Goal: Task Accomplishment & Management: Use online tool/utility

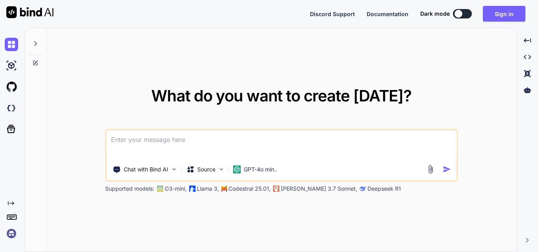
click at [460, 11] on div at bounding box center [458, 14] width 8 height 8
type textarea "x"
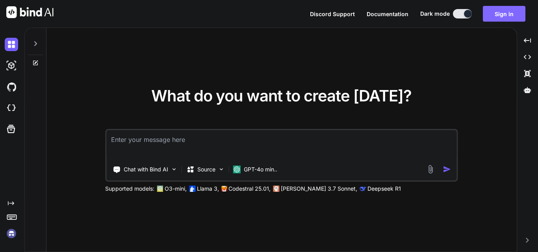
click at [489, 13] on button "Sign in" at bounding box center [503, 14] width 43 height 16
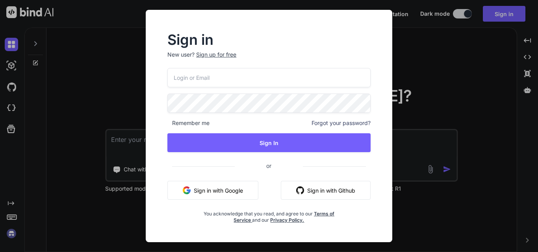
click at [214, 195] on button "Sign in with Google" at bounding box center [212, 190] width 91 height 19
click at [379, 225] on div "Sign in New user? Sign up for free Remember me Forgot your password? Sign In or…" at bounding box center [269, 133] width 234 height 218
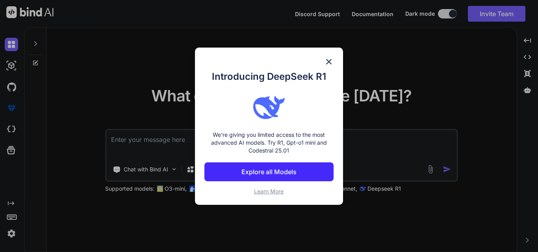
click at [325, 65] on img at bounding box center [328, 61] width 9 height 9
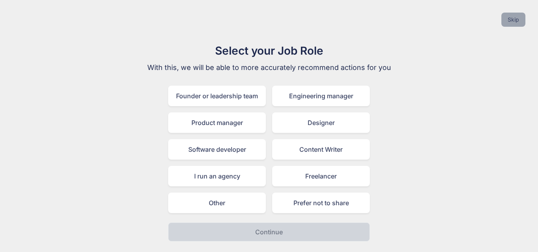
click at [516, 18] on button "Skip" at bounding box center [513, 20] width 24 height 14
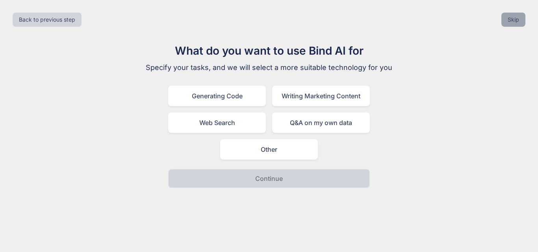
click at [516, 18] on button "Skip" at bounding box center [513, 20] width 24 height 14
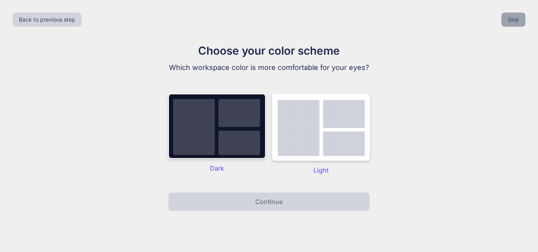
click at [516, 18] on button "Skip" at bounding box center [513, 20] width 24 height 14
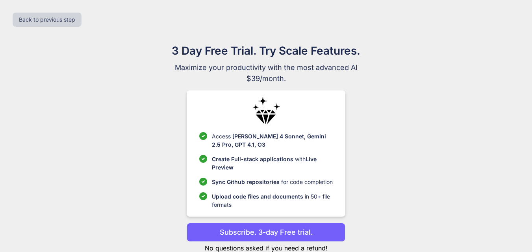
scroll to position [23, 0]
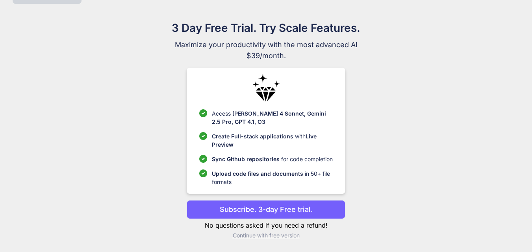
click at [259, 235] on p "Continue with free version" at bounding box center [266, 236] width 159 height 8
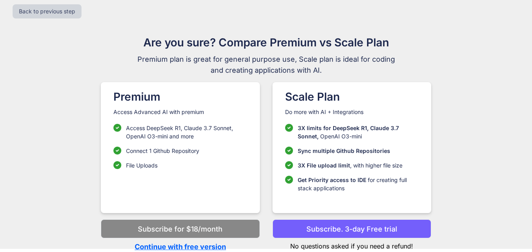
click at [191, 249] on p "Continue with free version" at bounding box center [180, 247] width 159 height 11
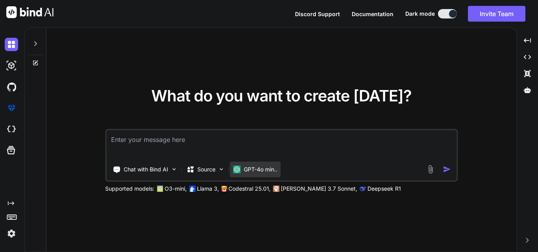
click at [256, 168] on p "GPT-4o min.." at bounding box center [260, 170] width 33 height 8
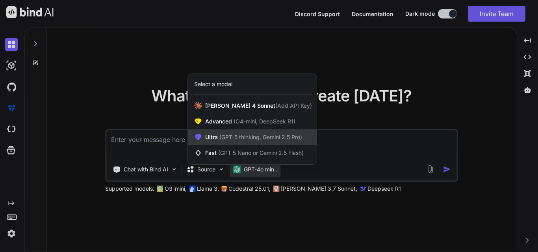
click at [238, 133] on span "Ultra (GPT-5 thinking, Gemini 2.5 Pro)" at bounding box center [253, 137] width 97 height 8
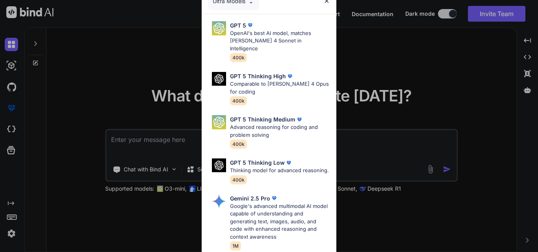
click at [329, 2] on img at bounding box center [326, 1] width 7 height 7
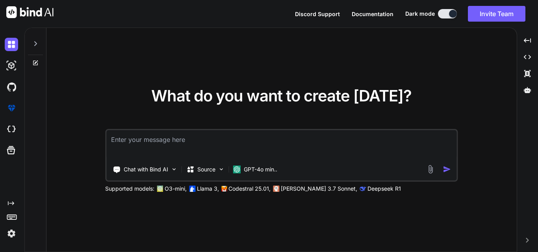
click at [130, 190] on p "Supported models:" at bounding box center [129, 189] width 49 height 8
click at [252, 171] on p "GPT-4o min.." at bounding box center [260, 170] width 33 height 8
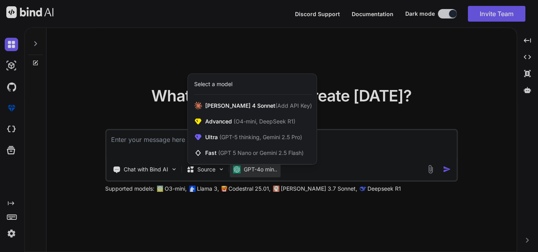
click at [220, 174] on div at bounding box center [269, 126] width 538 height 252
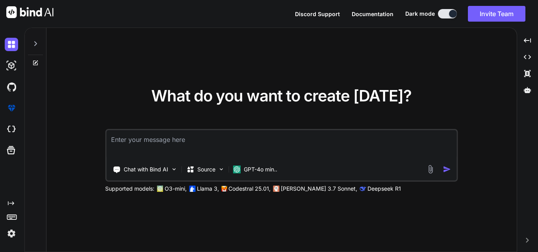
click at [220, 174] on div "Source" at bounding box center [205, 170] width 44 height 16
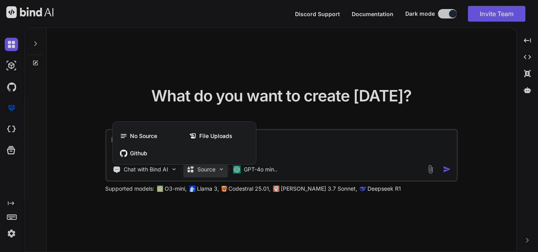
click at [220, 174] on div at bounding box center [269, 126] width 538 height 252
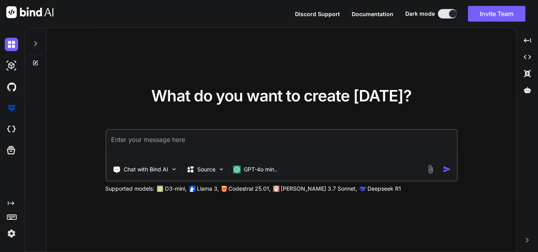
click at [367, 189] on p "Deepseek R1" at bounding box center [383, 189] width 33 height 8
click at [251, 168] on p "GPT-4o min.." at bounding box center [260, 170] width 33 height 8
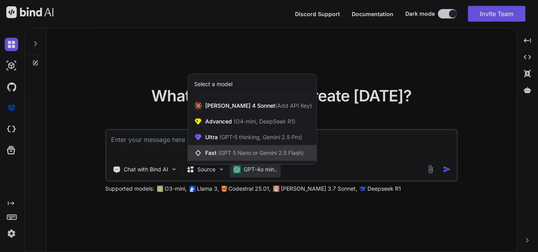
click at [257, 153] on span "(GPT 5 Nano or Gemini 2.5 Flash)" at bounding box center [260, 153] width 85 height 7
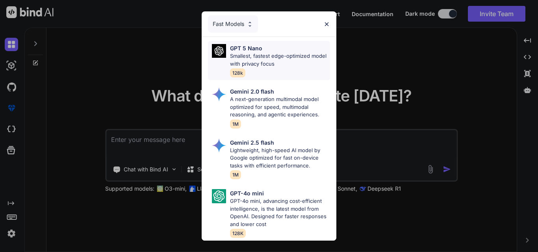
click at [262, 52] on p "Smallest, fastest edge-optimized model with privacy focus" at bounding box center [280, 59] width 100 height 15
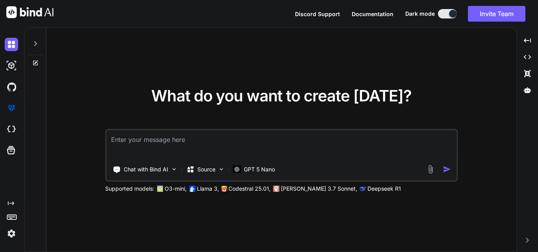
click at [30, 37] on div at bounding box center [35, 41] width 15 height 27
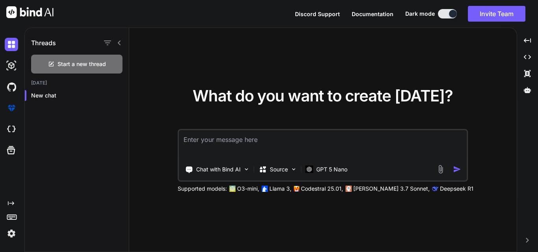
click at [121, 43] on icon at bounding box center [119, 43] width 6 height 6
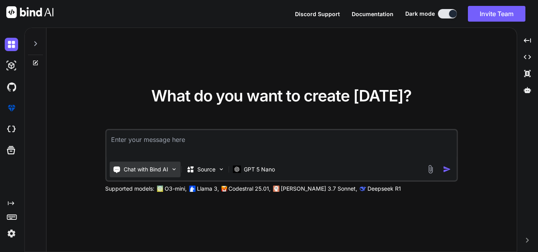
click at [173, 167] on img at bounding box center [173, 169] width 7 height 7
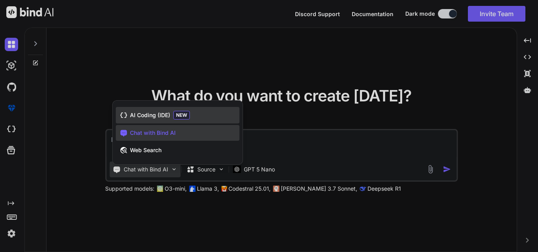
click at [147, 116] on span "AI Coding (IDE)" at bounding box center [150, 115] width 40 height 8
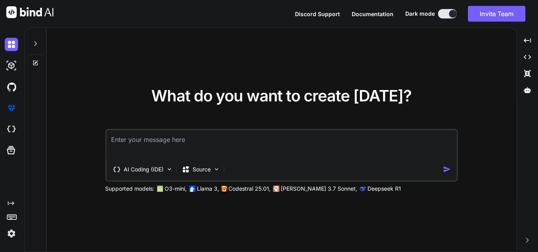
click at [150, 140] on textarea at bounding box center [281, 144] width 350 height 29
click at [124, 85] on div "What do you want to create today? AI Coding (IDE) Source Supported models: O3-m…" at bounding box center [281, 140] width 470 height 225
click at [169, 171] on img at bounding box center [169, 169] width 7 height 7
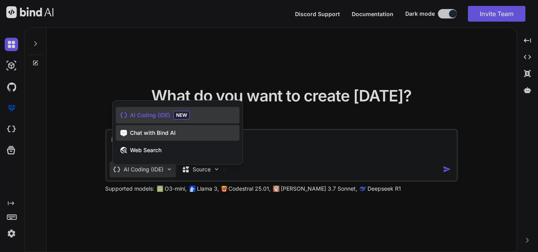
click at [146, 133] on span "Chat with Bind AI" at bounding box center [153, 133] width 46 height 8
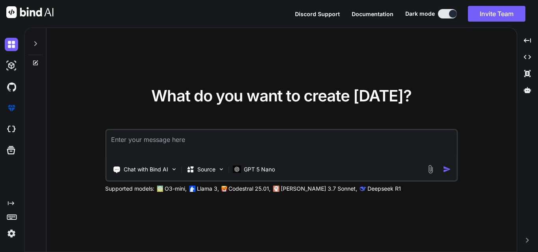
click at [109, 81] on div "What do you want to create today? Chat with Bind AI Source GPT 5 Nano Supported…" at bounding box center [281, 140] width 470 height 225
click at [175, 171] on img at bounding box center [173, 169] width 7 height 7
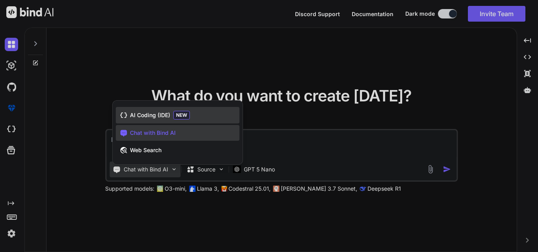
click at [157, 120] on div "AI Coding (IDE) NEW" at bounding box center [178, 115] width 124 height 17
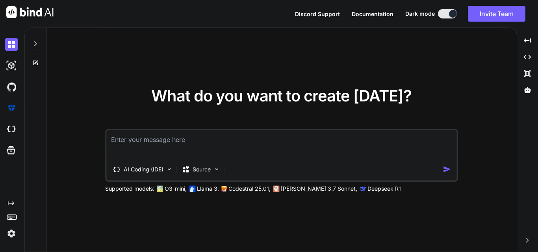
click at [124, 77] on div "What do you want to create today? AI Coding (IDE) Source Supported models: O3-m…" at bounding box center [281, 140] width 470 height 225
click at [222, 172] on div "Source" at bounding box center [200, 170] width 44 height 16
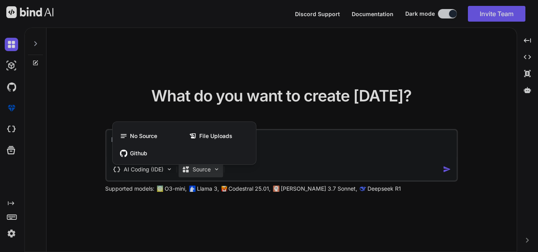
click at [253, 219] on div at bounding box center [269, 126] width 538 height 252
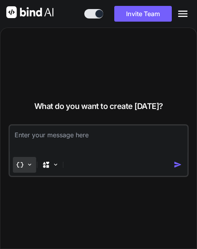
click at [28, 165] on img at bounding box center [29, 164] width 7 height 7
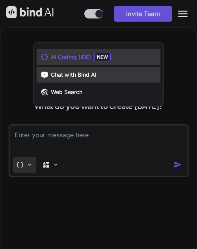
click at [57, 74] on span "Chat with Bind AI" at bounding box center [74, 75] width 46 height 8
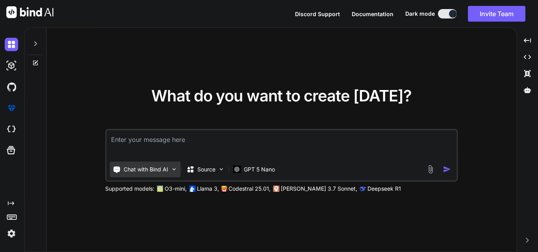
click at [174, 170] on img at bounding box center [173, 169] width 7 height 7
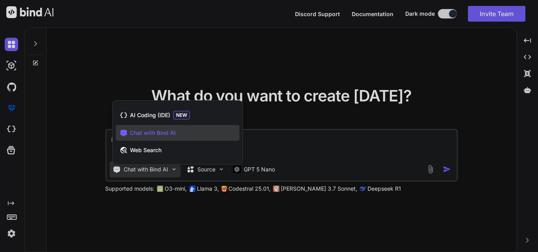
click at [174, 170] on div at bounding box center [269, 126] width 538 height 252
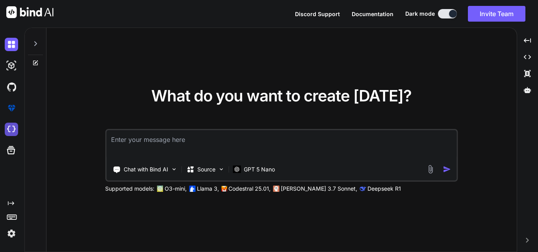
click at [13, 130] on img at bounding box center [11, 129] width 13 height 13
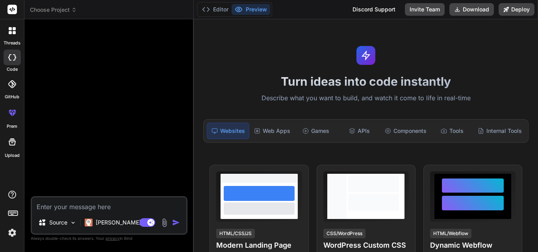
click at [74, 77] on div at bounding box center [109, 111] width 155 height 171
click at [108, 225] on p "Claude 4 S.." at bounding box center [125, 223] width 59 height 8
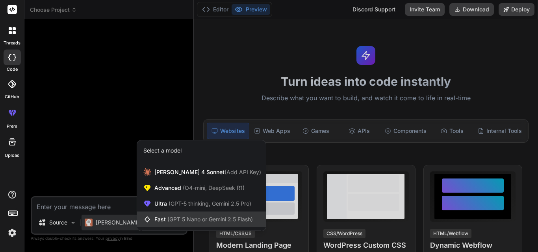
click at [191, 218] on span "(GPT 5 Nano or Gemini 2.5 Flash)" at bounding box center [209, 219] width 85 height 7
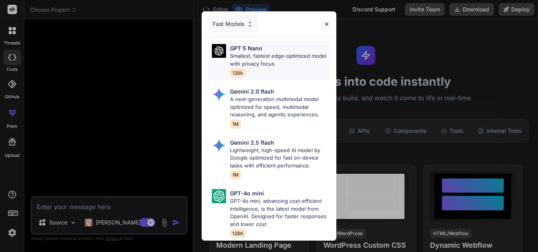
click at [264, 54] on p "Smallest, fastest edge-optimized model with privacy focus" at bounding box center [280, 59] width 100 height 15
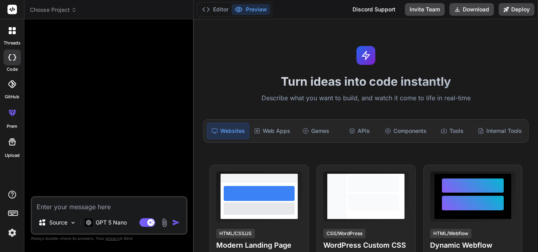
click at [62, 204] on textarea at bounding box center [109, 205] width 154 height 14
click at [78, 210] on textarea at bounding box center [109, 205] width 154 height 14
paste textarea "Build a React web app called “Global Supply & Demand Map” that fetches real-tim…"
type textarea "x"
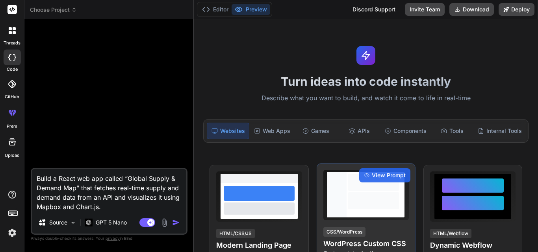
type textarea "Build a React web app called “Global Supply & Demand Map” that fetches real-tim…"
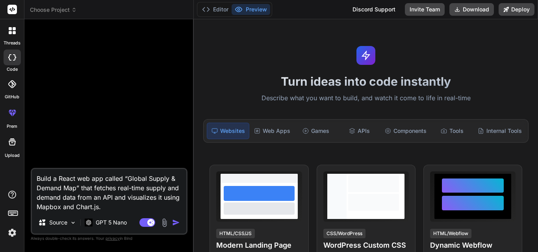
click at [110, 206] on textarea "Build a React web app called “Global Supply & Demand Map” that fetches real-tim…" at bounding box center [109, 190] width 154 height 43
type textarea "x"
type textarea "Build a React web app called “Global Supply & Demand Map” that fetches real-tim…"
paste textarea "Overview: The app should: Fetch live data from an API endpoint (example: https:…"
type textarea "x"
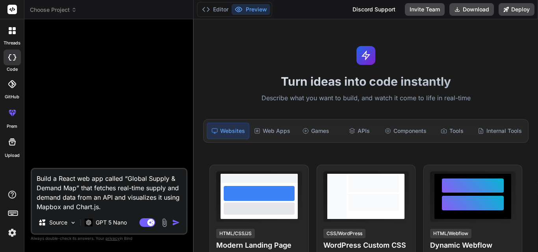
type textarea "Build a React web app called “Global Supply & Demand Map” that fetches real-tim…"
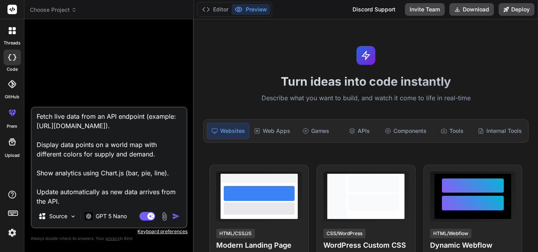
type textarea "x"
type textarea "Build a React web app called “Global Supply & Demand Map” that fetches real-tim…"
click at [137, 200] on textarea "Build a React web app called “Global Supply & Demand Map” that fetches real-tim…" at bounding box center [109, 157] width 154 height 98
type textarea "x"
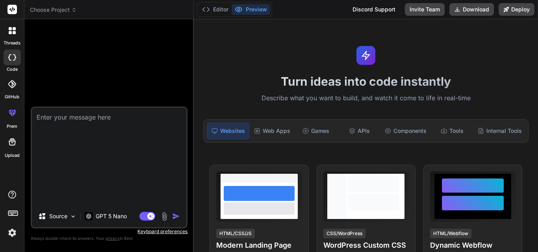
scroll to position [0, 0]
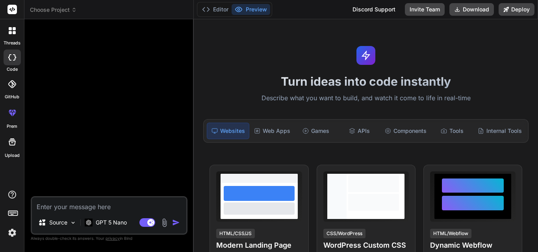
paste textarea "Build a React web app called “Global Supply & Demand Map” that fetches real-tim…"
type textarea "Build a React web app called “Global Supply & Demand Map” that fetches real-tim…"
type textarea "x"
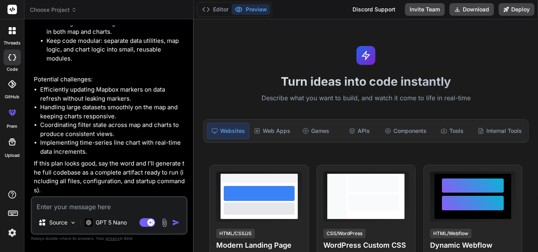
scroll to position [1223, 0]
click at [106, 201] on textarea at bounding box center [109, 205] width 154 height 14
type textarea "x"
type textarea "m"
type textarea "x"
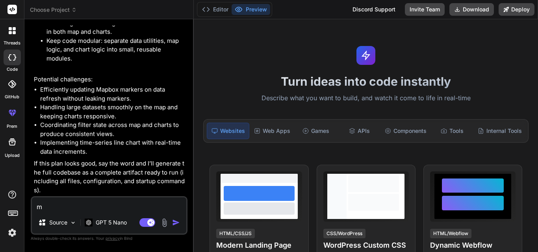
type textarea "ma"
type textarea "x"
type textarea "mak"
type textarea "x"
type textarea "make"
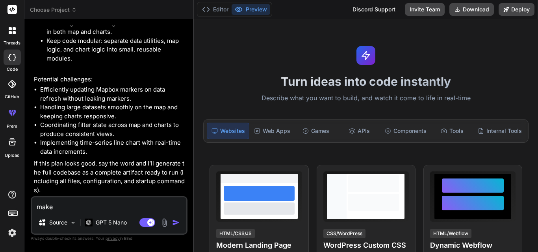
type textarea "x"
type textarea "make"
type textarea "x"
type textarea "make n"
type textarea "x"
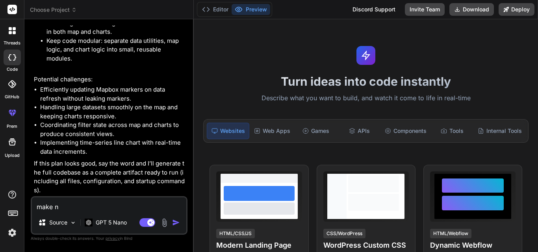
type textarea "make no"
type textarea "x"
type textarea "make now"
type textarea "x"
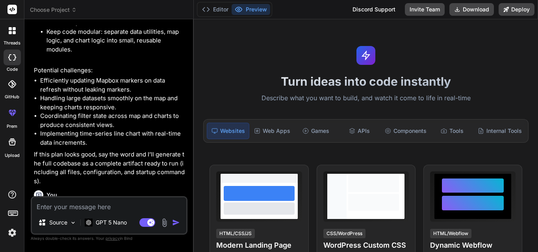
scroll to position [1304, 0]
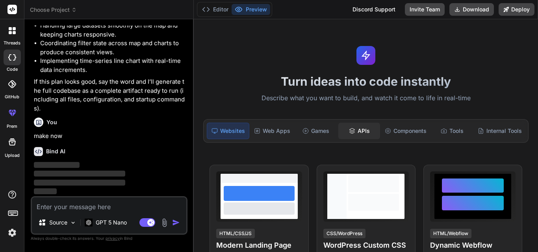
click at [362, 133] on div "APIs" at bounding box center [359, 131] width 42 height 17
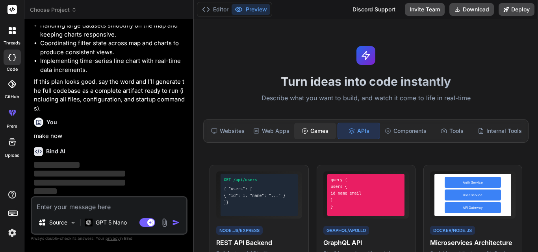
click at [325, 132] on div "Games" at bounding box center [315, 131] width 42 height 17
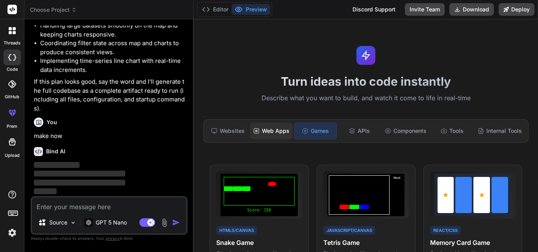
click at [268, 131] on div "Web Apps" at bounding box center [271, 131] width 43 height 17
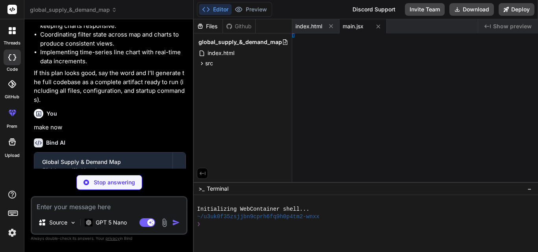
type textarea "x"
type textarea "import React from 'react'; import { createRoot } from 'react-dom/client'; impor…"
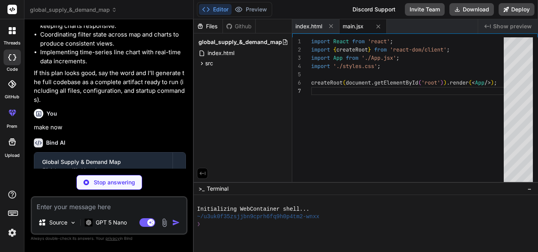
type textarea "x"
type textarea "); } export default App;"
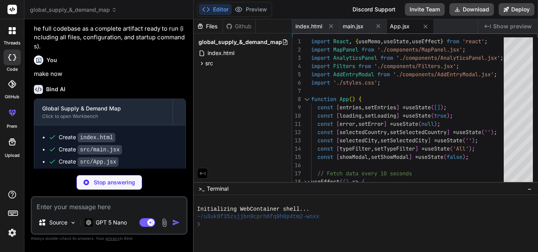
scroll to position [1384, 0]
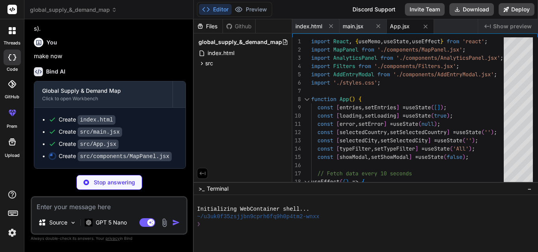
type textarea "x"
type textarea "export default MapPanel;"
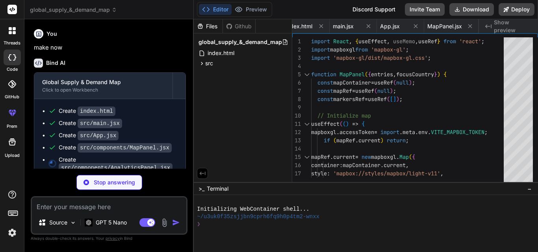
type textarea "x"
type textarea "); } export default AnalyticsPanel;"
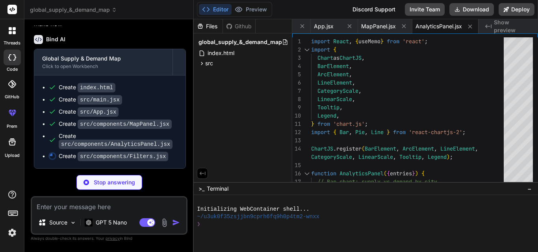
scroll to position [1416, 0]
type textarea "x"
type textarea "); } export default Filters;"
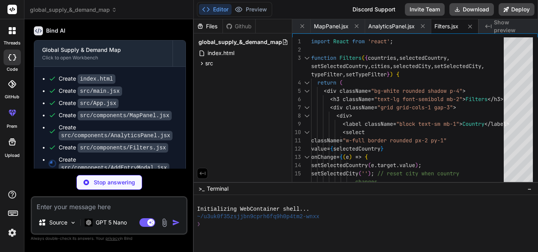
type textarea "x"
type textarea "</div> </form> </div> </div> ); } export default AddEntryModal;"
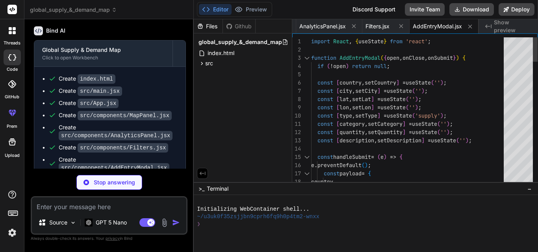
type textarea "x"
type textarea "// Lightweight API helper (optional, kept for clarity) export default async fun…"
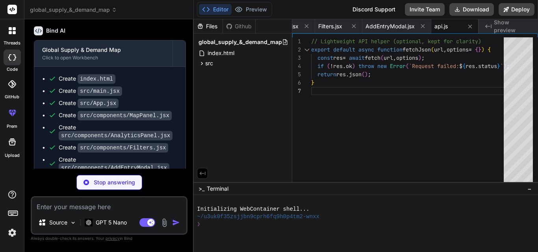
type textarea "x"
type textarea "} body { background-color: var(--bg); }"
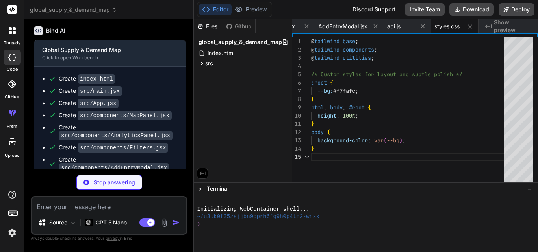
type textarea "x"
type textarea "}, plugins: [], };"
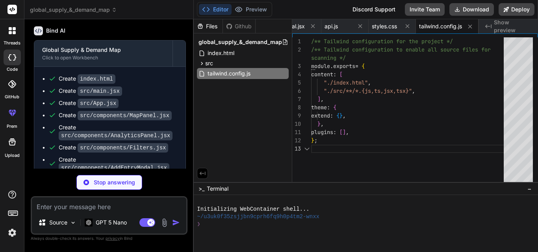
type textarea "x"
type textarea "module.exports = { plugins: { tailwindcss: {}, autoprefixer: {}, }, };"
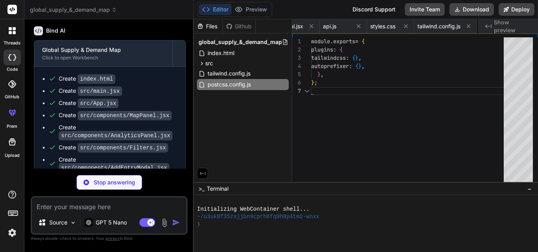
scroll to position [0, 415]
type textarea "x"
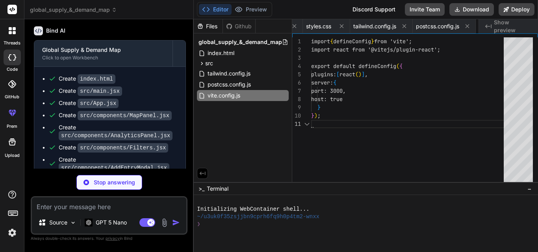
type textarea "x"
type textarea "VITE_API_URL=[URL][DOMAIN_NAME] VITE_MAPBOX_TOKEN=pk.eyJ1IjoibWV0YWMiLCJhIjoiY2…"
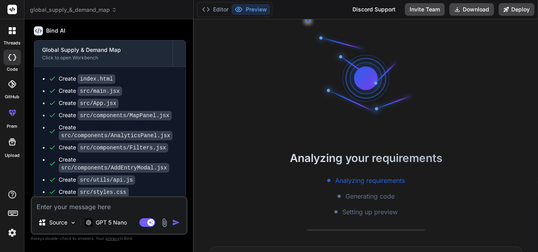
type textarea "x"
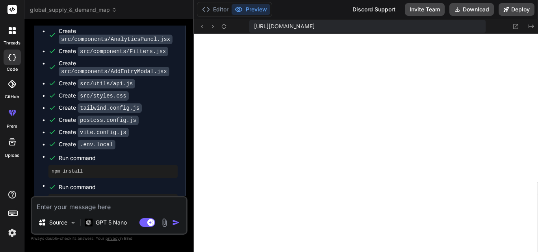
scroll to position [1540, 0]
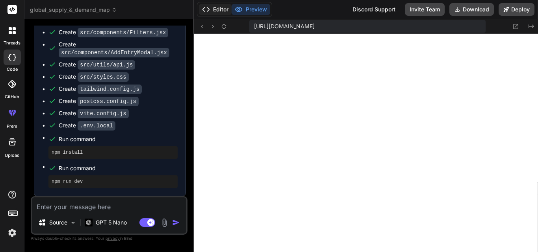
click at [213, 12] on button "Editor" at bounding box center [215, 9] width 33 height 11
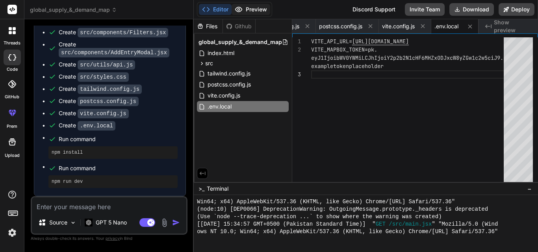
click at [250, 9] on button "Preview" at bounding box center [250, 9] width 39 height 11
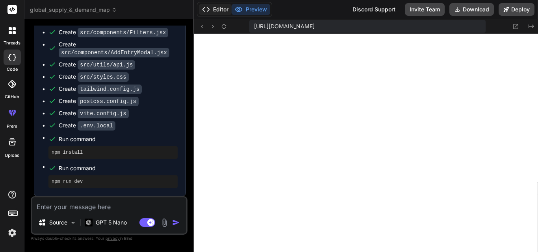
click at [213, 6] on button "Editor" at bounding box center [215, 9] width 33 height 11
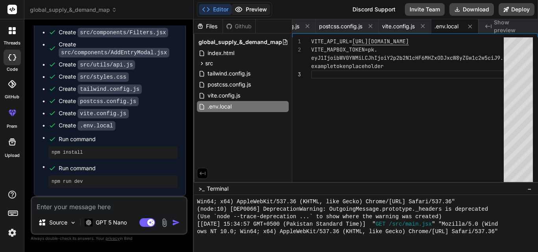
click at [253, 6] on button "Preview" at bounding box center [250, 9] width 39 height 11
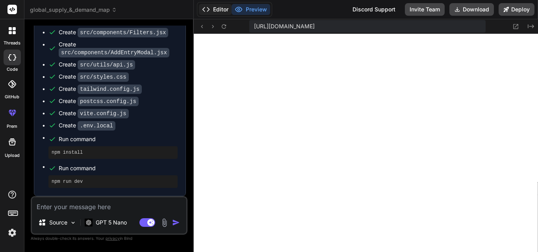
click at [213, 6] on button "Editor" at bounding box center [215, 9] width 33 height 11
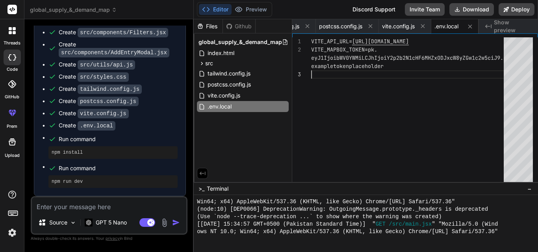
scroll to position [0, 0]
drag, startPoint x: 411, startPoint y: 181, endPoint x: 391, endPoint y: 65, distance: 118.2
click at [391, 65] on div "VITE_API_URL= https://api.example.com VITE_MAPBOX_TOKEN=pk. eyJ1IjoibWV0YWMiLCJ…" at bounding box center [409, 111] width 197 height 149
click at [386, 130] on div "VITE_API_URL= https://api.example.com VITE_MAPBOX_TOKEN=pk. eyJ1IjoibWV0YWMiLCJ…" at bounding box center [409, 111] width 197 height 149
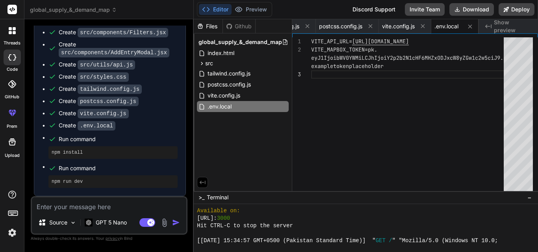
scroll to position [329, 0]
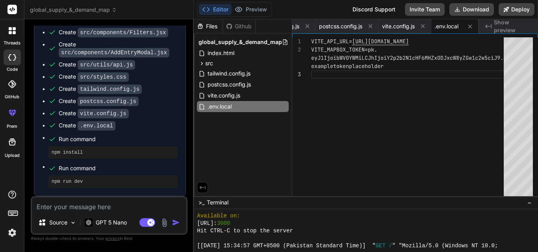
drag, startPoint x: 382, startPoint y: 183, endPoint x: 382, endPoint y: 196, distance: 13.8
click at [240, 9] on icon at bounding box center [239, 10] width 8 height 8
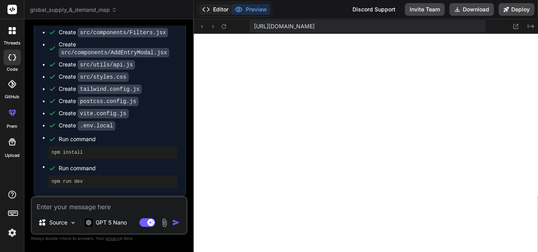
click at [218, 6] on button "Editor" at bounding box center [215, 9] width 33 height 11
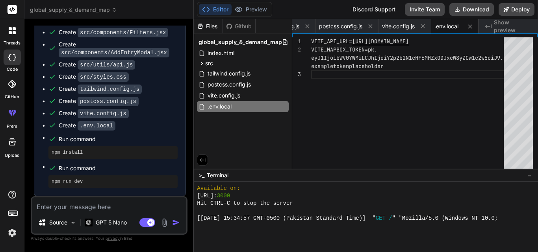
drag, startPoint x: 401, startPoint y: 197, endPoint x: 397, endPoint y: 169, distance: 28.2
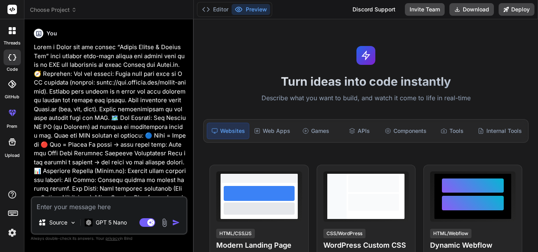
type textarea "x"
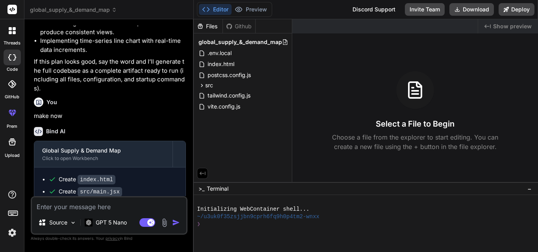
scroll to position [1417, 0]
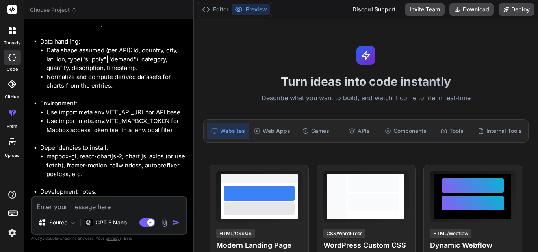
scroll to position [1324, 0]
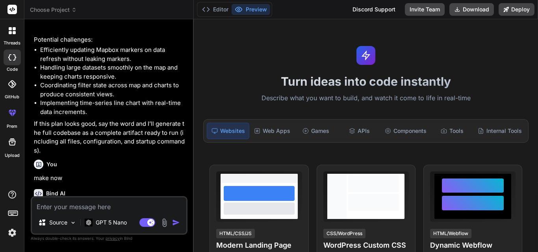
type textarea "x"
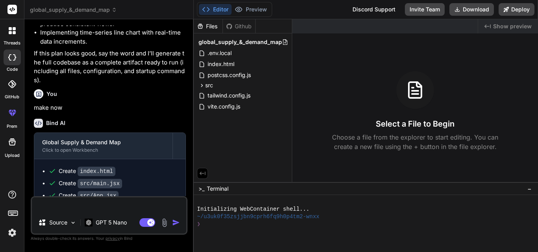
type textarea "x"
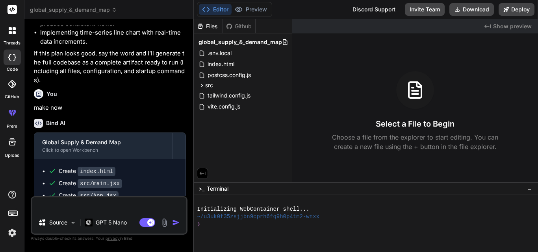
type textarea "x"
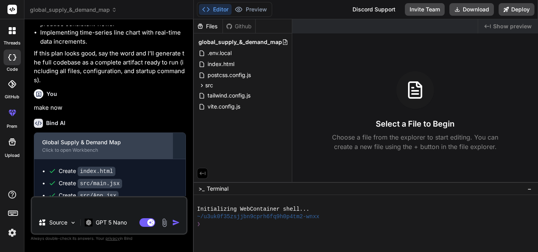
type textarea "x"
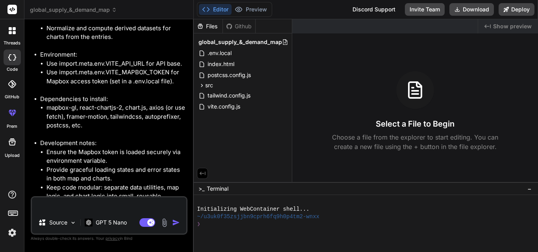
scroll to position [1417, 0]
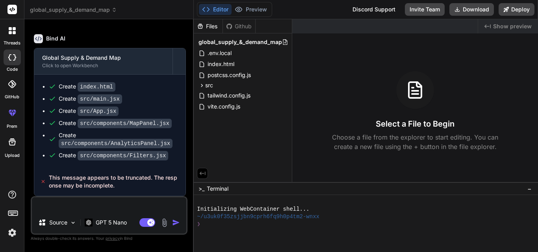
click at [214, 221] on div "❯" at bounding box center [362, 224] width 331 height 7
click at [214, 229] on div at bounding box center [362, 231] width 331 height 7
click at [124, 205] on textarea at bounding box center [109, 205] width 154 height 14
type textarea "x"
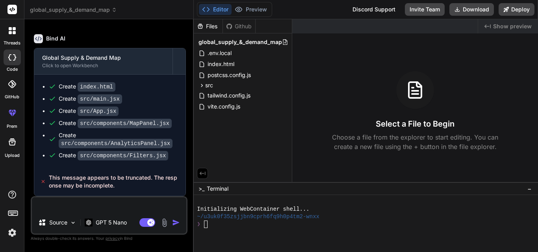
type textarea "x"
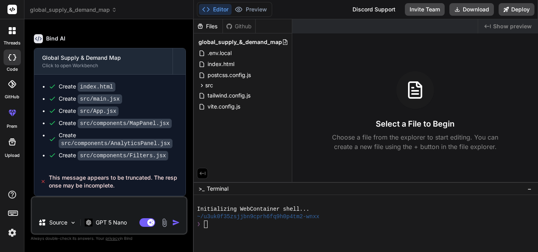
type textarea "x"
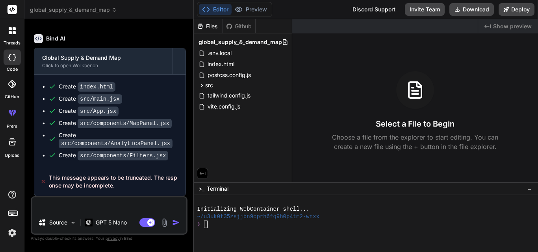
type textarea "x"
type textarea "t"
type textarea "x"
type textarea "tr"
type textarea "x"
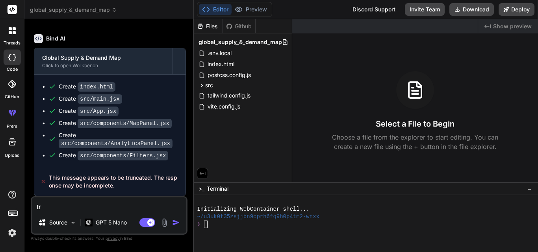
type textarea "try"
type textarea "x"
type textarea "try"
type textarea "x"
type textarea "try a"
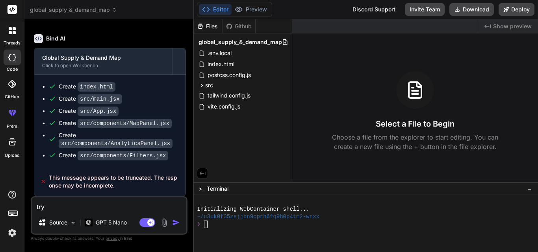
type textarea "x"
type textarea "try ag"
type textarea "x"
type textarea "try aga"
type textarea "x"
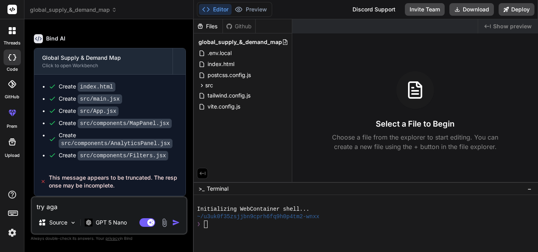
type textarea "try agai"
type textarea "x"
type textarea "try again"
type textarea "x"
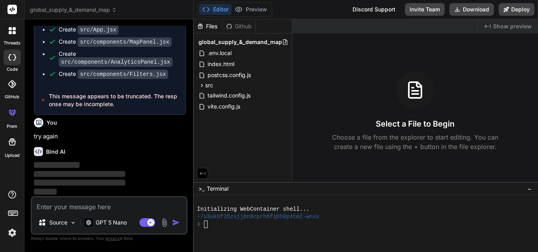
scroll to position [1499, 0]
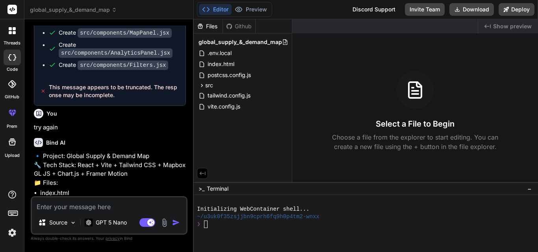
type textarea "x"
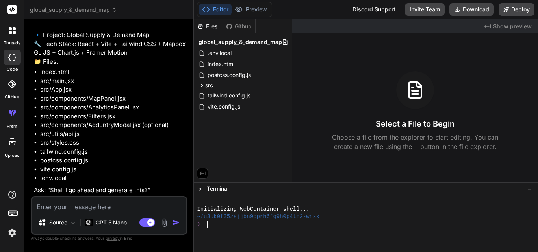
scroll to position [1647, 0]
click at [82, 207] on textarea at bounding box center [109, 205] width 154 height 14
type textarea "y"
type textarea "x"
type textarea "ye"
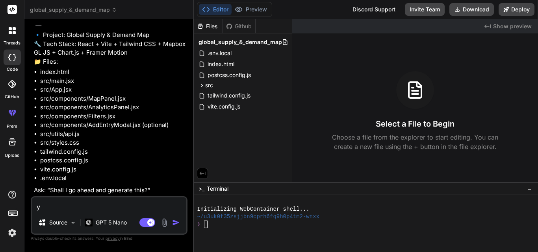
type textarea "x"
type textarea "yes"
type textarea "x"
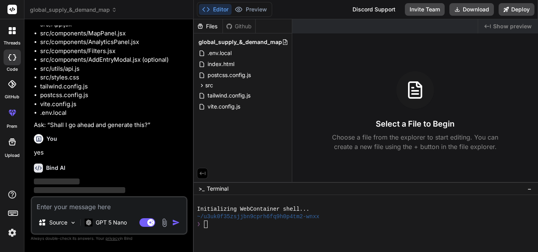
scroll to position [1728, 0]
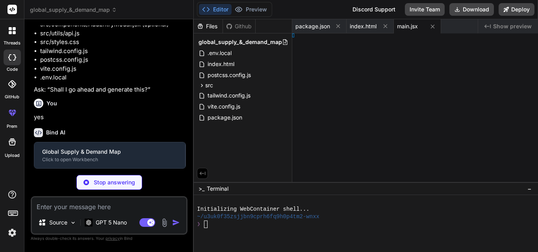
type textarea "x"
type textarea "lt App;"
type textarea "x"
type textarea "MapPanel;"
type textarea "x"
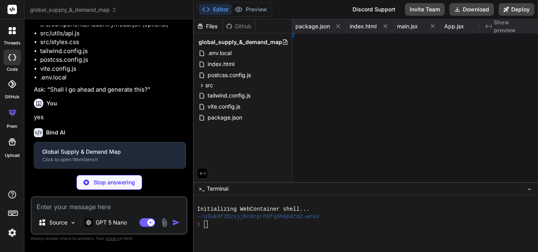
type textarea "Panel;"
type textarea "x"
type textarea "rs;"
type textarea "x"
type textarea "yModal;"
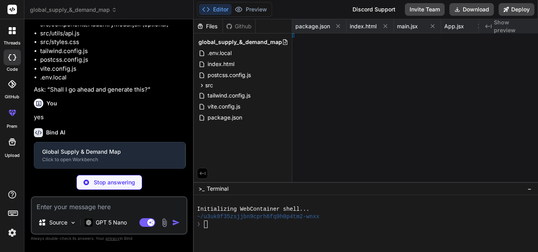
type textarea "x"
type textarea ".json(); }"
type textarea "x"
type textarea "g); }"
type textarea "x"
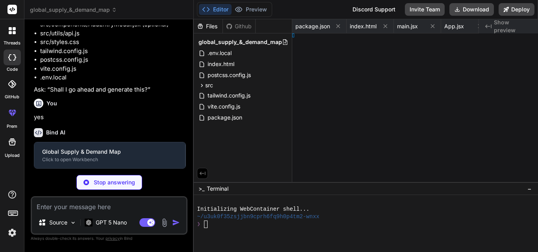
type textarea "[], };"
type textarea "x"
type textarea ", }, };"
type textarea "x"
type textarea "} });"
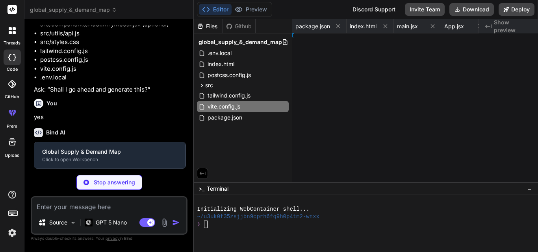
type textarea "x"
type textarea "r"
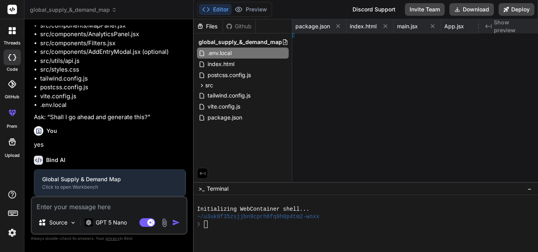
type textarea "x"
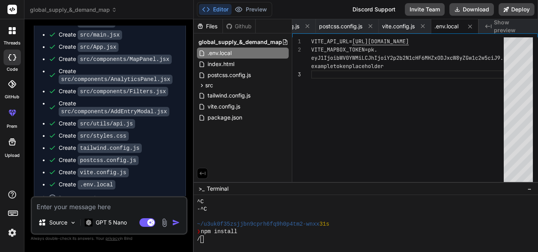
scroll to position [1977, 0]
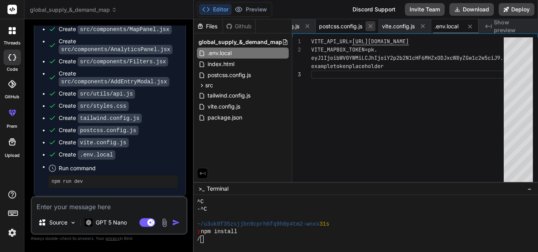
click at [369, 25] on icon at bounding box center [370, 26] width 7 height 7
click at [307, 25] on icon at bounding box center [307, 26] width 7 height 7
click at [307, 25] on icon at bounding box center [305, 26] width 7 height 7
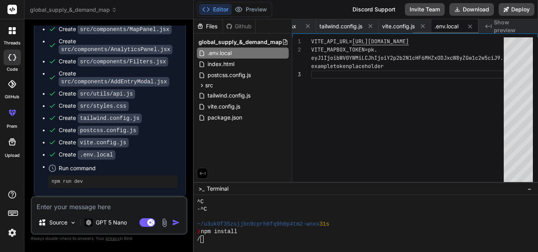
click at [307, 25] on icon at bounding box center [307, 26] width 7 height 7
click at [307, 25] on icon at bounding box center [305, 26] width 7 height 7
click at [307, 25] on icon at bounding box center [308, 26] width 4 height 4
click at [307, 25] on icon at bounding box center [306, 26] width 4 height 4
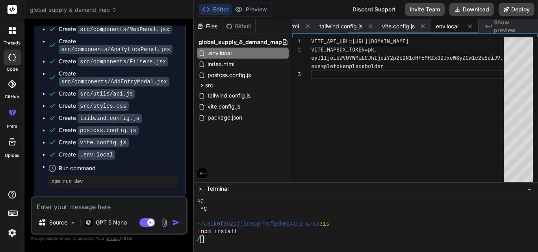
click at [307, 25] on icon at bounding box center [308, 26] width 4 height 4
click at [307, 25] on icon at bounding box center [306, 26] width 4 height 4
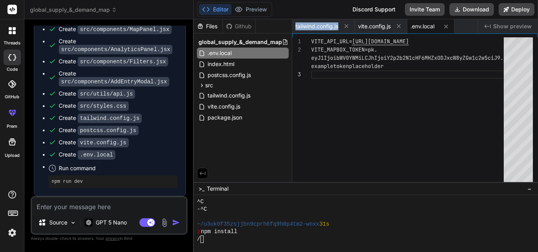
click at [307, 25] on span "tailwind.config.js" at bounding box center [316, 26] width 43 height 8
type textarea "}, plugins: [], };"
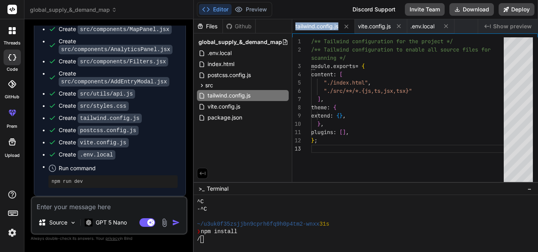
type textarea "x"
click at [347, 24] on icon at bounding box center [346, 26] width 7 height 7
type textarea "VITE_API_URL=[URL][DOMAIN_NAME] VITE_MAPBOX_TOKEN=pk.eyJ1IjoibWV0YWMiLCJhIjoiY2…"
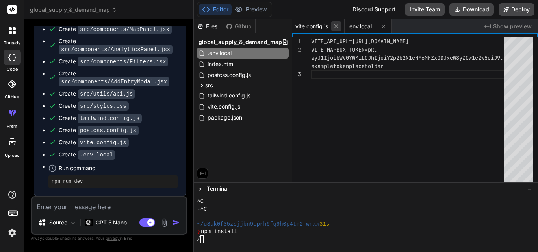
click at [334, 24] on icon at bounding box center [336, 26] width 7 height 7
click at [329, 24] on icon at bounding box center [330, 26] width 7 height 7
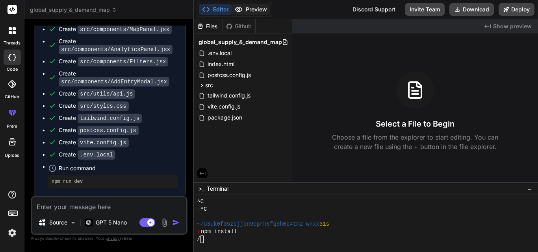
click at [255, 11] on button "Preview" at bounding box center [250, 9] width 39 height 11
click at [232, 143] on div "Files Github global_supply_&_demand_map .env.local index.html postcss.config.js…" at bounding box center [243, 100] width 98 height 163
click at [213, 239] on div "/" at bounding box center [362, 239] width 331 height 7
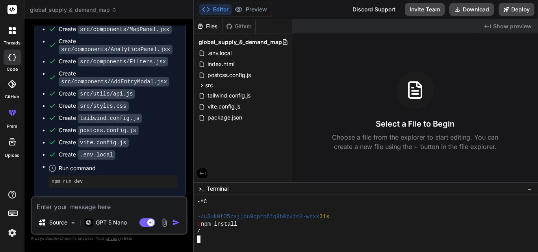
click at [219, 235] on div "/" at bounding box center [362, 231] width 331 height 7
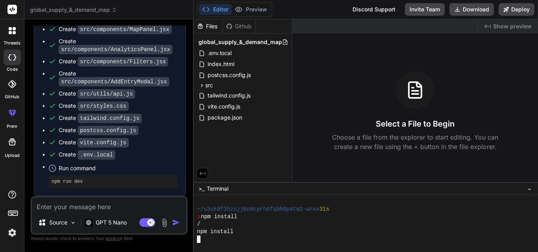
scroll to position [120, 0]
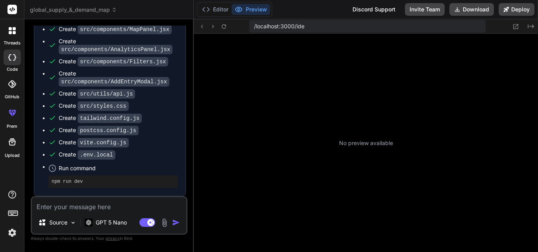
type textarea "x"
click at [211, 7] on button "Editor" at bounding box center [215, 9] width 33 height 11
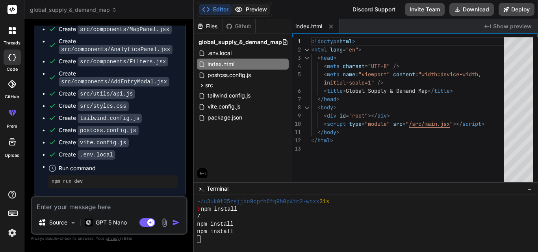
click at [254, 6] on button "Preview" at bounding box center [250, 9] width 39 height 11
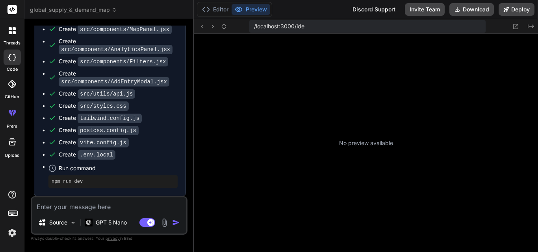
click at [345, 161] on div "No preview available" at bounding box center [366, 143] width 344 height 218
click at [352, 142] on p "No preview available" at bounding box center [366, 143] width 54 height 8
click at [209, 8] on icon at bounding box center [206, 10] width 8 height 8
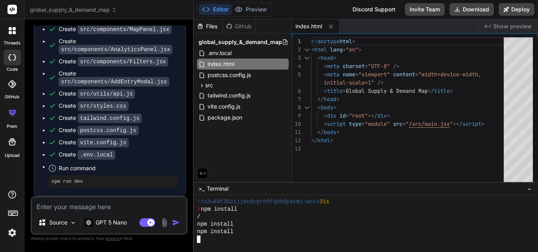
click at [218, 241] on div at bounding box center [362, 239] width 331 height 7
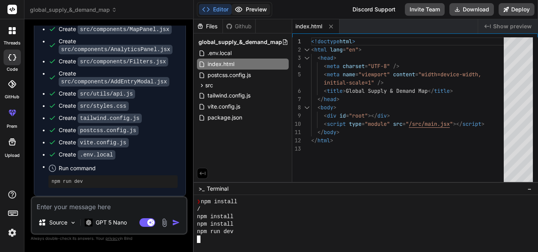
click at [253, 9] on button "Preview" at bounding box center [250, 9] width 39 height 11
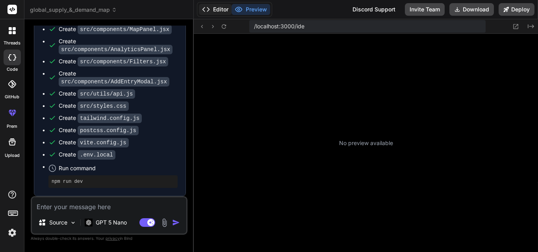
click at [216, 11] on button "Editor" at bounding box center [215, 9] width 33 height 11
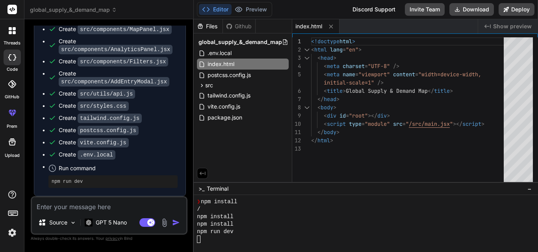
scroll to position [142, 0]
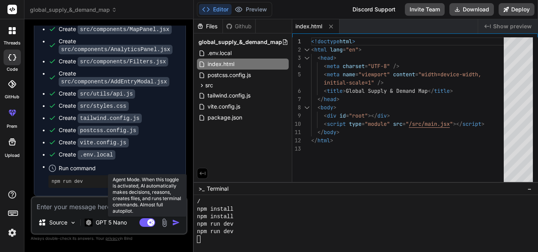
click at [147, 224] on rect at bounding box center [147, 222] width 16 height 9
click at [147, 224] on rect at bounding box center [143, 222] width 7 height 7
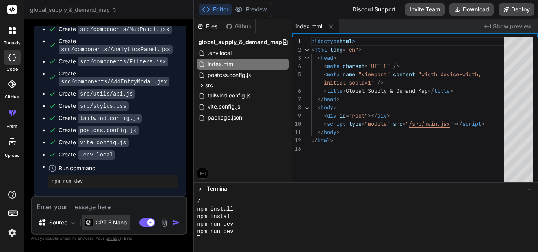
click at [112, 222] on p "GPT 5 Nano" at bounding box center [111, 223] width 31 height 8
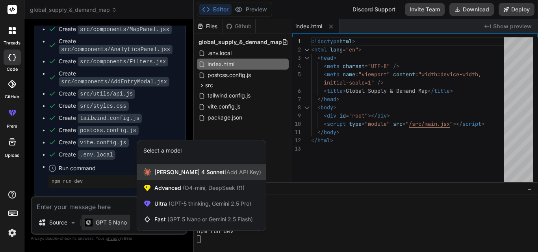
click at [173, 169] on span "Claude 4 Sonnet (Add API Key)" at bounding box center [207, 172] width 107 height 8
type textarea "x"
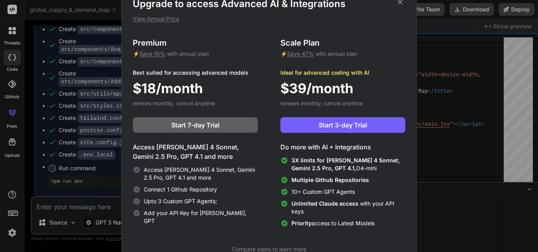
scroll to position [4, 0]
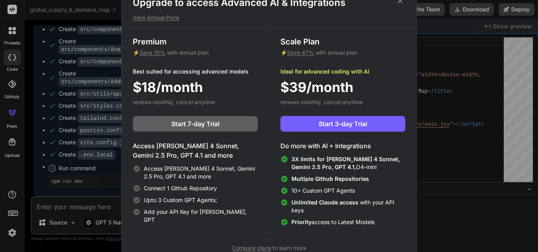
click at [399, 4] on icon at bounding box center [399, 0] width 9 height 9
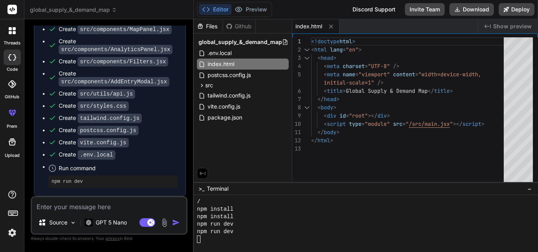
click at [252, 2] on div "Editor Preview Disabled until preview for your project is generated Discord Sup…" at bounding box center [366, 9] width 344 height 19
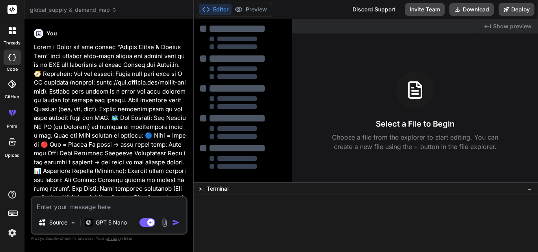
type textarea "x"
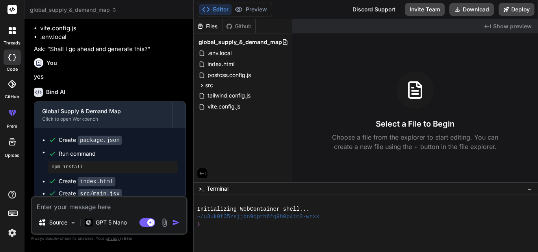
scroll to position [1977, 0]
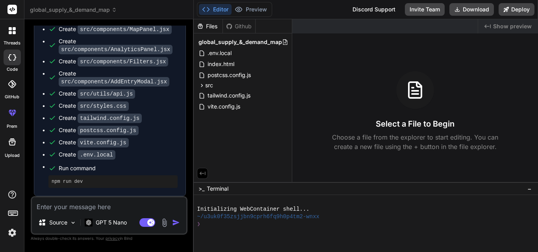
click at [226, 233] on div at bounding box center [362, 231] width 331 height 7
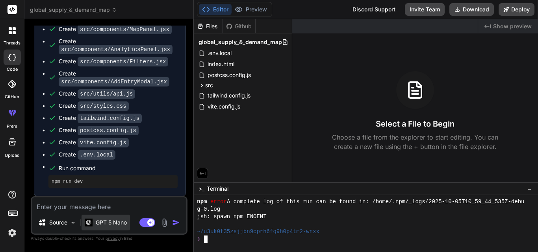
click at [101, 218] on div "GPT 5 Nano" at bounding box center [105, 223] width 48 height 16
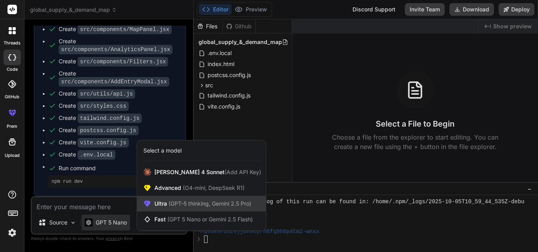
click at [169, 200] on span "(GPT-5 thinking, Gemini 2.5 Pro)" at bounding box center [209, 203] width 84 height 7
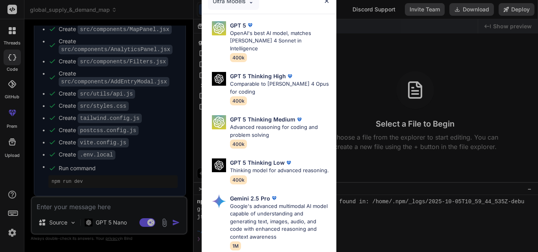
click at [103, 222] on div "Ultra Models GPT 5 OpenAI's best AI model, matches [PERSON_NAME] 4 Sonnet in In…" at bounding box center [269, 126] width 538 height 252
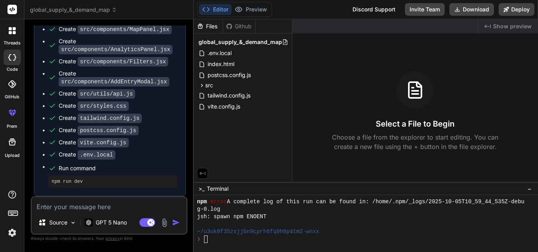
click at [103, 222] on p "GPT 5 Nano" at bounding box center [111, 223] width 31 height 8
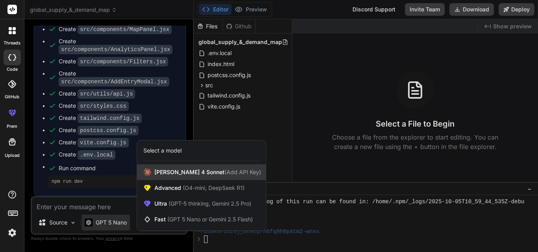
click at [170, 170] on span "Claude 4 Sonnet (Add API Key)" at bounding box center [207, 172] width 107 height 8
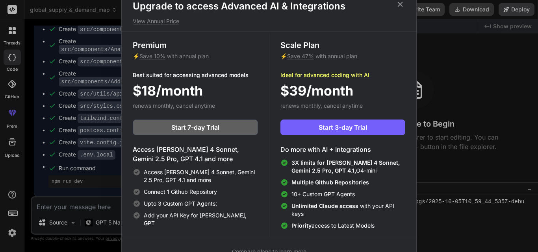
click at [400, 2] on icon at bounding box center [399, 4] width 9 height 9
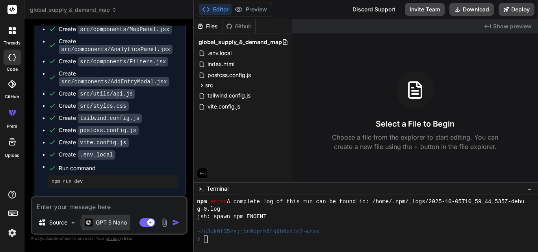
click at [96, 225] on p "GPT 5 Nano" at bounding box center [111, 223] width 31 height 8
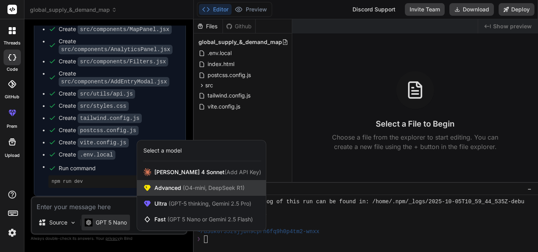
click at [187, 184] on div "Advanced (O4-mini, DeepSeek R1)" at bounding box center [201, 188] width 129 height 16
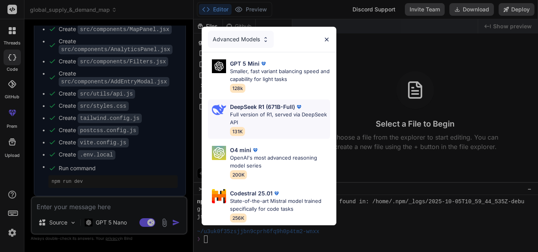
click at [257, 115] on p "Full version of R1, served via DeepSeek API" at bounding box center [280, 118] width 100 height 15
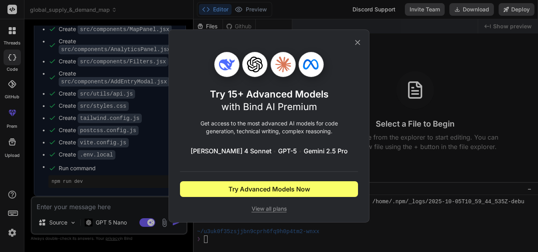
click at [357, 40] on icon at bounding box center [357, 42] width 9 height 9
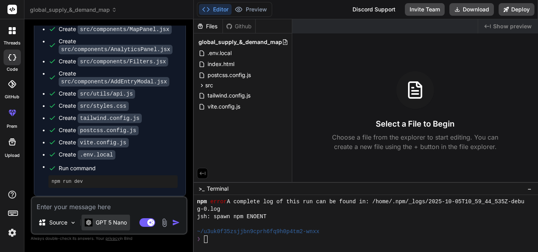
click at [100, 226] on p "GPT 5 Nano" at bounding box center [111, 223] width 31 height 8
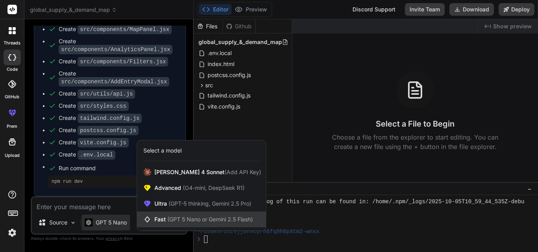
click at [194, 221] on span "(GPT 5 Nano or Gemini 2.5 Flash)" at bounding box center [209, 219] width 85 height 7
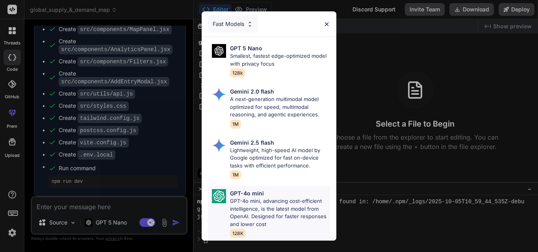
click at [269, 207] on p "GPT-4o mini, advancing cost-efficient intelligence, is the latest model from Op…" at bounding box center [280, 213] width 100 height 31
type textarea "x"
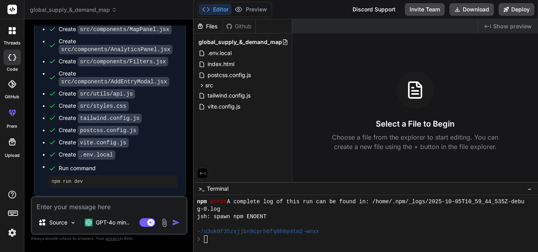
click at [86, 207] on textarea at bounding box center [109, 205] width 154 height 14
type textarea "r"
type textarea "x"
type textarea "re"
type textarea "x"
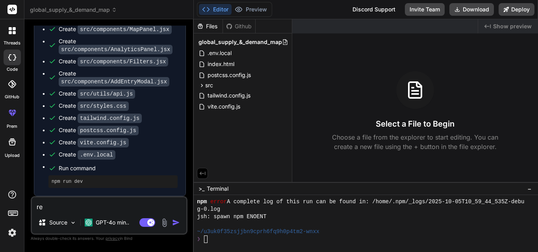
type textarea "ret"
type textarea "x"
type textarea "retr"
type textarea "x"
type textarea "retry"
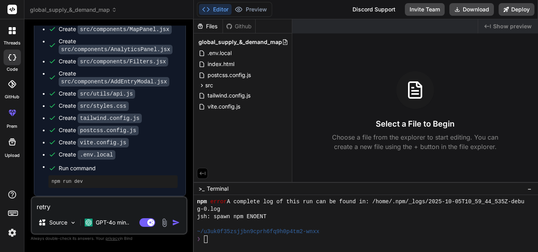
type textarea "x"
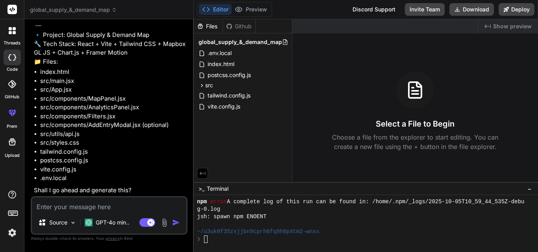
scroll to position [2207, 0]
type textarea "x"
type textarea "y"
type textarea "x"
type textarea "ys"
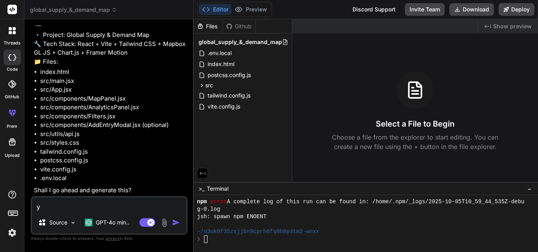
type textarea "x"
type textarea "y"
type textarea "x"
type textarea "yy"
type textarea "x"
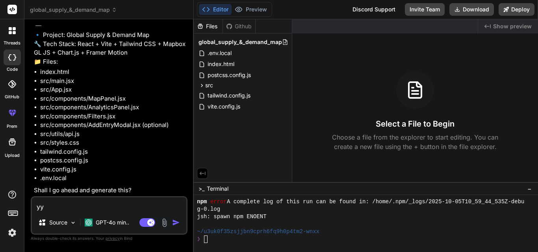
type textarea "yye"
type textarea "x"
type textarea "yy"
type textarea "x"
type textarea "y"
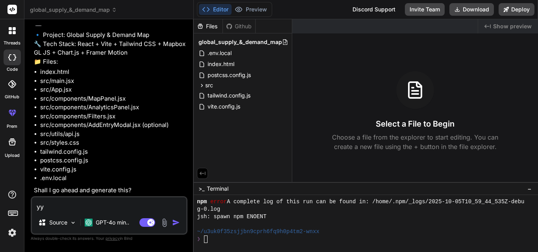
type textarea "x"
type textarea "ye"
type textarea "x"
type textarea "yes"
type textarea "x"
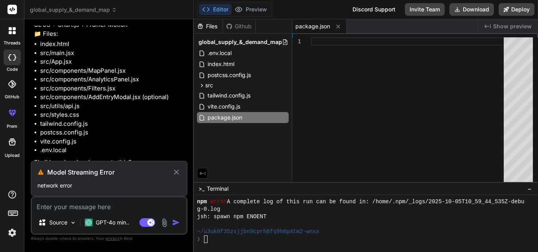
scroll to position [2174, 0]
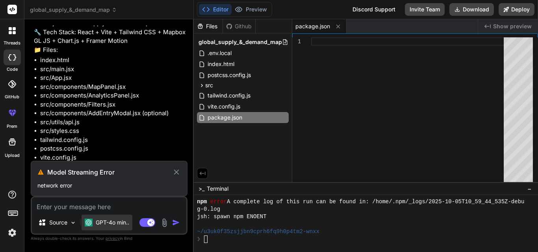
click at [103, 224] on p "GPT-4o min.." at bounding box center [112, 223] width 33 height 8
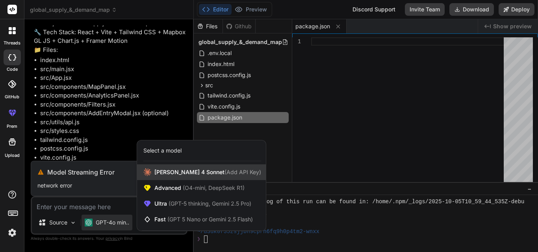
click at [176, 173] on span "Claude 4 Sonnet (Add API Key)" at bounding box center [207, 172] width 107 height 8
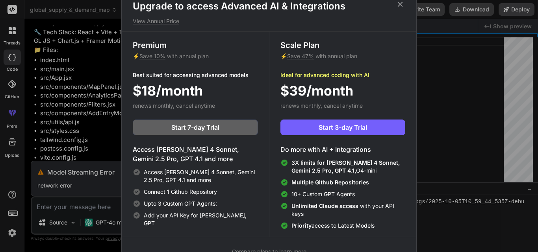
click at [400, 6] on icon at bounding box center [399, 4] width 9 height 9
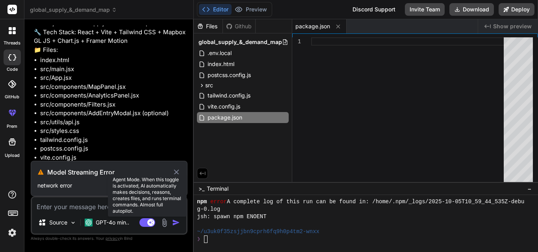
click at [146, 223] on rect at bounding box center [147, 222] width 16 height 9
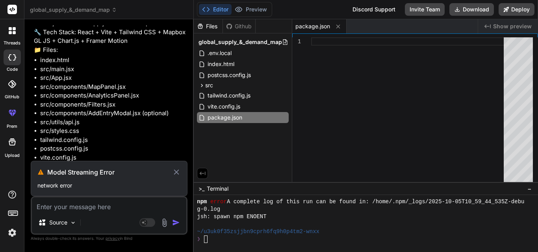
click at [176, 172] on icon at bounding box center [176, 172] width 9 height 9
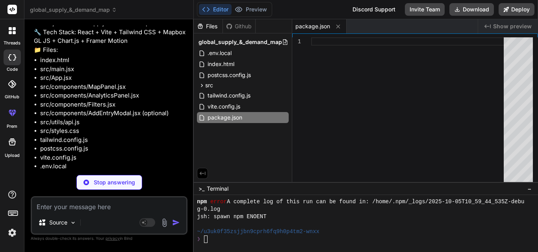
click at [96, 208] on textarea at bounding box center [109, 205] width 154 height 14
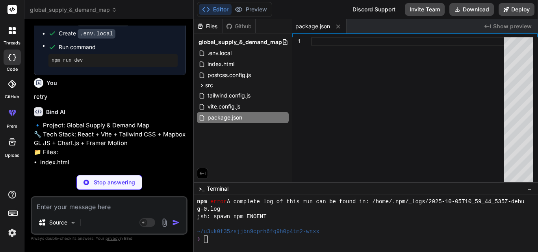
scroll to position [2260, 0]
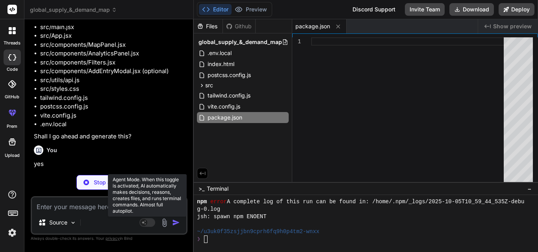
click at [149, 224] on rect at bounding box center [147, 222] width 16 height 9
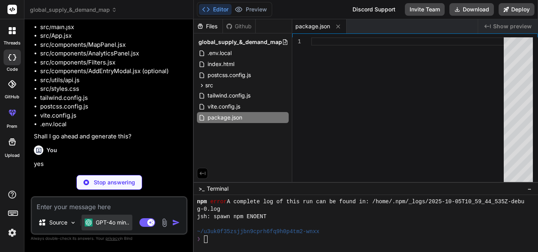
click at [121, 224] on p "GPT-4o min.." at bounding box center [112, 223] width 33 height 8
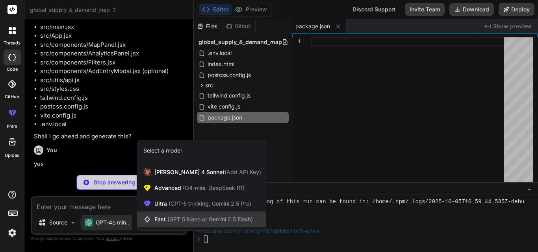
click at [194, 218] on span "(GPT 5 Nano or Gemini 2.5 Flash)" at bounding box center [209, 219] width 85 height 7
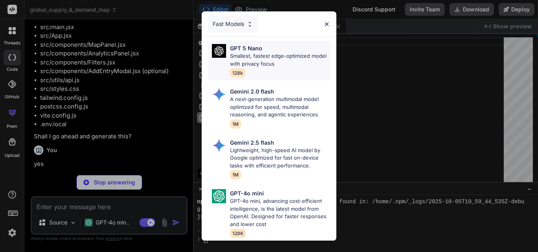
click at [263, 53] on p "Smallest, fastest edge-optimized model with privacy focus" at bounding box center [280, 59] width 100 height 15
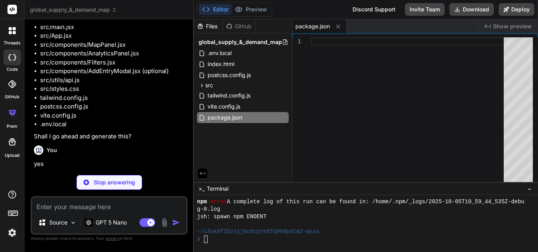
click at [100, 183] on p "Stop answering" at bounding box center [114, 183] width 41 height 8
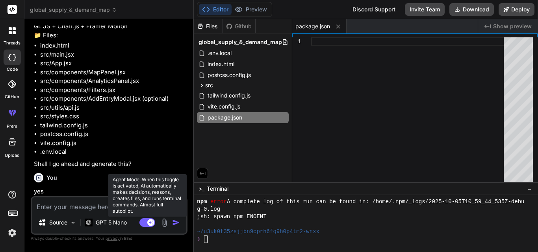
click at [144, 221] on rect at bounding box center [147, 222] width 16 height 9
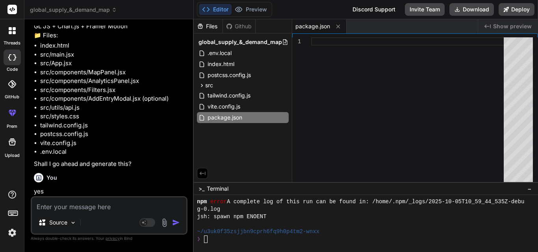
click at [151, 228] on div "Source" at bounding box center [109, 224] width 154 height 19
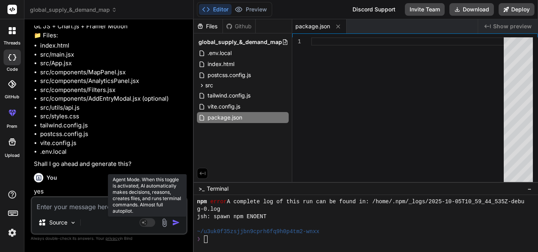
click at [148, 222] on rect at bounding box center [147, 222] width 16 height 9
type textarea "x"
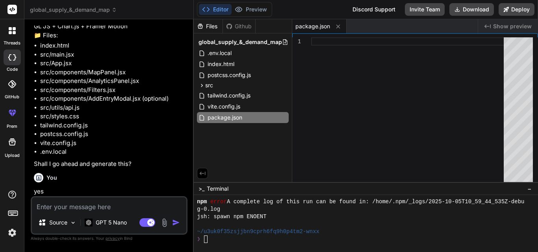
click at [95, 206] on textarea at bounding box center [109, 205] width 154 height 14
type textarea "y"
type textarea "x"
type textarea "ye"
type textarea "x"
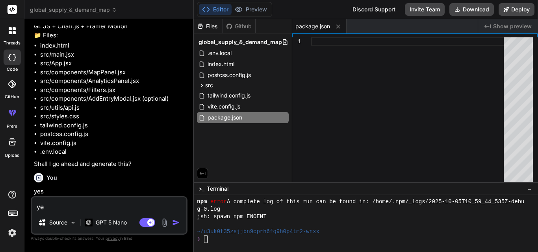
type textarea "yes"
type textarea "x"
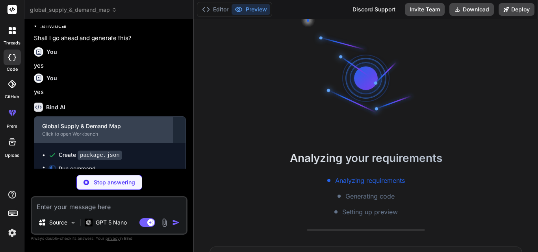
scroll to position [127, 0]
type textarea "x"
type textarea "<script type="module" src="/src/main.jsx"></script> </body> </html>"
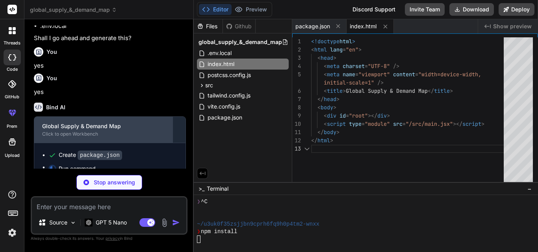
type textarea "x"
type textarea "import React from 'react'; import { createRoot } from 'react-dom/client'; impor…"
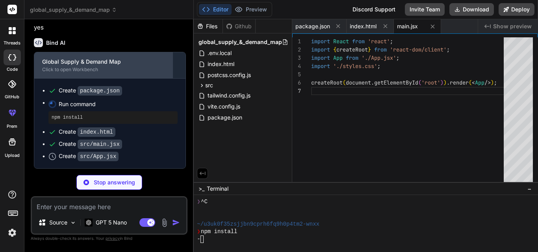
scroll to position [2423, 0]
type textarea "x"
type textarea "); } export default App;"
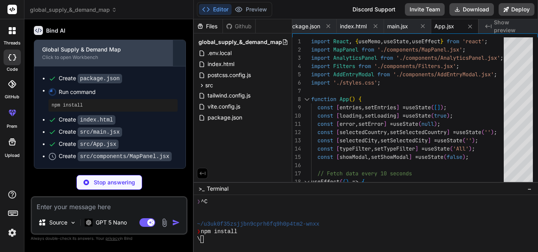
type textarea "x"
type textarea "export default MapPanel;"
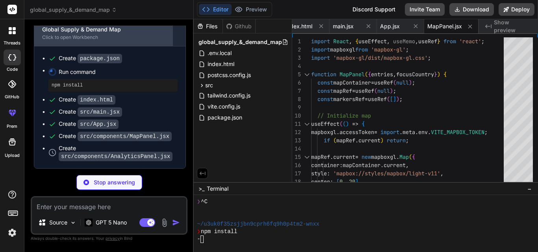
type textarea "x"
type textarea "); } export default AnalyticsPanel;"
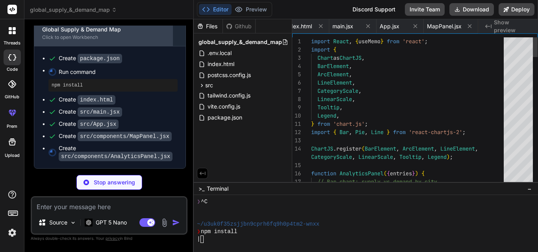
scroll to position [0, 131]
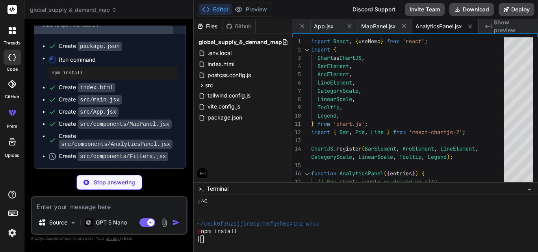
type textarea "x"
type textarea "); } export default Filters;"
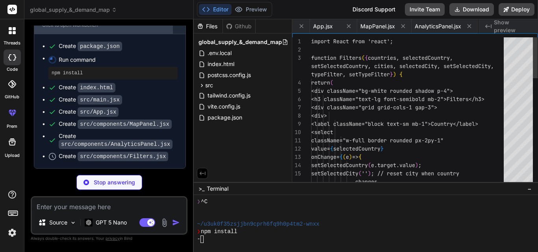
scroll to position [0, 178]
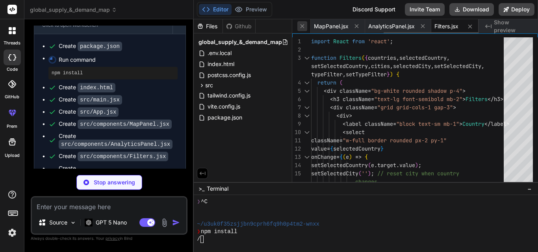
click at [302, 28] on icon at bounding box center [302, 26] width 7 height 7
click at [258, 28] on icon at bounding box center [254, 26] width 7 height 7
click at [302, 28] on icon at bounding box center [302, 26] width 7 height 7
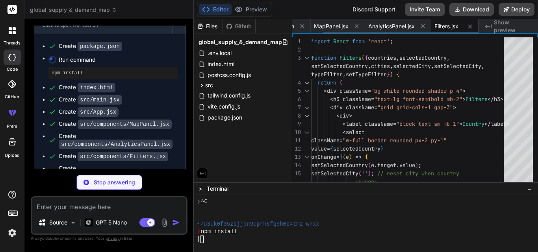
scroll to position [0, 0]
type textarea "x"
type textarea "</div> </form> </div> </div> ); } export default AddEntryModal;"
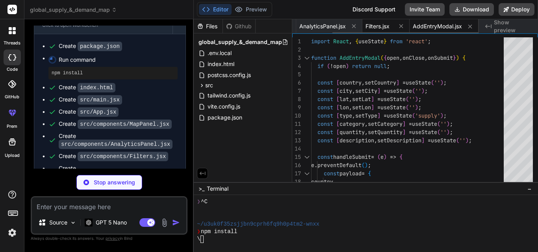
type textarea "x"
type textarea "// Lightweight API helper (optional, kept for clarity) export default async fun…"
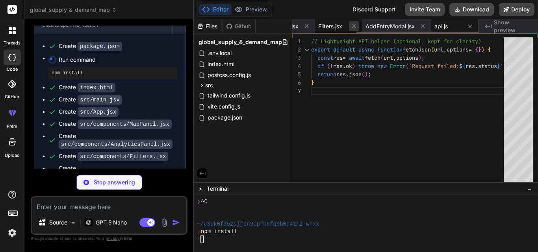
type textarea "x"
type textarea "} body { background-color: var(--bg); }"
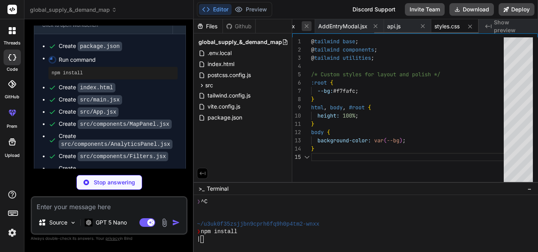
type textarea "x"
type textarea "}, plugins: [], };"
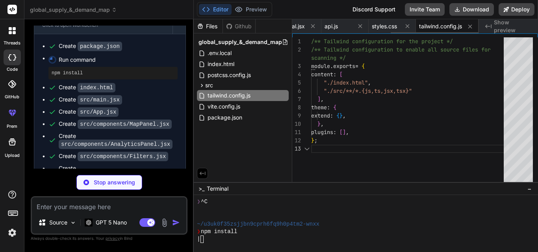
type textarea "x"
type textarea "module.exports = { plugins: { tailwindcss: {}, autoprefixer: {}, }, };"
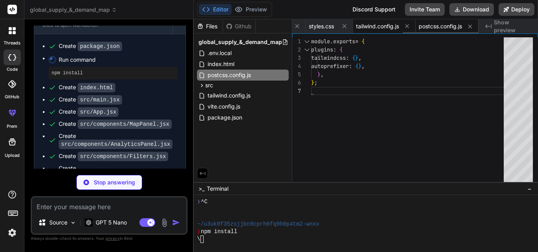
type textarea "x"
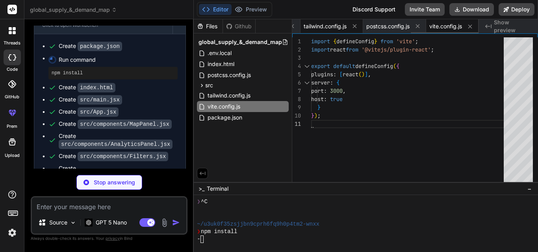
type textarea "x"
type textarea "VITE_API_URL=https://api.example.com VITE_MAPBOX_TOKEN=pk.eyJ1IjoibWV0YWMiLCJhI…"
type textarea "x"
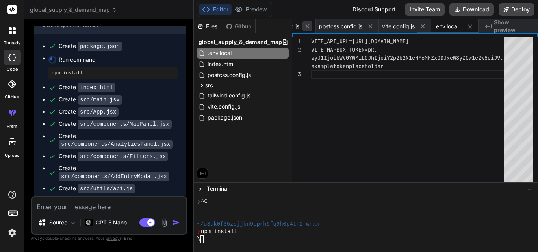
click at [309, 26] on icon at bounding box center [307, 26] width 7 height 7
click at [263, 26] on icon at bounding box center [260, 26] width 7 height 7
click at [309, 26] on icon at bounding box center [307, 26] width 7 height 7
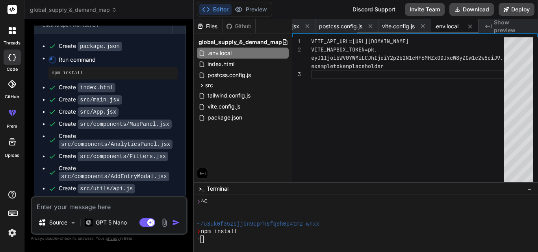
click at [309, 26] on icon at bounding box center [307, 26] width 7 height 7
click at [309, 26] on icon at bounding box center [305, 26] width 7 height 7
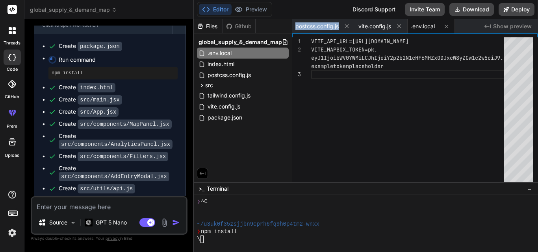
click at [309, 26] on span "postcss.config.js" at bounding box center [316, 26] width 43 height 8
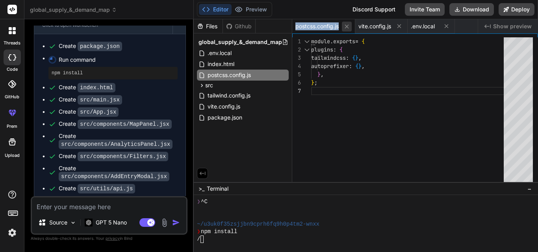
click at [347, 24] on icon at bounding box center [346, 26] width 7 height 7
type textarea "VITE_API_URL=https://api.example.com VITE_MAPBOX_TOKEN=pk.eyJ1IjoibWV0YWMiLCJhI…"
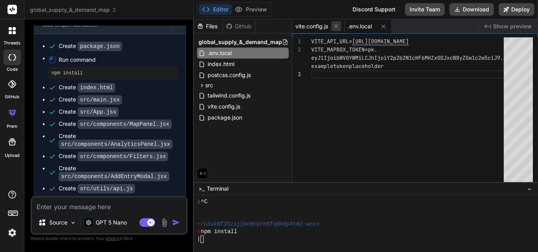
click at [335, 27] on icon at bounding box center [336, 26] width 7 height 7
click at [328, 27] on icon at bounding box center [330, 26] width 7 height 7
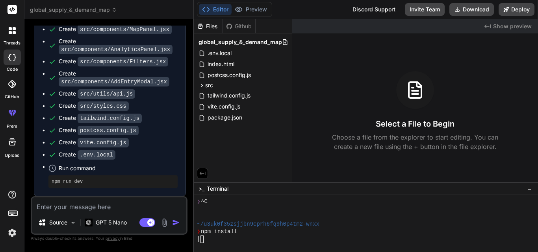
scroll to position [2563, 0]
type textarea "x"
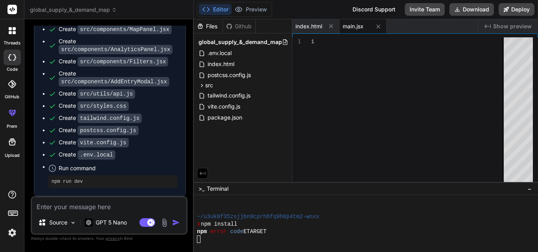
scroll to position [187, 0]
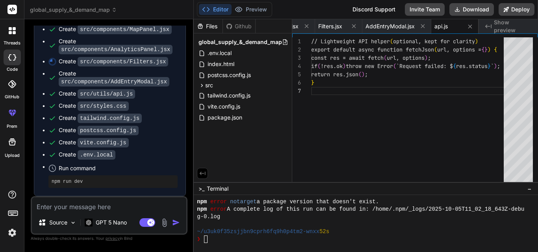
type textarea "module.exports = { plugins: { tailwindcss: {}, autoprefixer: {}, }, };"
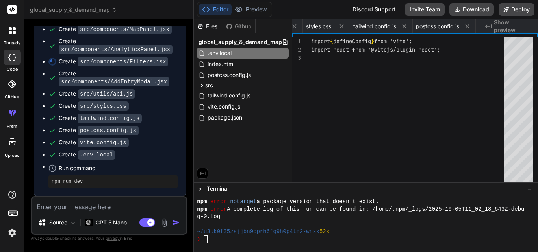
type textarea "VITE_API_URL=https://api.example.com VITE_MAPBOX_TOKEN=pk.eyJ1IjoibWV0YWMiLCJhI…"
type textarea "x"
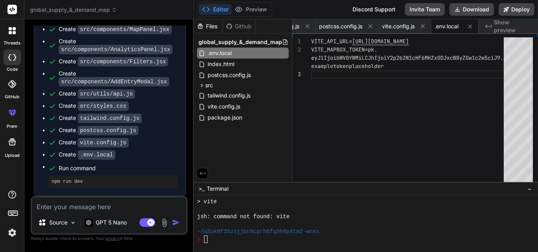
scroll to position [277, 0]
click at [248, 246] on div at bounding box center [366, 223] width 344 height 57
click at [118, 209] on textarea at bounding box center [109, 205] width 154 height 14
type textarea "v"
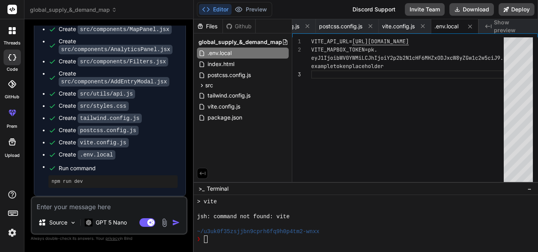
type textarea "x"
type textarea "vi"
type textarea "x"
type textarea "vit"
type textarea "x"
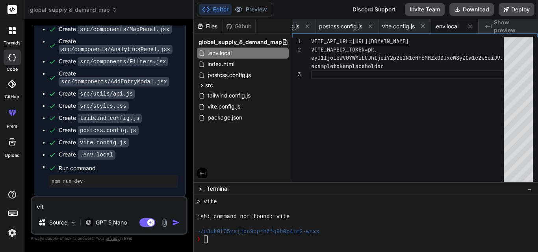
type textarea "vite"
type textarea "x"
type textarea "vite"
type textarea "x"
type textarea "vite n"
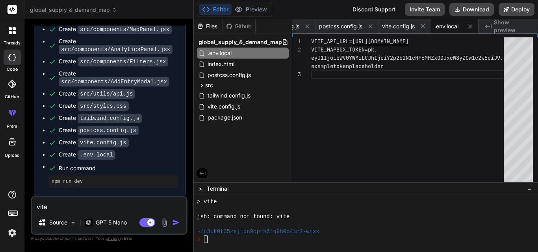
type textarea "x"
type textarea "vite no"
type textarea "x"
type textarea "vite not"
type textarea "x"
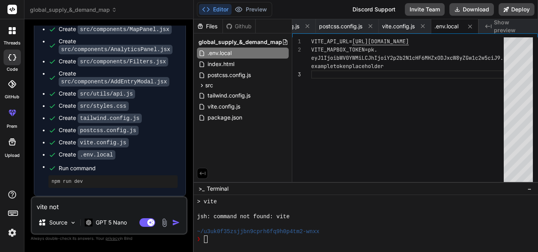
type textarea "vite not"
type textarea "x"
type textarea "vite not f"
type textarea "x"
type textarea "vite not fo"
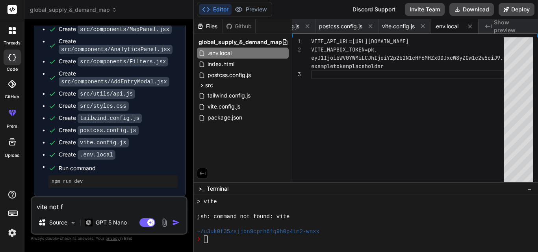
type textarea "x"
type textarea "vite not fou"
type textarea "x"
type textarea "vite not foumn"
type textarea "x"
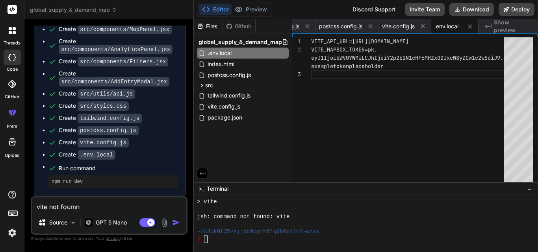
type textarea "vite not foumn\"
type textarea "x"
type textarea "vite not foumn"
type textarea "x"
type textarea "vite not foum"
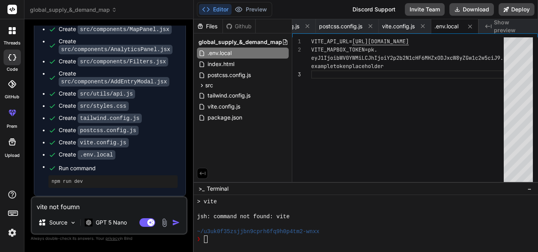
type textarea "x"
type textarea "vite not fou"
type textarea "x"
type textarea "vite not foun"
type textarea "x"
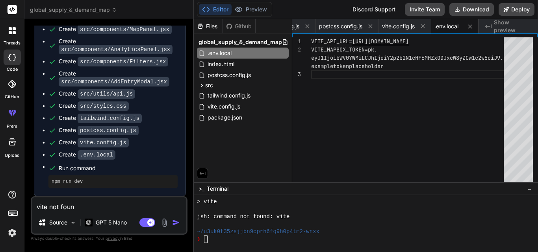
type textarea "vite not found"
type textarea "x"
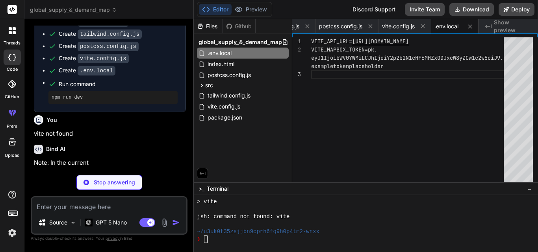
scroll to position [2644, 0]
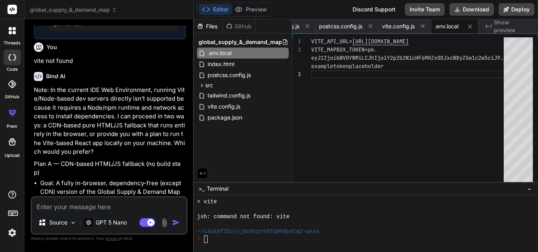
type textarea "x"
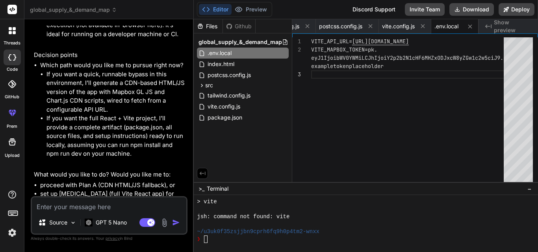
scroll to position [3442, 0]
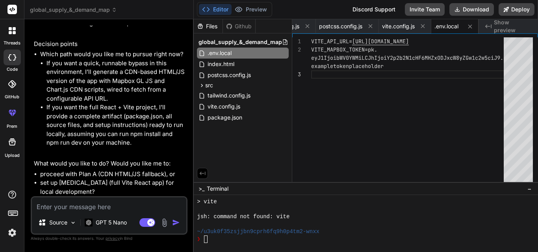
click at [96, 204] on textarea at bounding box center [109, 205] width 154 height 14
type textarea "i"
type textarea "x"
type textarea "i"
type textarea "x"
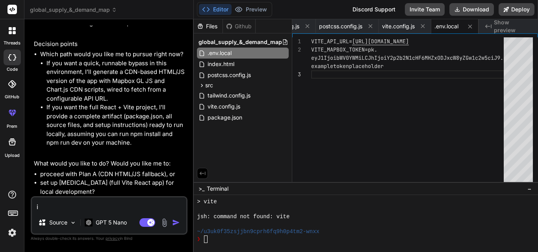
type textarea "i c"
type textarea "x"
type textarea "i ca"
type textarea "x"
type textarea "i can"
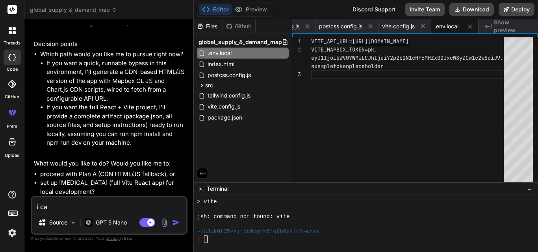
type textarea "x"
type textarea "i cant"
type textarea "x"
type textarea "i cant"
type textarea "x"
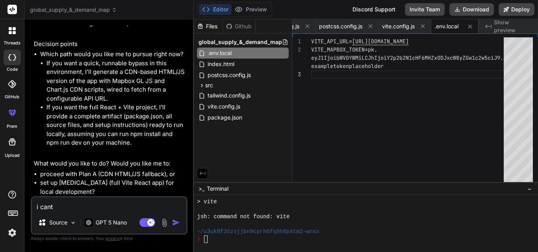
type textarea "i cant s"
type textarea "x"
type textarea "i cant se"
type textarea "x"
type textarea "i cant see"
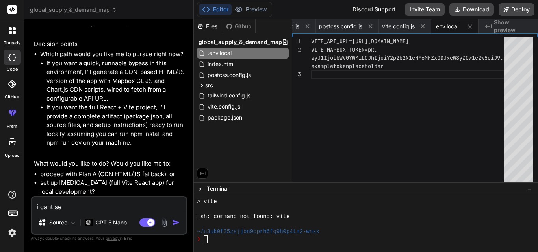
type textarea "x"
type textarea "i cant see"
type textarea "x"
type textarea "i cant see o"
type textarea "x"
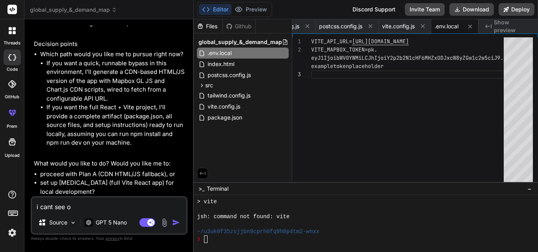
type textarea "i cant see or"
type textarea "x"
type textarea "i cant see ore"
type textarea "x"
type textarea "i cant see or"
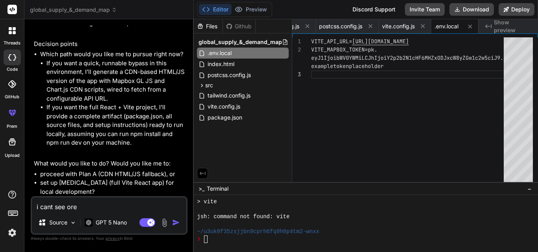
type textarea "x"
type textarea "i cant see o"
type textarea "x"
type textarea "i cant see"
type textarea "x"
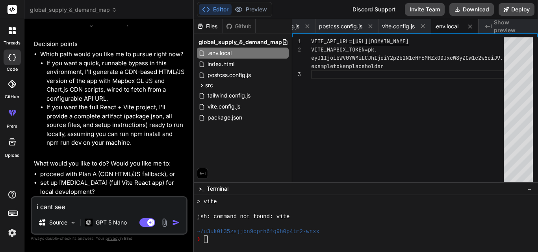
type textarea "i cant see p"
type textarea "x"
type textarea "i cant see pr"
type textarea "x"
type textarea "i cant see pre"
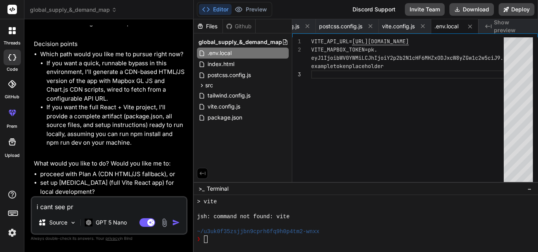
type textarea "x"
type textarea "i cant see prev"
type textarea "x"
type textarea "i cant see previ"
type textarea "x"
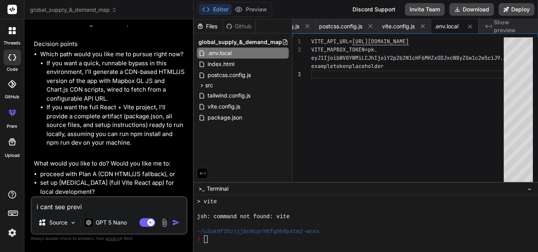
type textarea "i cant see previe"
type textarea "x"
type textarea "i cant see preview"
type textarea "x"
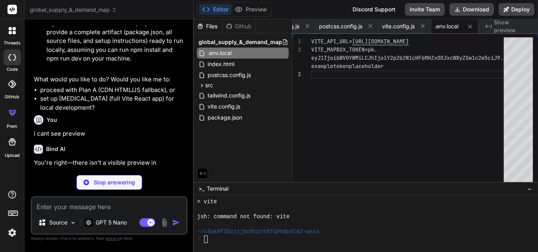
scroll to position [3524, 0]
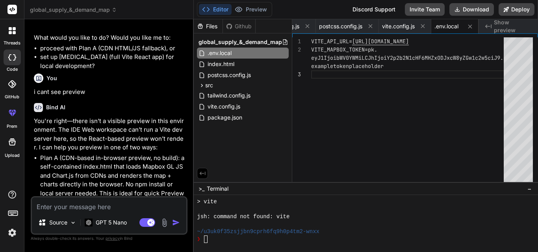
type textarea "x"
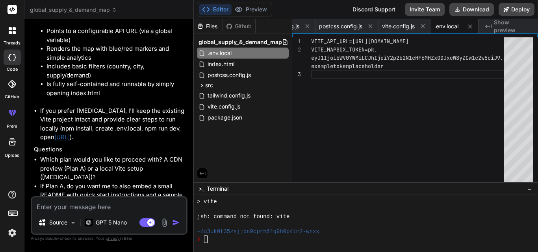
scroll to position [3805, 0]
click at [91, 205] on textarea at bounding box center [109, 205] width 154 height 14
type textarea "p"
type textarea "x"
type textarea "pl"
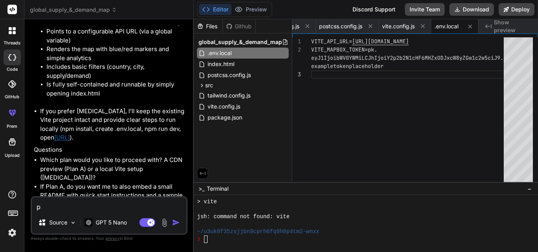
type textarea "x"
type textarea "pla"
type textarea "x"
type textarea "plan"
type textarea "x"
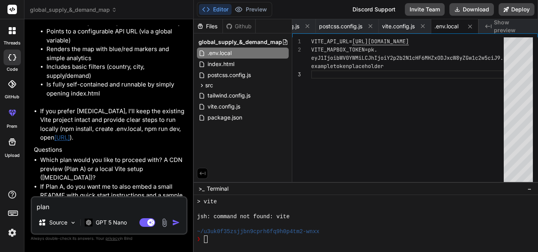
type textarea "plan"
type textarea "x"
type textarea "plan B"
type textarea "x"
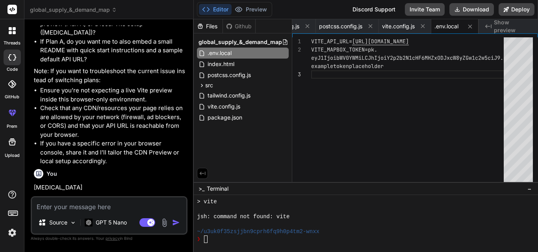
scroll to position [4029, 0]
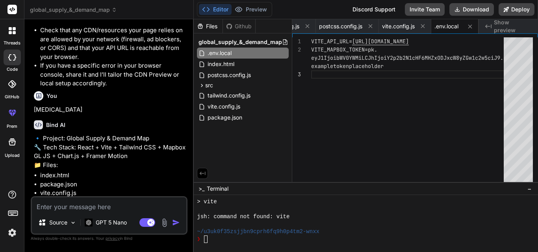
type textarea "x"
click at [400, 26] on span "vite.config.js" at bounding box center [398, 26] width 33 height 8
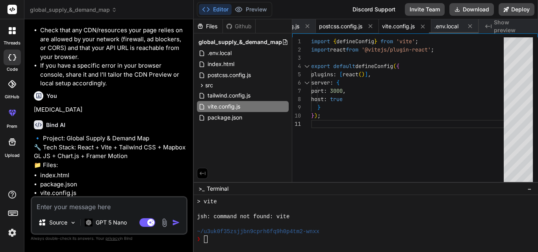
click at [337, 28] on span "postcss.config.js" at bounding box center [340, 26] width 43 height 8
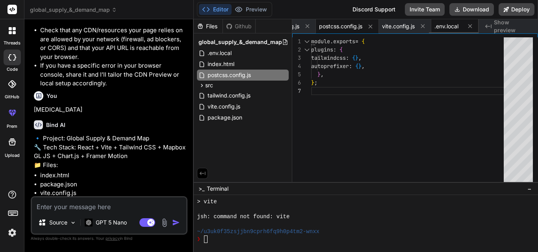
click at [446, 26] on span ".env.local" at bounding box center [446, 26] width 24 height 8
type textarea "VITE_API_URL=https://api.example.com VITE_MAPBOX_TOKEN=pk.eyJ1IjoibWV0YWMiLCJhI…"
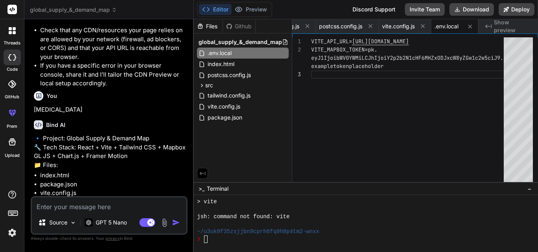
click at [12, 61] on div at bounding box center [12, 58] width 17 height 16
click at [9, 30] on icon at bounding box center [12, 30] width 7 height 7
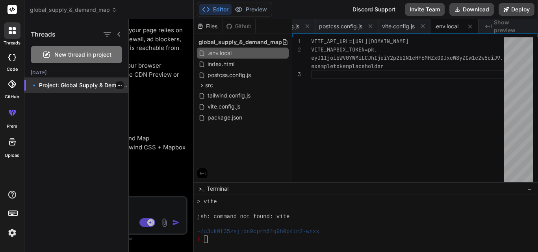
click at [117, 83] on icon "button" at bounding box center [119, 85] width 5 height 5
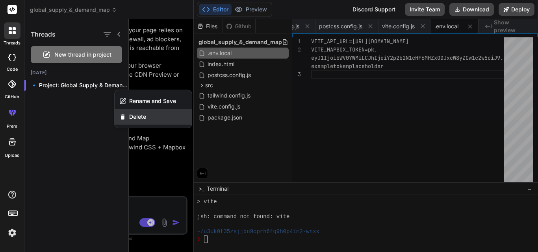
click at [134, 118] on span "Delete" at bounding box center [137, 117] width 17 height 8
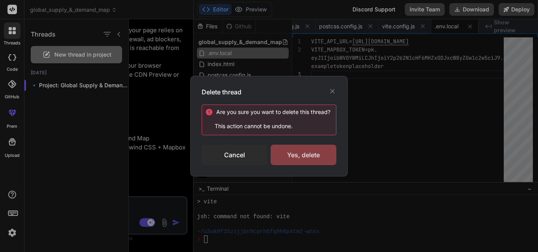
click at [296, 156] on div "Yes, delete" at bounding box center [303, 155] width 66 height 20
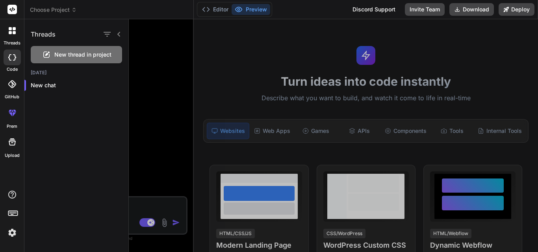
scroll to position [0, 0]
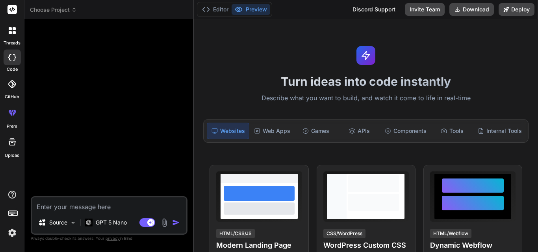
click at [10, 30] on icon at bounding box center [10, 28] width 3 height 3
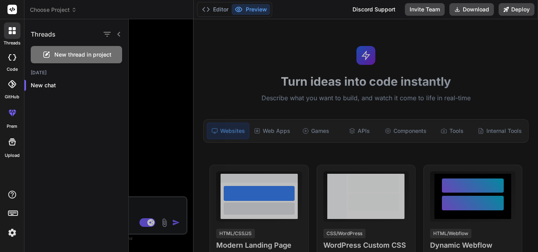
click at [163, 108] on div at bounding box center [333, 135] width 409 height 233
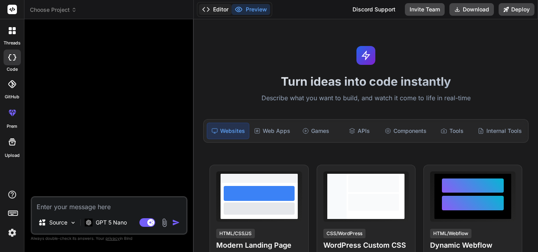
click at [217, 11] on button "Editor" at bounding box center [215, 9] width 33 height 11
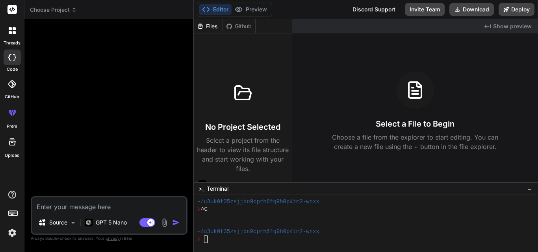
click at [169, 102] on div at bounding box center [109, 111] width 155 height 171
click at [257, 243] on div "❯" at bounding box center [362, 239] width 331 height 7
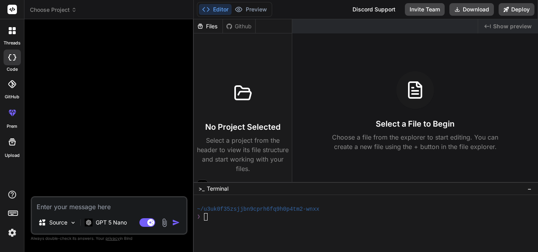
click at [121, 146] on div at bounding box center [109, 111] width 155 height 171
click at [105, 221] on p "GPT 5 Nano" at bounding box center [111, 223] width 31 height 8
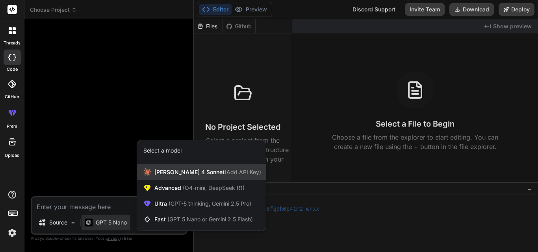
click at [160, 171] on span "Claude 4 Sonnet (Add API Key)" at bounding box center [207, 172] width 107 height 8
type textarea "x"
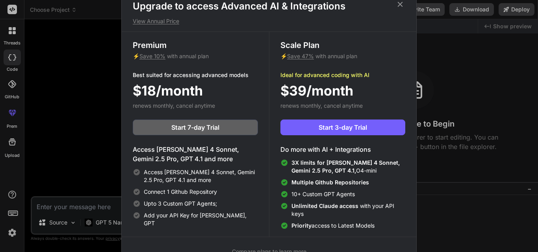
click at [401, 4] on icon at bounding box center [399, 4] width 9 height 9
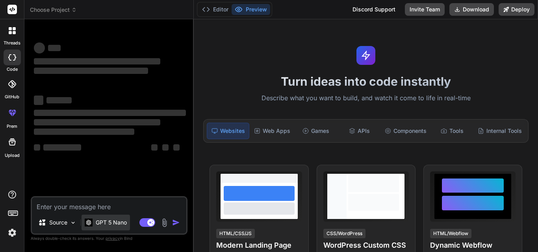
click at [115, 225] on p "GPT 5 Nano" at bounding box center [111, 223] width 31 height 8
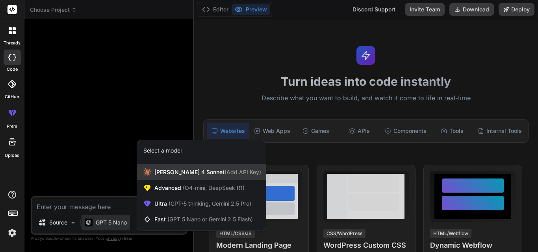
click at [147, 173] on icon at bounding box center [147, 172] width 8 height 8
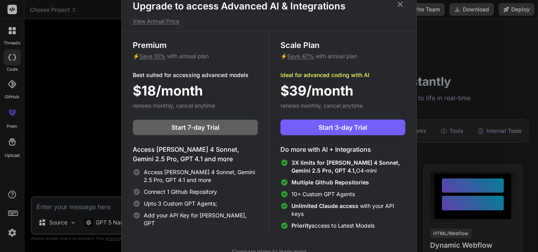
type textarea "x"
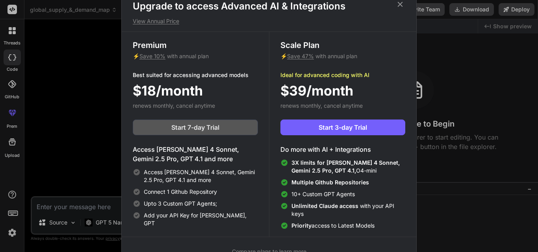
click at [190, 125] on span "Start 7-day Trial" at bounding box center [195, 127] width 48 height 9
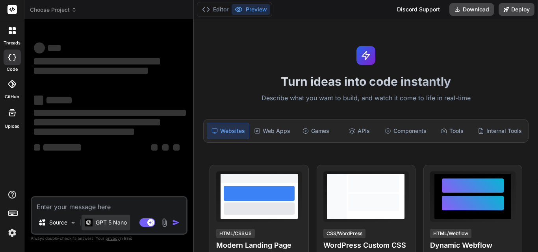
click at [103, 222] on p "GPT 5 Nano" at bounding box center [111, 223] width 31 height 8
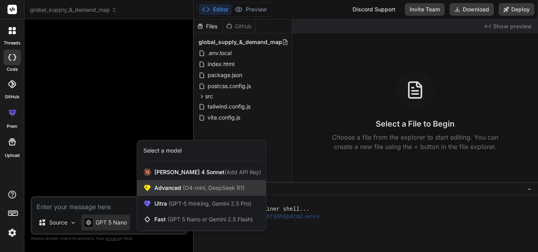
click at [193, 189] on span "(O4-mini, DeepSeek R1)" at bounding box center [212, 188] width 63 height 7
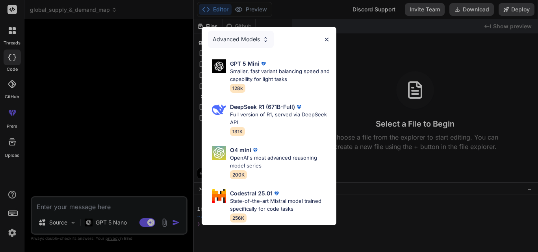
click at [87, 153] on div "Advanced Models GPT 5 Mini Smaller, fast variant balancing speed and capability…" at bounding box center [269, 126] width 538 height 252
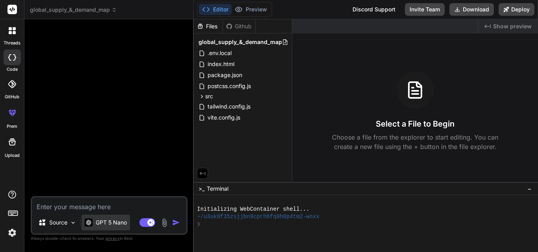
click at [108, 224] on p "GPT 5 Nano" at bounding box center [111, 223] width 31 height 8
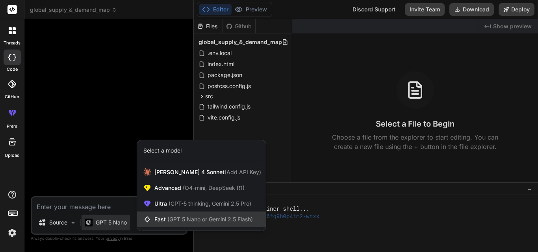
click at [183, 222] on span "(GPT 5 Nano or Gemini 2.5 Flash)" at bounding box center [209, 219] width 85 height 7
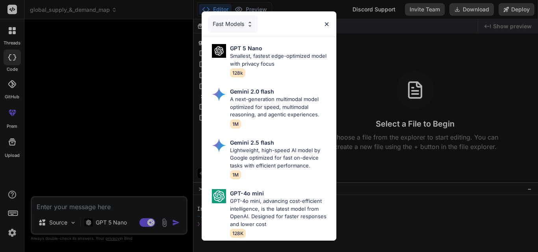
click at [110, 171] on div "Fast Models GPT 5 Nano Smallest, fastest edge-optimized model with privacy focu…" at bounding box center [269, 126] width 538 height 252
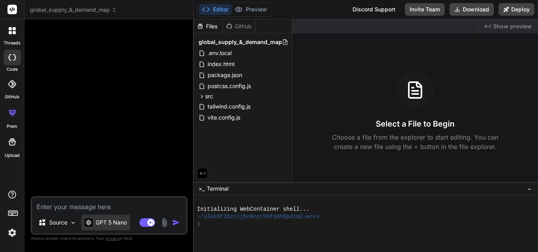
click at [110, 216] on div "GPT 5 Nano" at bounding box center [105, 223] width 48 height 16
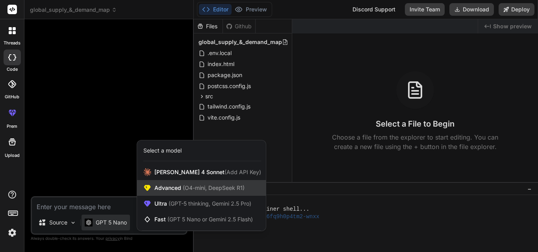
click at [177, 193] on div "Advanced (O4-mini, DeepSeek R1)" at bounding box center [201, 188] width 129 height 16
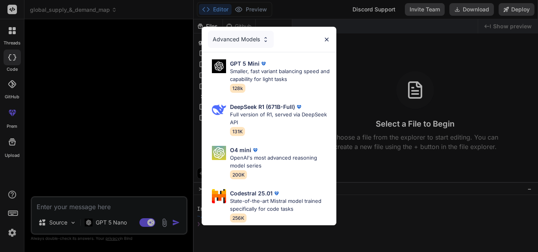
click at [70, 138] on div "Advanced Models GPT 5 Mini Smaller, fast variant balancing speed and capability…" at bounding box center [269, 126] width 538 height 252
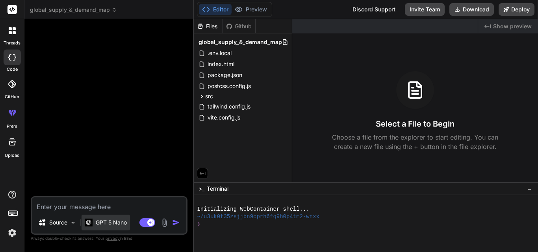
click at [112, 222] on p "GPT 5 Nano" at bounding box center [111, 223] width 31 height 8
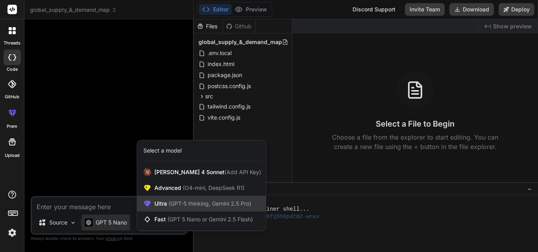
click at [187, 210] on div "Ultra (GPT-5 thinking, Gemini 2.5 Pro)" at bounding box center [201, 204] width 129 height 16
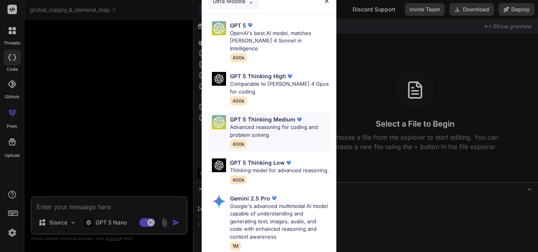
scroll to position [110, 0]
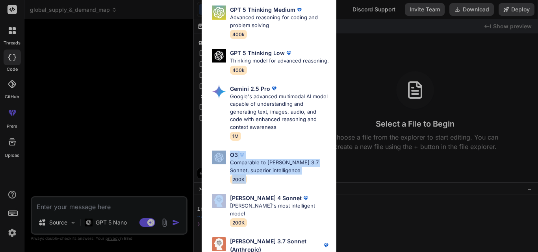
click at [115, 190] on div "Ultra Models GPT 5 OpenAI's best AI model, matches Claude 4 Sonnet in Intellige…" at bounding box center [269, 126] width 538 height 252
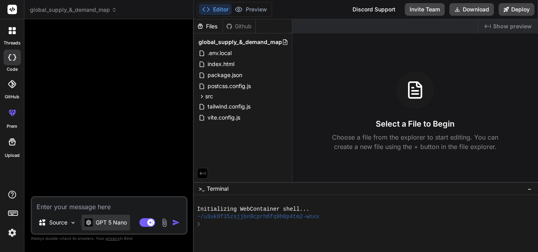
click at [108, 222] on p "GPT 5 Nano" at bounding box center [111, 223] width 31 height 8
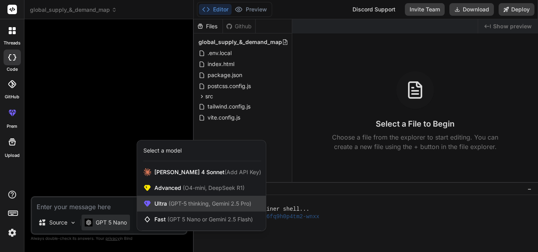
click at [180, 201] on span "(GPT-5 thinking, Gemini 2.5 Pro)" at bounding box center [209, 203] width 84 height 7
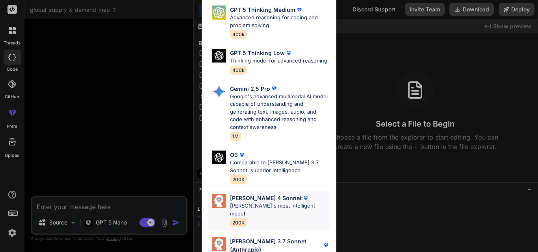
click at [249, 198] on p "Claude 4 Sonnet" at bounding box center [266, 198] width 72 height 8
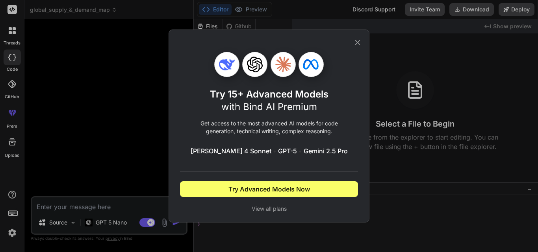
click at [356, 41] on icon at bounding box center [357, 42] width 5 height 5
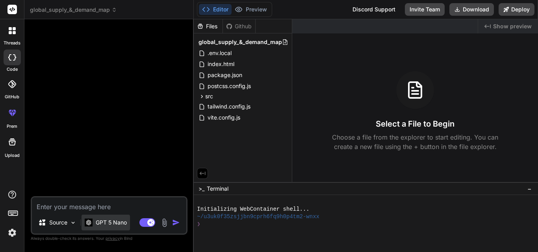
click at [105, 227] on div "GPT 5 Nano" at bounding box center [105, 223] width 48 height 16
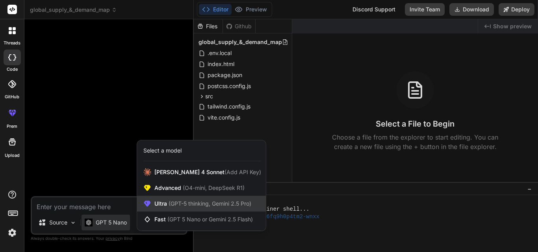
click at [169, 203] on span "(GPT-5 thinking, Gemini 2.5 Pro)" at bounding box center [209, 203] width 84 height 7
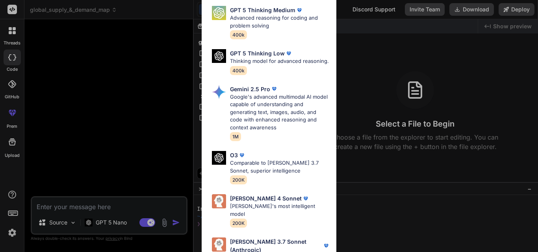
scroll to position [110, 0]
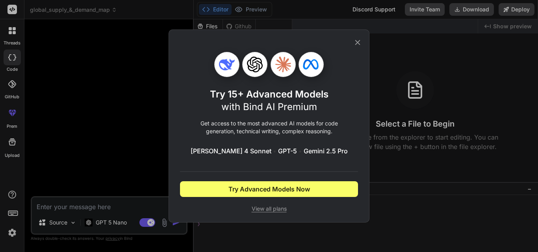
click at [359, 43] on icon at bounding box center [357, 42] width 9 height 9
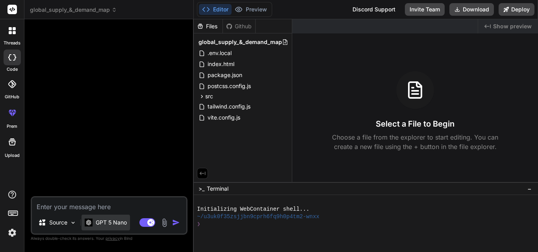
click at [111, 224] on p "GPT 5 Nano" at bounding box center [111, 223] width 31 height 8
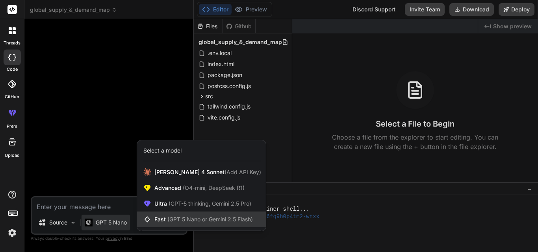
click at [183, 218] on span "(GPT 5 Nano or Gemini 2.5 Flash)" at bounding box center [209, 219] width 85 height 7
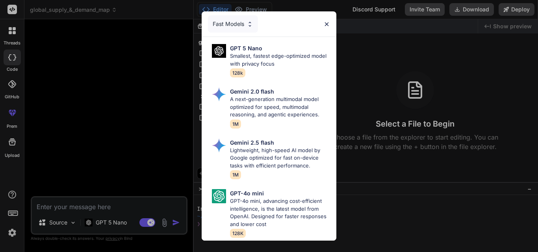
click at [325, 23] on img at bounding box center [326, 24] width 7 height 7
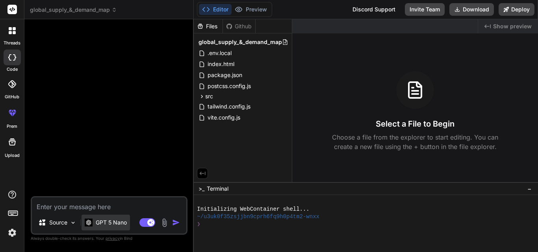
click at [113, 228] on div "GPT 5 Nano" at bounding box center [105, 223] width 48 height 16
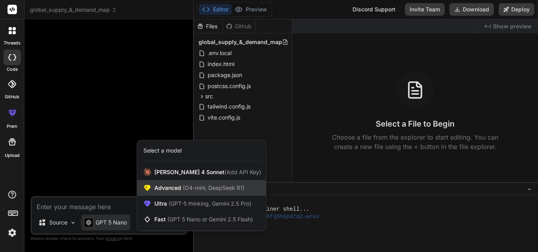
click at [174, 187] on span "Advanced (O4-mini, DeepSeek R1)" at bounding box center [199, 188] width 90 height 8
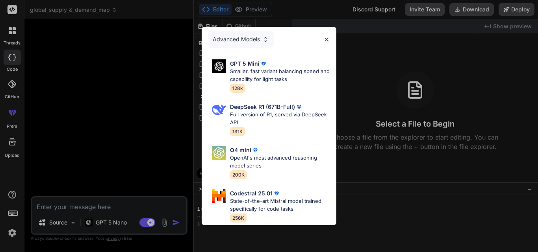
click at [114, 221] on div "Advanced Models GPT 5 Mini Smaller, fast variant balancing speed and capability…" at bounding box center [269, 126] width 538 height 252
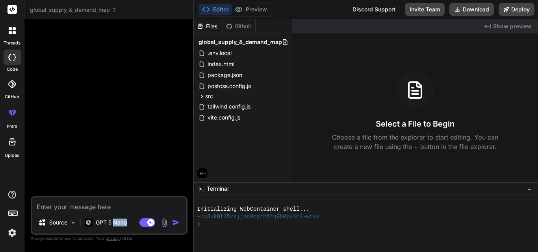
click at [114, 221] on p "GPT 5 Nano" at bounding box center [111, 223] width 31 height 8
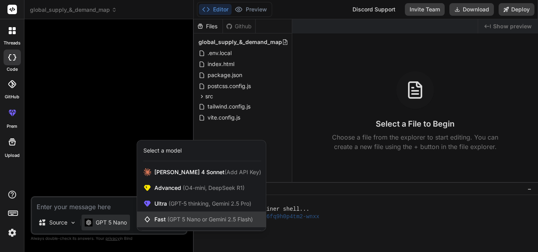
click at [179, 218] on span "(GPT 5 Nano or Gemini 2.5 Flash)" at bounding box center [209, 219] width 85 height 7
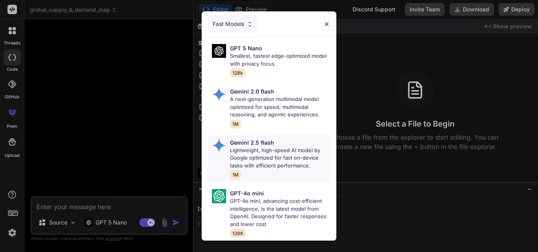
click at [274, 161] on p "Lightweight, high-speed AI model by Google optimized for fast on-device tasks w…" at bounding box center [280, 158] width 100 height 23
type textarea "x"
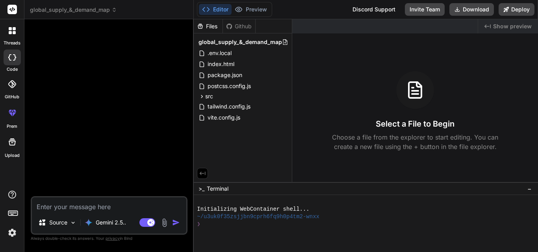
click at [96, 208] on textarea at bounding box center [109, 205] width 154 height 14
type textarea "c"
type textarea "x"
type textarea "ca"
type textarea "x"
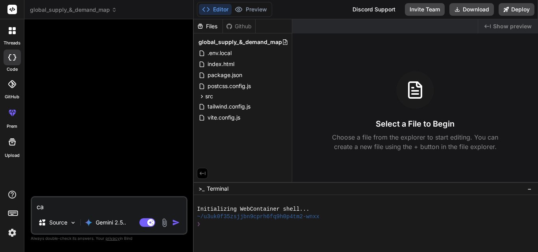
type textarea "can"
type textarea "x"
type textarea "can"
type textarea "x"
type textarea "can y"
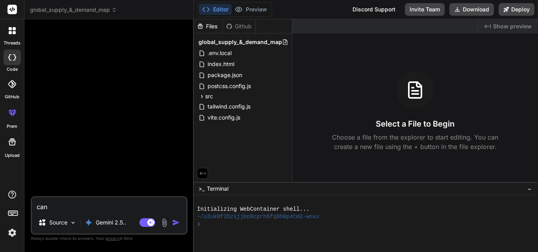
type textarea "x"
type textarea "can yo"
type textarea "x"
type textarea "can you"
type textarea "x"
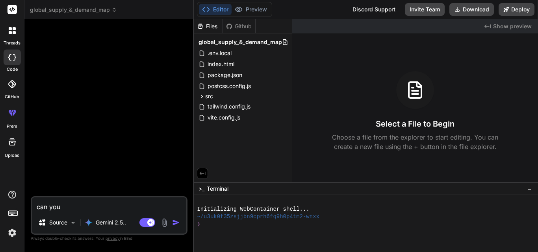
type textarea "can you"
type textarea "x"
type textarea "can you m"
type textarea "x"
type textarea "can you ma"
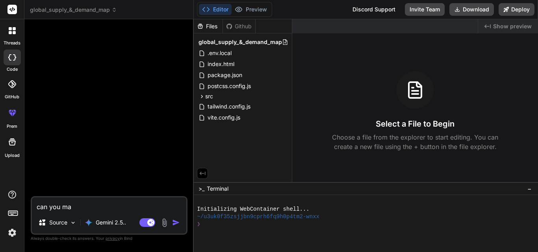
type textarea "x"
type textarea "can you mak"
type textarea "x"
type textarea "can you make"
type textarea "x"
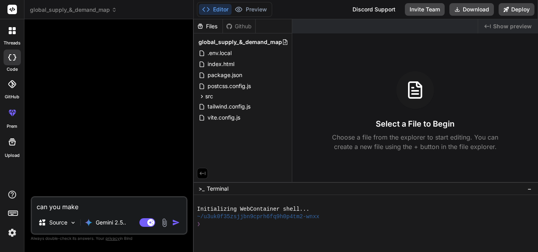
type textarea "can you make"
type textarea "x"
type textarea "can you make w"
type textarea "x"
type textarea "can you make we"
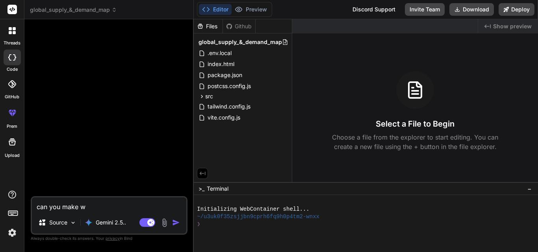
type textarea "x"
type textarea "can you make web"
type textarea "x"
type textarea "can you make web"
type textarea "x"
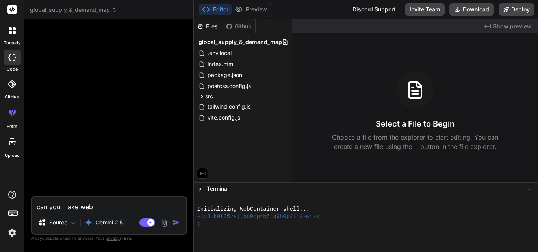
type textarea "can you make web a"
type textarea "x"
type textarea "can you make web ap"
type textarea "x"
type textarea "can you make web app"
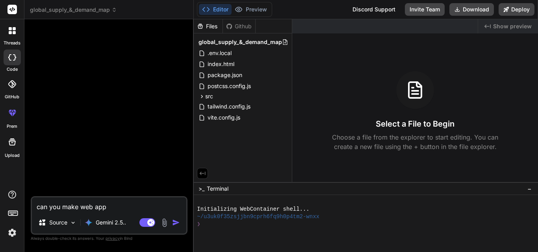
type textarea "x"
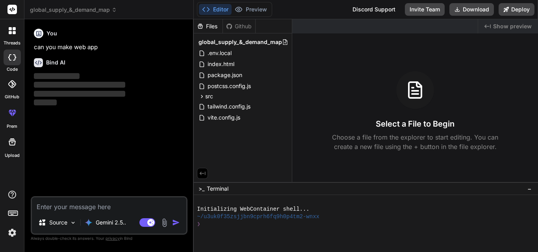
drag, startPoint x: 251, startPoint y: 44, endPoint x: 229, endPoint y: 146, distance: 104.2
click at [222, 152] on div "Files Github global_supply_&_demand_map .env.local index.html package.json post…" at bounding box center [243, 100] width 98 height 163
click at [287, 117] on icon at bounding box center [284, 118] width 6 height 6
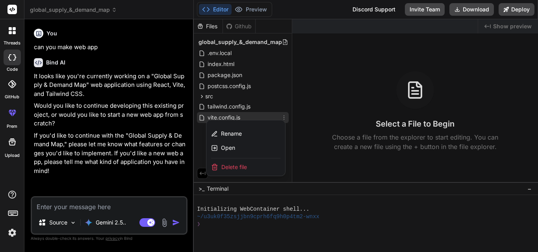
click at [236, 164] on span "Delete file" at bounding box center [234, 167] width 26 height 8
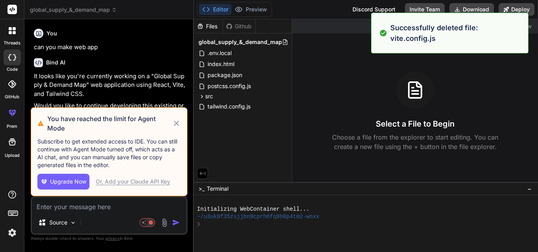
click at [176, 122] on icon at bounding box center [176, 123] width 5 height 5
type textarea "x"
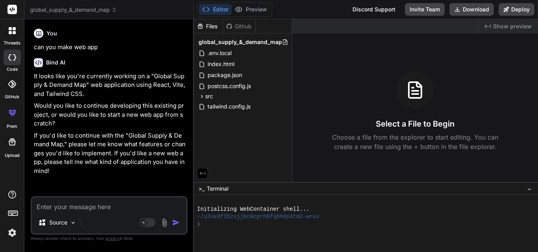
click at [116, 9] on icon at bounding box center [114, 10] width 6 height 6
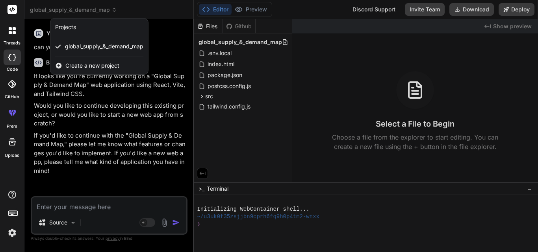
click at [91, 64] on span "Create a new project" at bounding box center [92, 66] width 54 height 8
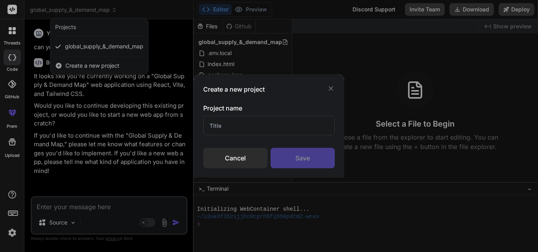
click at [235, 124] on input "text" at bounding box center [268, 125] width 131 height 19
type input "hhh"
click at [287, 153] on div "Save" at bounding box center [302, 158] width 64 height 20
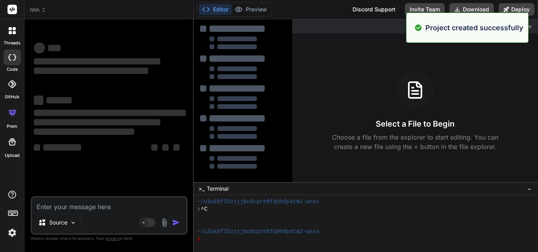
scroll to position [15, 0]
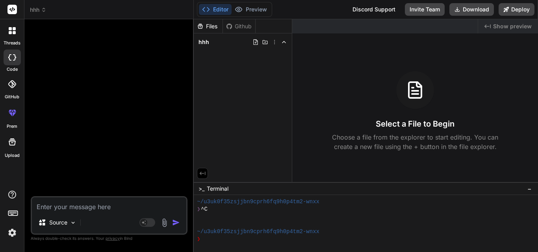
click at [11, 31] on icon at bounding box center [10, 32] width 3 height 3
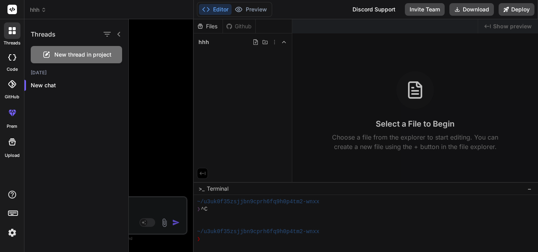
click at [165, 94] on div at bounding box center [333, 135] width 409 height 233
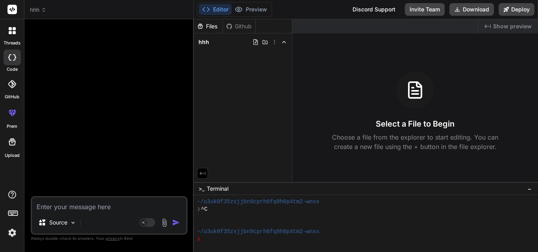
click at [44, 11] on icon at bounding box center [44, 10] width 6 height 6
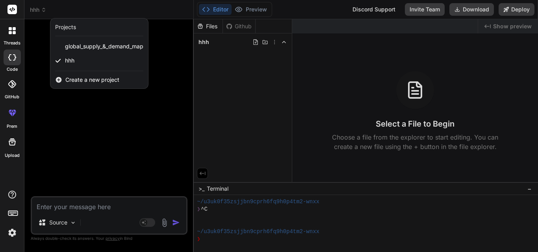
drag, startPoint x: 78, startPoint y: 46, endPoint x: 69, endPoint y: 119, distance: 73.7
click at [69, 119] on div at bounding box center [269, 126] width 538 height 252
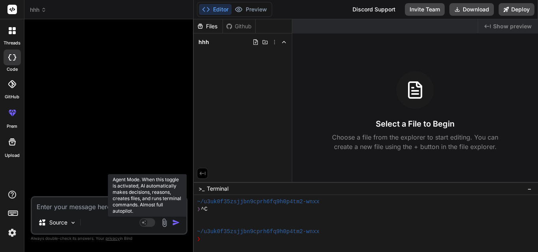
click at [150, 223] on rect at bounding box center [147, 222] width 16 height 9
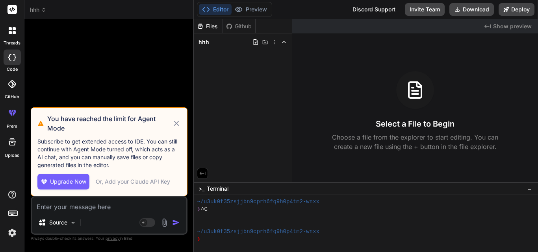
click at [149, 144] on p "Subscribe to get extended access to IDE. You can still continue with Agent Mode…" at bounding box center [108, 153] width 143 height 31
click at [177, 123] on icon at bounding box center [176, 123] width 9 height 9
type textarea "x"
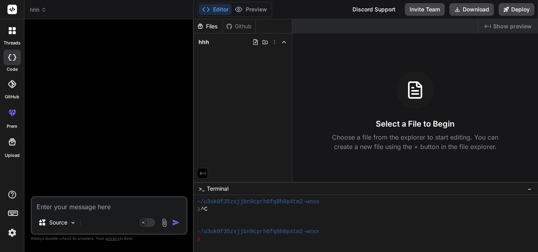
click at [111, 221] on div "Source" at bounding box center [109, 224] width 154 height 19
click at [88, 227] on div "Source" at bounding box center [109, 224] width 154 height 19
drag, startPoint x: 88, startPoint y: 227, endPoint x: 100, endPoint y: 227, distance: 11.8
click at [89, 227] on div "Source" at bounding box center [109, 224] width 154 height 19
click at [113, 227] on div "Source" at bounding box center [109, 224] width 154 height 19
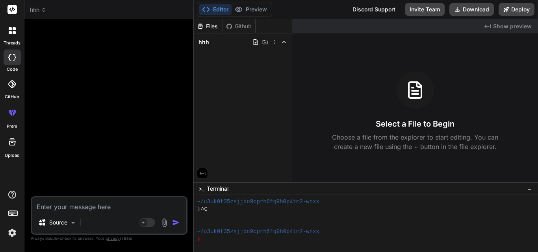
click at [94, 103] on div at bounding box center [109, 111] width 155 height 171
click at [89, 194] on div at bounding box center [109, 111] width 155 height 171
click at [90, 203] on textarea at bounding box center [109, 205] width 154 height 14
click at [108, 115] on div at bounding box center [109, 111] width 155 height 171
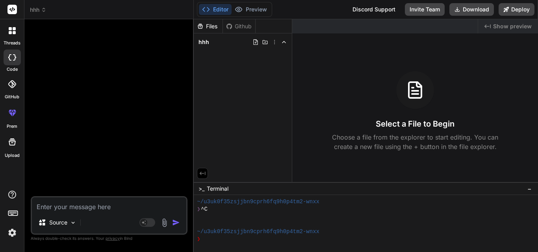
click at [138, 204] on textarea at bounding box center [109, 205] width 154 height 14
paste textarea "I want to create a website where users can see supply and demand on map across …"
type textarea "I want to create a website where users can see supply and demand on map across …"
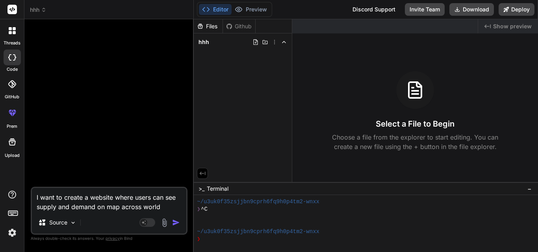
type textarea "x"
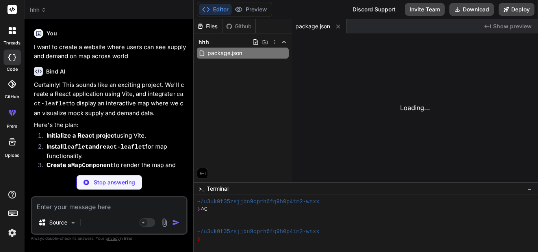
type textarea "x"
type textarea "<div id="root"></div> <script type="module" src="/src/main.jsx"></script> </bod…"
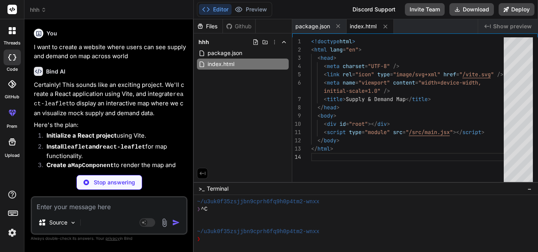
type textarea "x"
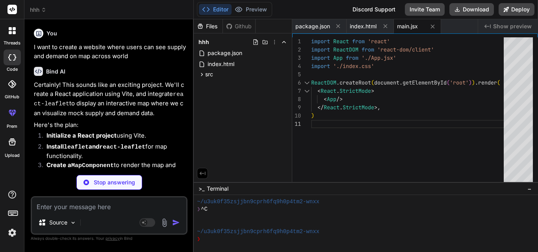
type textarea "x"
type textarea "} .leaflet-container { width: 100%; height: 100%; }"
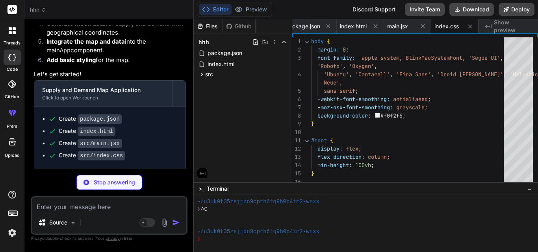
scroll to position [167, 0]
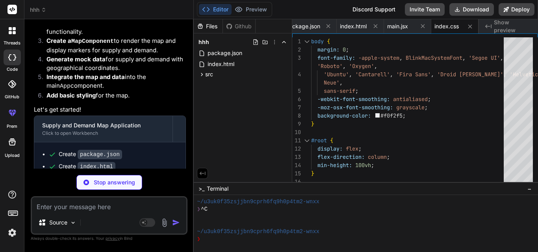
type textarea "x"
type textarea "{ id: 19, type: 'demand', lat: -34.6037, lng: -58.3816, quantity: 110, location…"
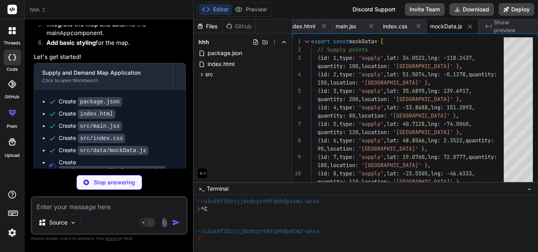
scroll to position [179, 0]
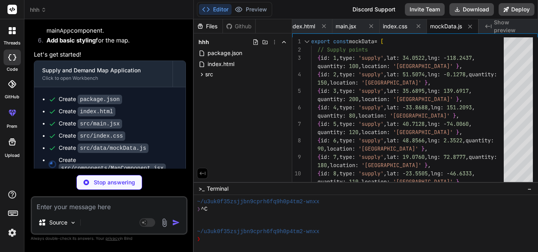
type textarea "x"
type textarea "}; export default MapComponent;"
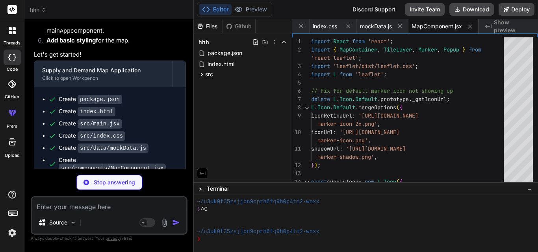
type textarea "x"
type textarea "export default App;"
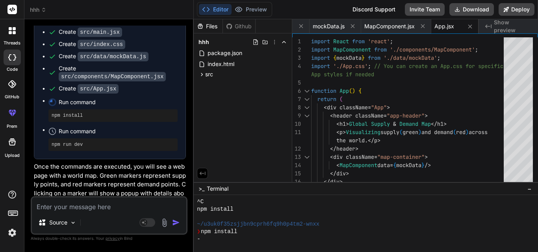
scroll to position [272, 0]
click at [242, 121] on div "Files Github hhh package.json index.html src main.jsx index.css data mockData.j…" at bounding box center [243, 100] width 98 height 163
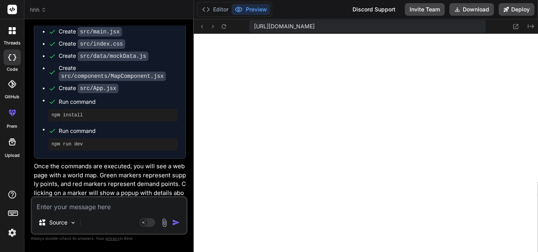
scroll to position [688, 0]
click at [209, 6] on icon at bounding box center [206, 10] width 8 height 8
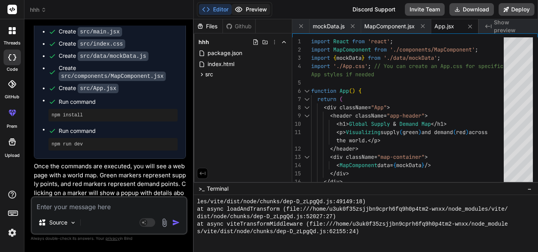
click at [248, 7] on button "Preview" at bounding box center [250, 9] width 39 height 11
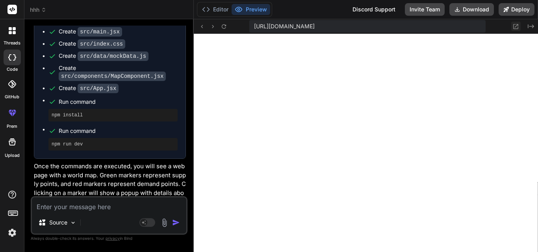
click at [516, 23] on icon at bounding box center [515, 26] width 7 height 7
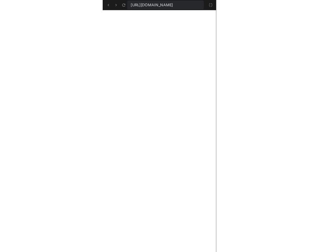
scroll to position [1262, 0]
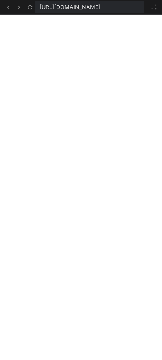
type textarea "x"
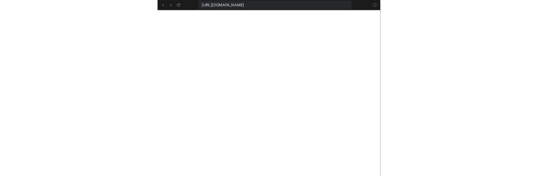
scroll to position [1189, 0]
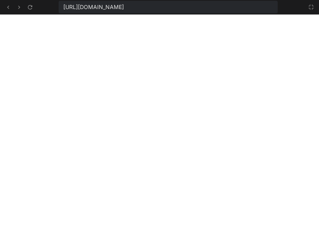
type textarea "x"
type textarea "export default App;"
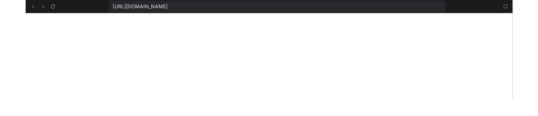
scroll to position [942, 0]
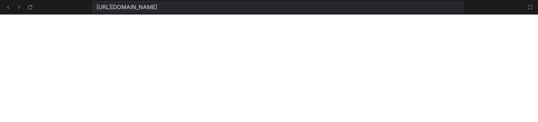
type textarea "x"
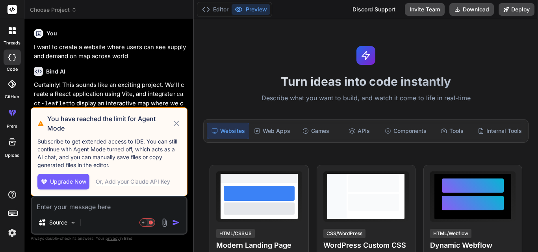
click at [178, 116] on icon at bounding box center [176, 123] width 9 height 9
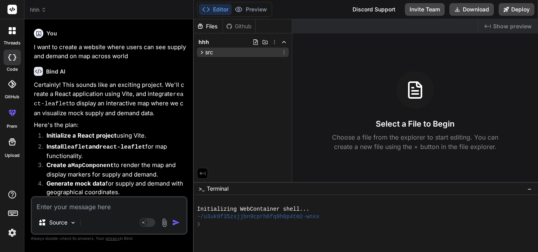
click at [201, 51] on icon at bounding box center [202, 52] width 2 height 3
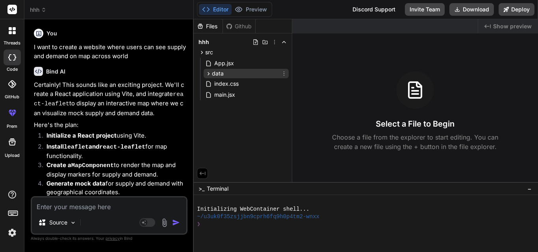
click at [207, 70] on div "data" at bounding box center [214, 74] width 18 height 8
click at [206, 74] on icon at bounding box center [208, 73] width 7 height 7
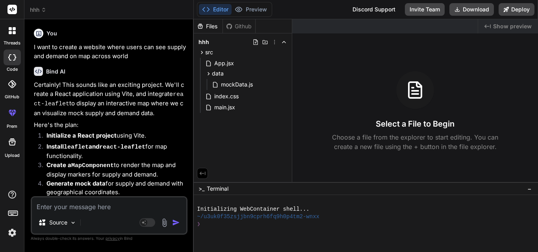
click at [227, 116] on div "Files Github hhh src App.jsx data mockData.js index.css main.jsx" at bounding box center [243, 100] width 98 height 163
click at [225, 116] on div "❯" at bounding box center [362, 224] width 331 height 7
click at [41, 6] on span "hhh" at bounding box center [38, 10] width 17 height 8
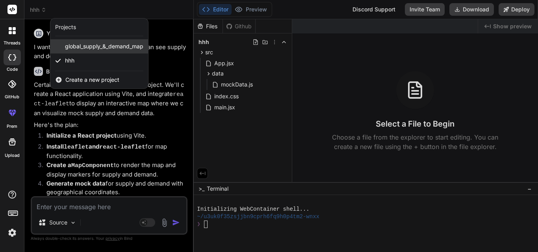
click at [83, 44] on span "global_supply_&_demand_map" at bounding box center [104, 47] width 78 height 8
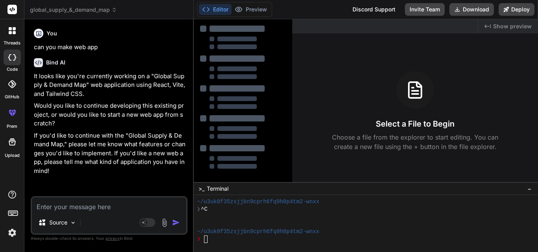
type textarea "x"
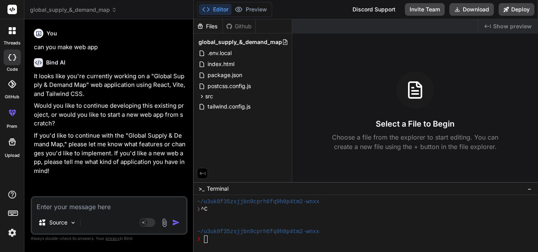
click at [101, 44] on p "can you make web app" at bounding box center [110, 47] width 152 height 9
click at [113, 7] on icon at bounding box center [114, 10] width 6 height 6
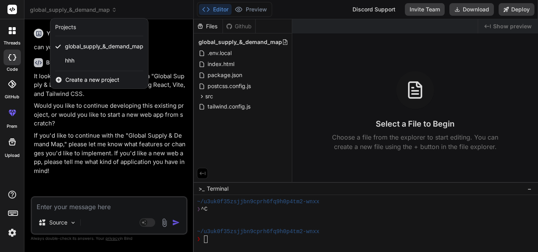
click at [85, 81] on span "Create a new project" at bounding box center [92, 80] width 54 height 8
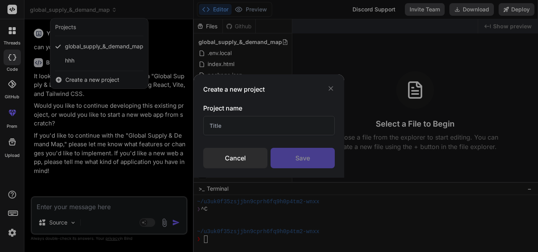
click at [253, 116] on input "text" at bounding box center [268, 125] width 131 height 19
type input "youtube"
click at [299, 116] on div "Save" at bounding box center [302, 158] width 64 height 20
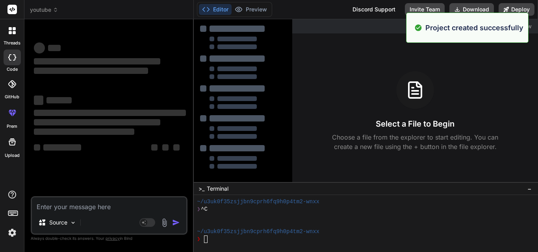
scroll to position [45, 0]
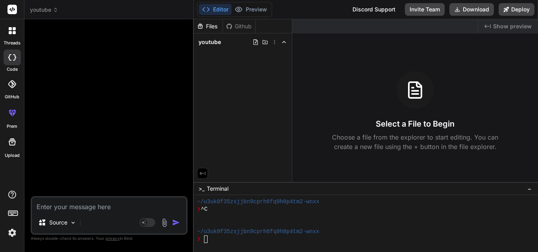
click at [274, 39] on icon at bounding box center [274, 42] width 6 height 6
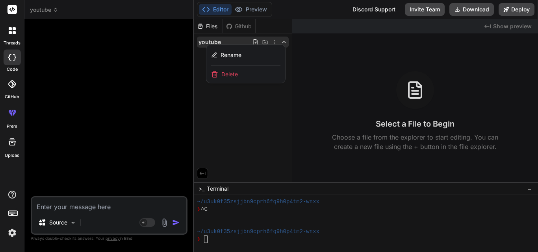
click at [219, 116] on div at bounding box center [366, 135] width 344 height 233
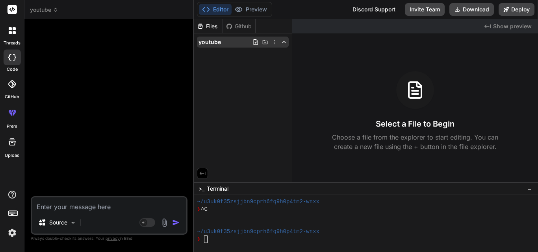
click at [273, 44] on icon at bounding box center [274, 42] width 6 height 6
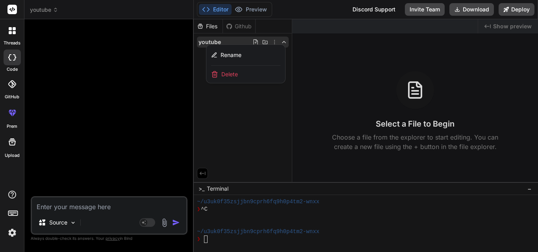
click at [242, 77] on div "Delete" at bounding box center [245, 74] width 79 height 17
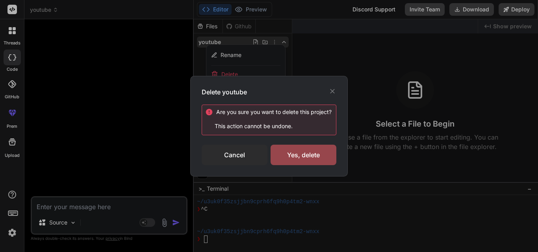
click at [331, 88] on icon at bounding box center [332, 91] width 8 height 8
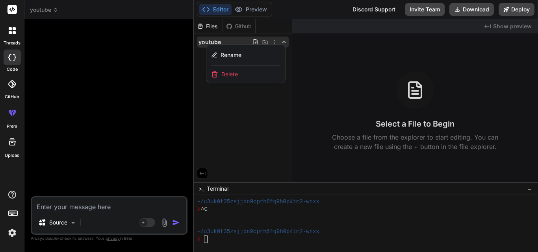
click at [217, 116] on div at bounding box center [366, 135] width 344 height 233
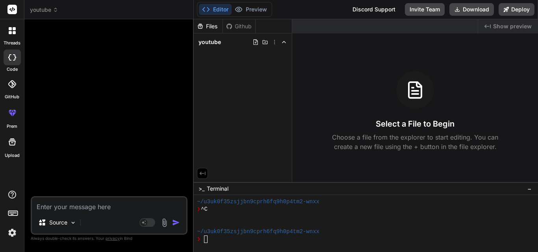
click at [10, 32] on icon at bounding box center [10, 32] width 3 height 3
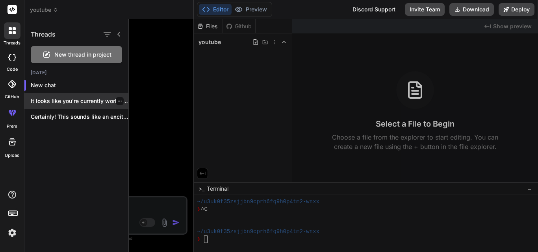
click at [117, 101] on icon "button" at bounding box center [119, 101] width 5 height 5
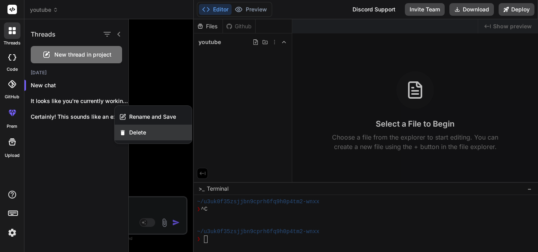
click at [136, 116] on span "Delete" at bounding box center [137, 133] width 17 height 8
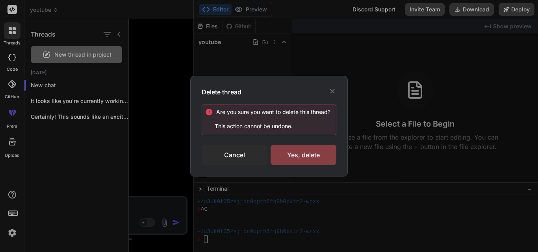
click at [307, 116] on div "Yes, delete" at bounding box center [303, 155] width 66 height 20
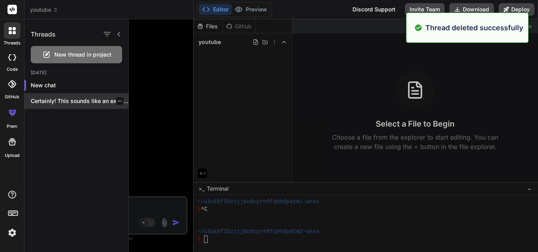
click at [118, 99] on icon "button" at bounding box center [119, 101] width 5 height 5
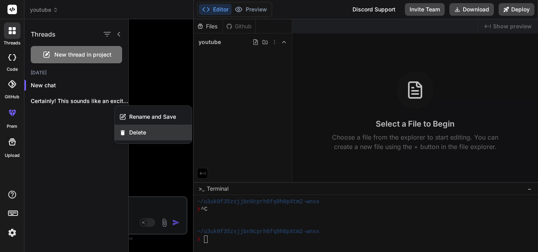
click at [143, 116] on span "Delete" at bounding box center [137, 133] width 17 height 8
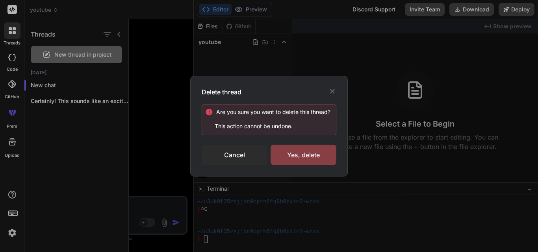
click at [291, 116] on div "Yes, delete" at bounding box center [303, 155] width 66 height 20
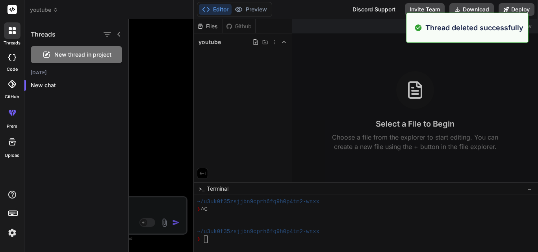
click at [10, 55] on icon at bounding box center [12, 57] width 8 height 6
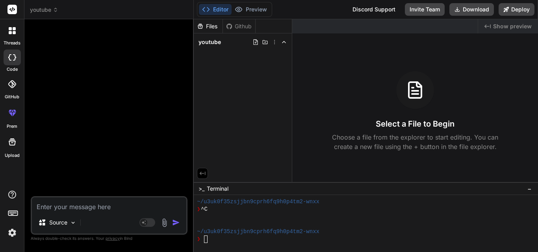
click at [11, 30] on icon at bounding box center [10, 28] width 3 height 3
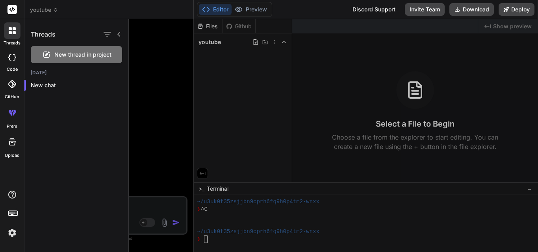
click at [118, 33] on icon at bounding box center [118, 34] width 3 height 5
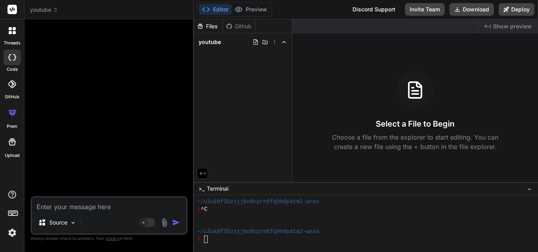
click at [50, 12] on span "youtube" at bounding box center [44, 10] width 28 height 8
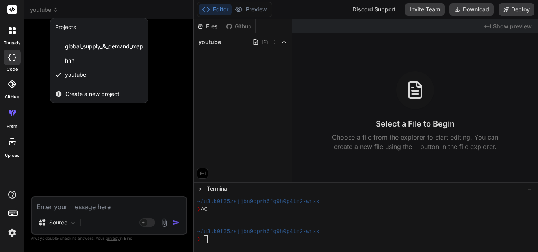
click at [105, 116] on div at bounding box center [269, 126] width 538 height 252
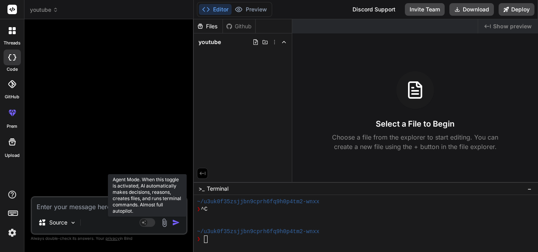
click at [150, 116] on rect at bounding box center [147, 222] width 16 height 9
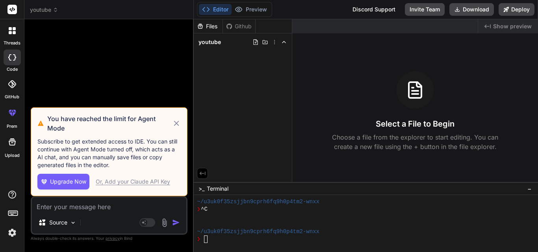
click at [178, 116] on icon at bounding box center [176, 123] width 9 height 9
type textarea "x"
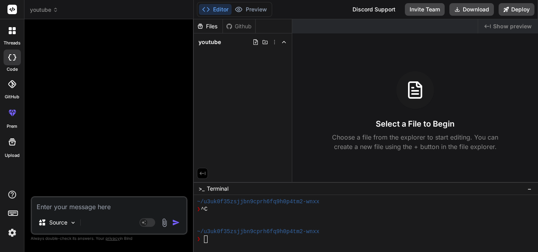
click at [108, 116] on textarea at bounding box center [109, 205] width 154 height 14
type textarea "i"
type textarea "x"
type textarea "i"
type textarea "x"
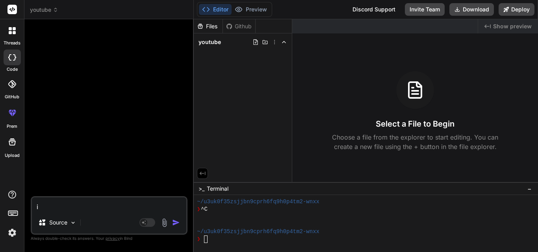
type textarea "i w"
type textarea "x"
type textarea "i wa"
type textarea "x"
type textarea "i wan"
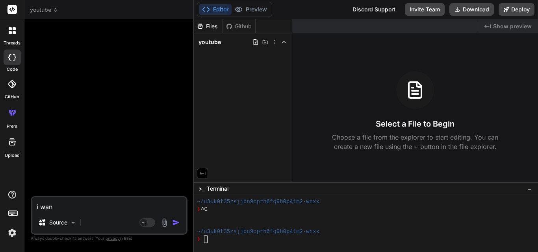
type textarea "x"
type textarea "i wanr"
type textarea "x"
type textarea "i wanr"
type textarea "x"
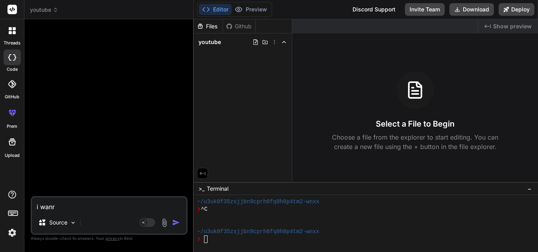
type textarea "i wanr t"
type textarea "x"
type textarea "i wanr to"
type textarea "x"
type textarea "i wanr to"
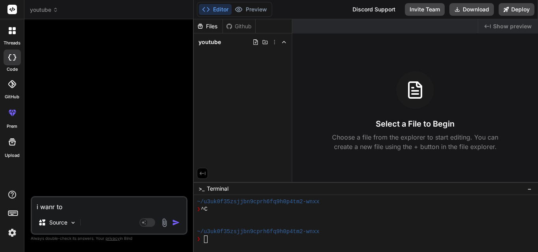
type textarea "x"
type textarea "i wanr to"
type textarea "x"
type textarea "i wanr t"
type textarea "x"
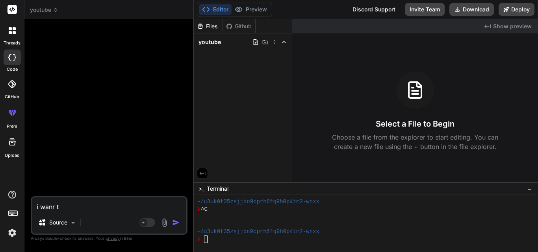
type textarea "i wanr"
type textarea "x"
type textarea "i wanr"
type textarea "x"
type textarea "i wan"
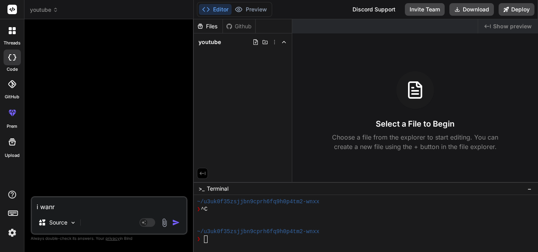
type textarea "x"
type textarea "i want"
type textarea "x"
type textarea "i want"
type textarea "x"
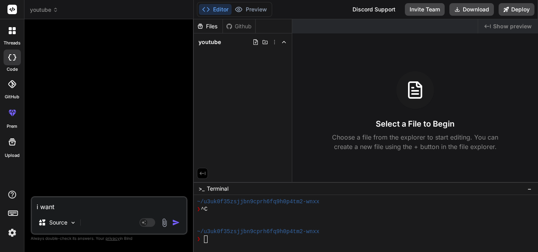
type textarea "i want t"
type textarea "x"
type textarea "i want to"
type textarea "x"
type textarea "i want to"
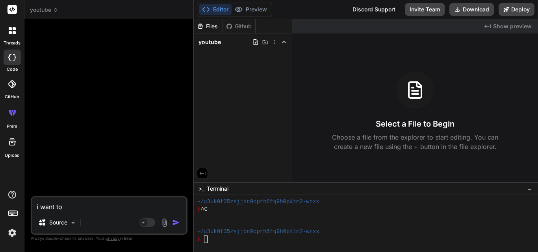
type textarea "x"
type textarea "i want to c"
type textarea "x"
type textarea "i want to cr"
type textarea "x"
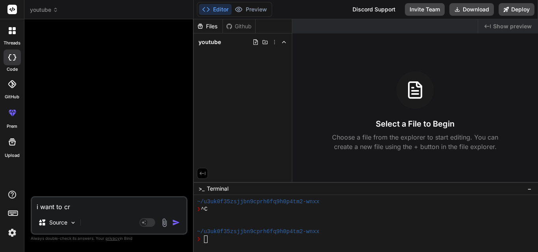
type textarea "i want to cre"
type textarea "x"
type textarea "i want to crea"
type textarea "x"
type textarea "i want to creat"
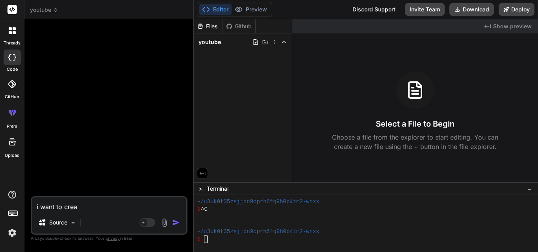
type textarea "x"
type textarea "i want to create"
type textarea "x"
type textarea "i want to create"
type textarea "x"
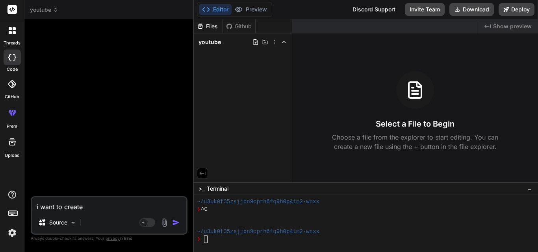
type textarea "i want to create a"
type textarea "x"
type textarea "i want to create a"
type textarea "x"
type textarea "i want to create a y"
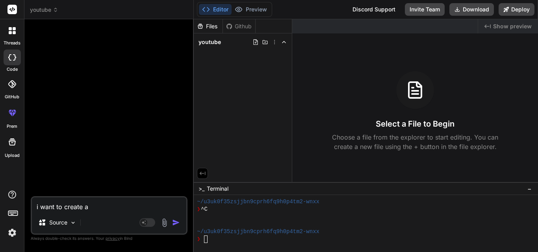
type textarea "x"
type textarea "i want to create a yo"
type textarea "x"
type textarea "i want to create a you"
type textarea "x"
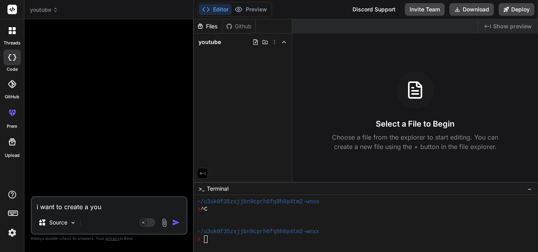
type textarea "i want to create a yout"
type textarea "x"
type textarea "i want to create a youtu"
type textarea "x"
type textarea "i want to create a youtub"
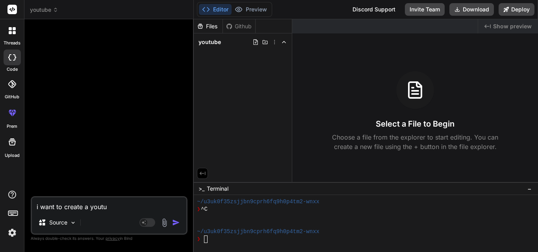
type textarea "x"
type textarea "i want to create a youtube"
type textarea "x"
type textarea "i want to create a youtube"
type textarea "x"
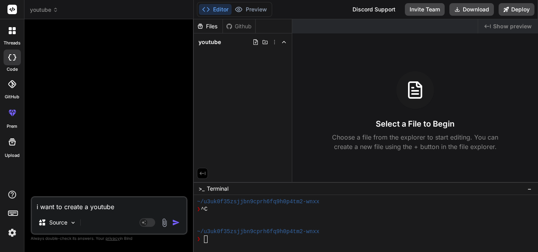
type textarea "i want to create a youtube d"
type textarea "x"
type textarea "i want to create a youtube do"
type textarea "x"
type textarea "i want to create a youtube dow"
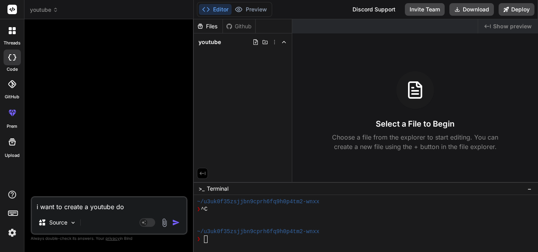
type textarea "x"
type textarea "i want to create a youtube down"
type textarea "x"
type textarea "i want to create a youtube downl"
type textarea "x"
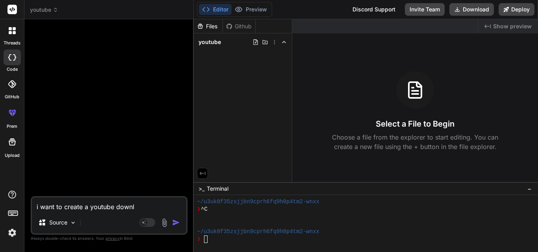
type textarea "i want to create a youtube downlo"
type textarea "x"
type textarea "i want to create a youtube downloa"
type textarea "x"
type textarea "i want to create a youtube download"
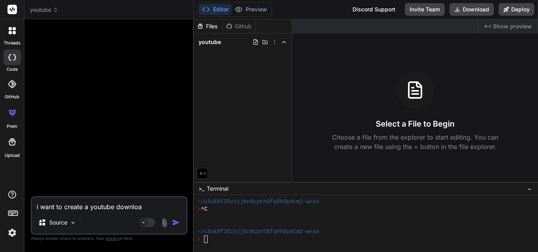
type textarea "x"
type textarea "i want to create a youtube downloade"
type textarea "x"
type textarea "i want to create a youtube downloader"
type textarea "x"
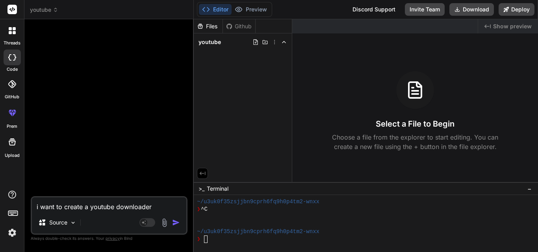
type textarea "i want to create a youtube downloader"
type textarea "x"
type textarea "i want to create a youtube downloader t"
type textarea "x"
type textarea "i want to create a youtube downloader to"
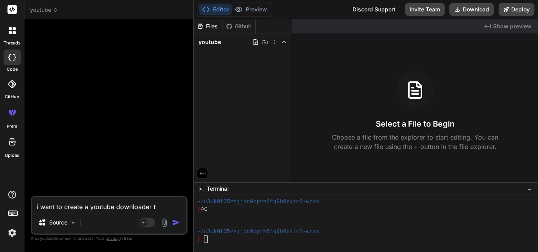
type textarea "x"
type textarea "i want to create a youtube downloader too"
type textarea "x"
type textarea "i want to create a youtube downloader tool"
type textarea "x"
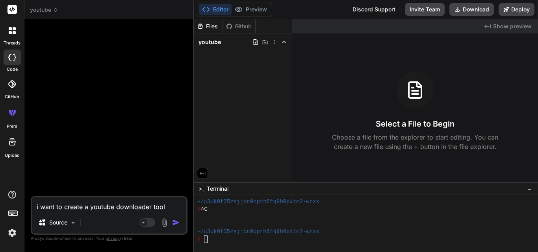
type textarea "i want to create a youtube downloader tool"
type textarea "x"
type textarea "i want to create a youtube v downloader tool"
type textarea "x"
type textarea "i want to create a youtube vi downloader tool"
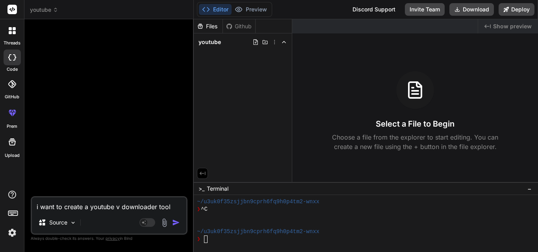
type textarea "x"
type textarea "i want to create a youtube vid downloader tool"
type textarea "x"
type textarea "i want to create a youtube vide downloader tool"
type textarea "x"
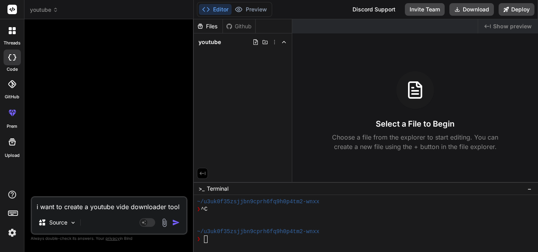
type textarea "i want to create a youtube video downloader tool"
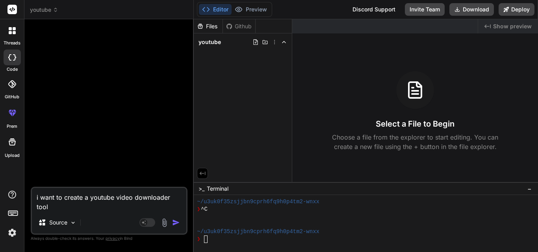
type textarea "x"
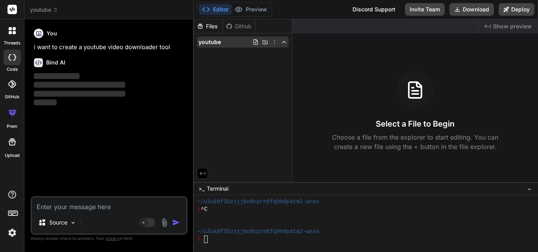
click at [284, 43] on icon at bounding box center [284, 42] width 6 height 6
click at [274, 44] on icon at bounding box center [274, 42] width 6 height 6
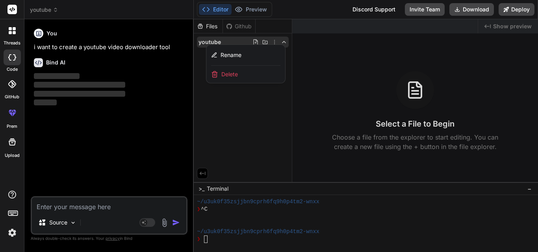
click at [247, 102] on div at bounding box center [366, 135] width 344 height 233
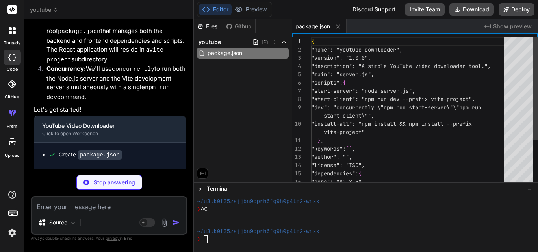
scroll to position [206, 0]
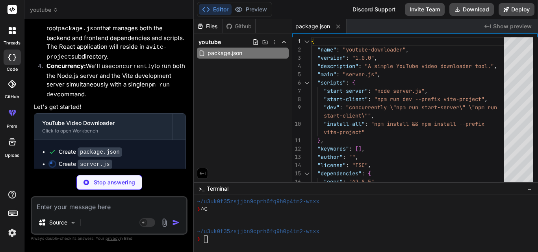
type textarea "x"
type textarea "res.status(500).send('Error processing video URL.'); } }); app.listen(port, () …"
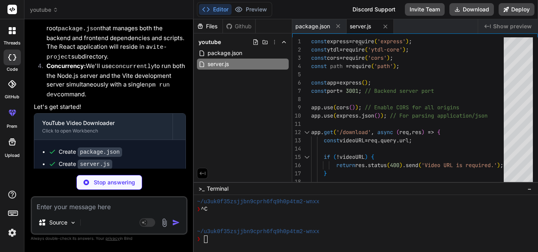
type textarea "x"
type textarea ""eslint": "^8.57.0", "eslint-plugin-react": "^7.34.1", "eslint-plugin-react-hoo…"
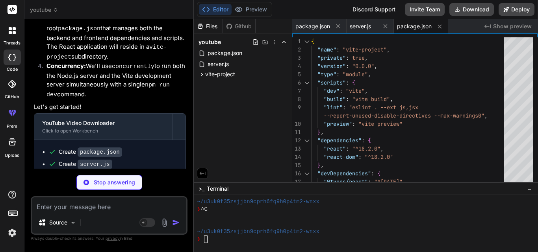
type textarea "x"
type textarea "<div id="root"></div> <script type="module" src="/src/main.jsx"></script> </bod…"
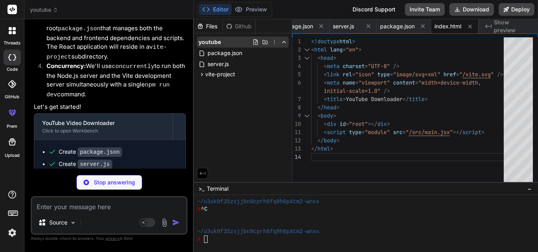
click at [284, 43] on icon at bounding box center [284, 42] width 6 height 6
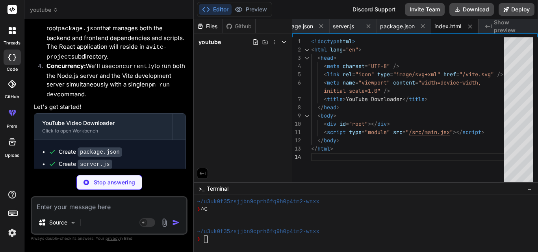
type textarea "x"
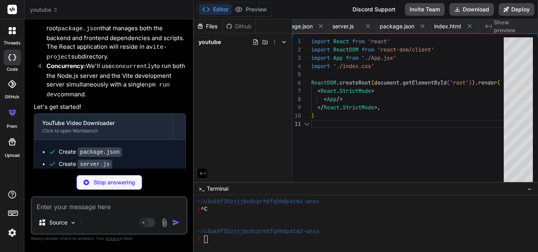
scroll to position [0, 65]
click at [284, 43] on polyline at bounding box center [283, 42] width 3 height 2
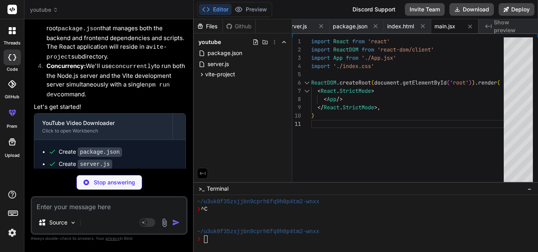
type textarea "x"
type textarea "</div> ); } export default App;"
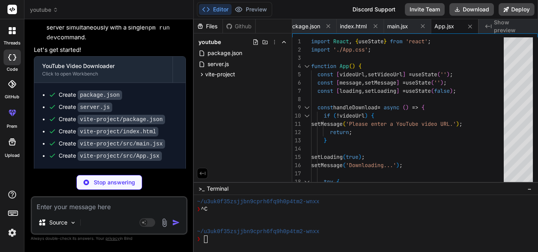
scroll to position [267, 0]
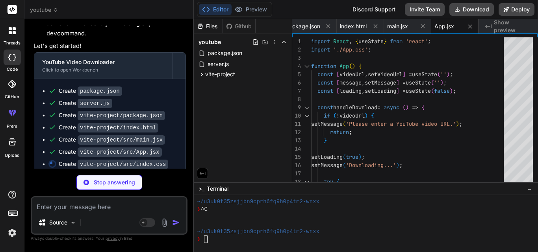
type textarea "x"
type textarea "padding: 20px; box-sizing: border-box; }"
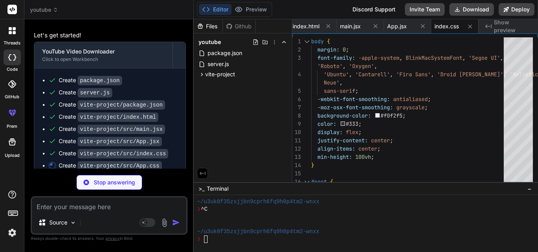
scroll to position [279, 0]
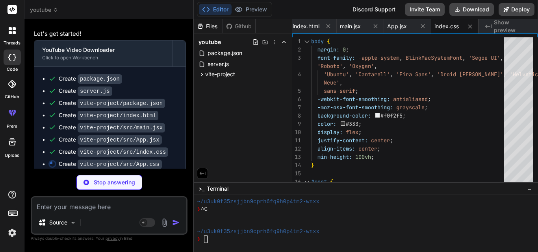
type textarea "x"
type textarea "color: #333; font-weight: bold; } .note { margin-top: 30px; font-size: 0.9em; c…"
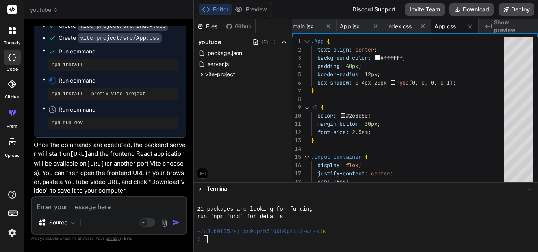
scroll to position [396, 0]
type textarea "x"
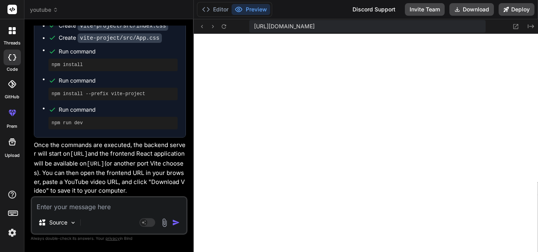
scroll to position [867, 0]
click at [209, 9] on polyline at bounding box center [208, 9] width 2 height 4
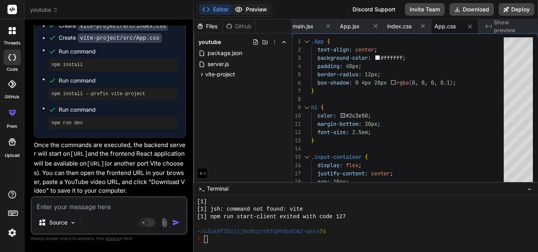
click at [258, 5] on button "Preview" at bounding box center [250, 9] width 39 height 11
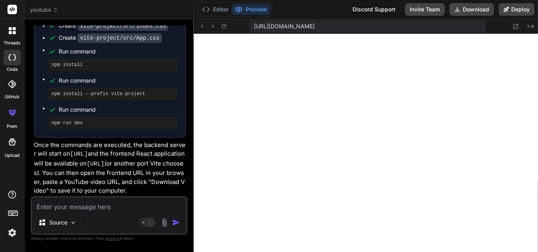
click at [87, 116] on textarea at bounding box center [109, 205] width 154 height 14
type textarea "i"
type textarea "x"
type textarea "it"
type textarea "x"
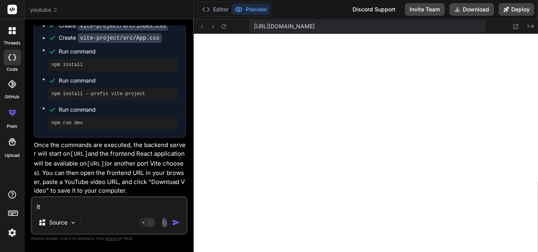
type textarea "it"
type textarea "x"
type textarea "it s"
type textarea "x"
type textarea "it sh"
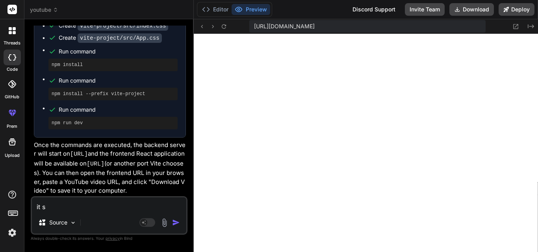
type textarea "x"
type textarea "it sho"
type textarea "x"
type textarea "it show"
type textarea "x"
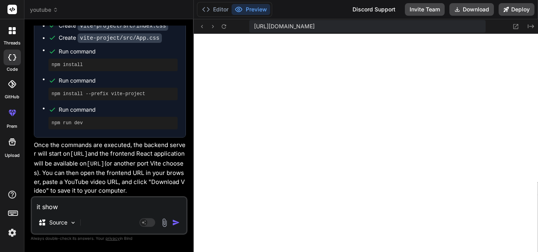
type textarea "it showi"
type textarea "x"
type textarea "it showin"
type textarea "x"
type textarea "it showing"
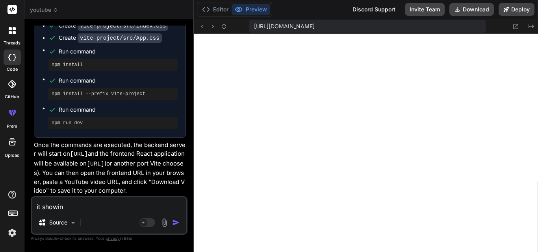
type textarea "x"
type textarea "it showing"
type textarea "x"
type textarea "it showing t"
type textarea "x"
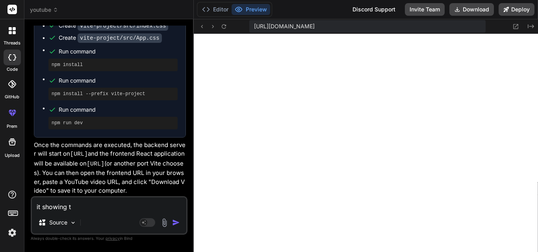
type textarea "it showing th"
type textarea "x"
type textarea "it showing thi"
type textarea "x"
type textarea "it showing this"
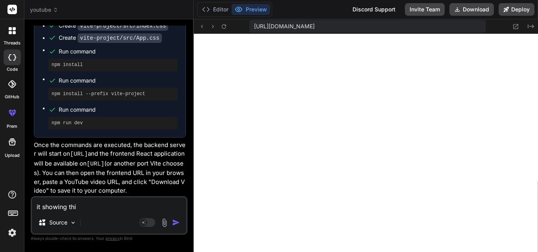
type textarea "x"
type textarea "it showing this"
type textarea "x"
type textarea "it showing this o"
type textarea "x"
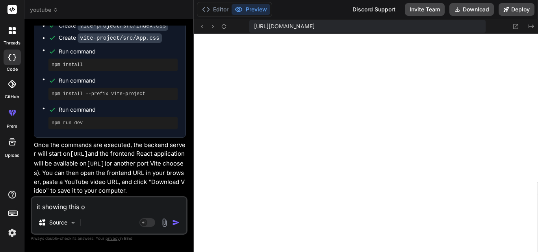
type textarea "it showing this on"
type textarea "x"
type textarea "it showing this on"
type textarea "x"
type textarea "it showing this on p"
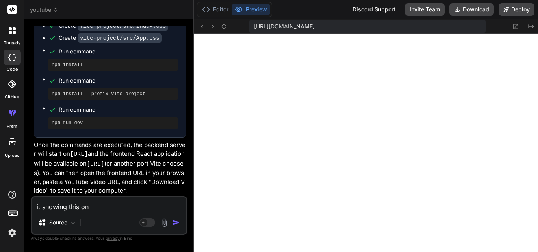
type textarea "x"
type textarea "it showing this on pr"
type textarea "x"
type textarea "it showing this on pre"
type textarea "x"
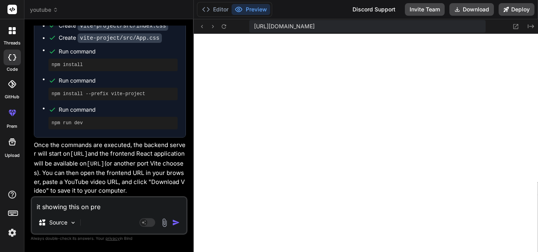
type textarea "it showing this on prev"
type textarea "x"
type textarea "it showing this on previ"
type textarea "x"
type textarea "it showing this on previe"
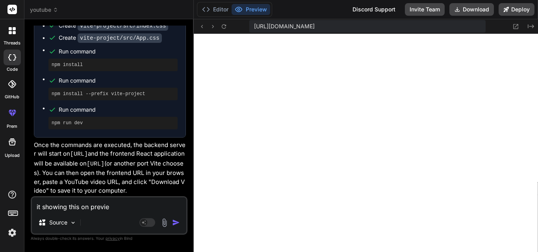
type textarea "x"
type textarea "it showing this on preview"
type textarea "x"
type textarea "it showing this on preview"
type textarea "x"
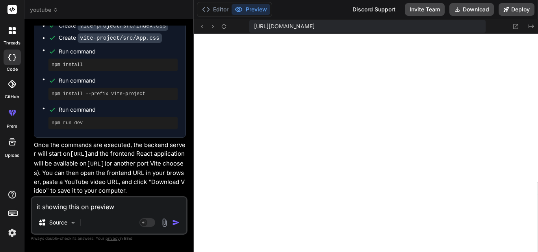
type textarea "it showing this on preview ""
type textarea "x"
type textarea "it showing this on preview """
type textarea "x"
paste textarea "Cannot GET /"
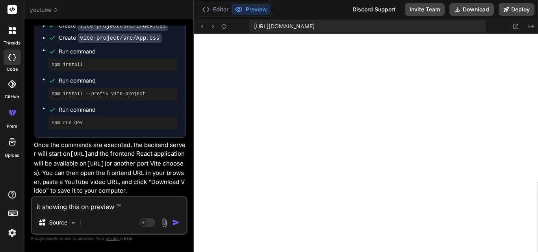
type textarea "it showing this on preview "Cannot GET /""
type textarea "x"
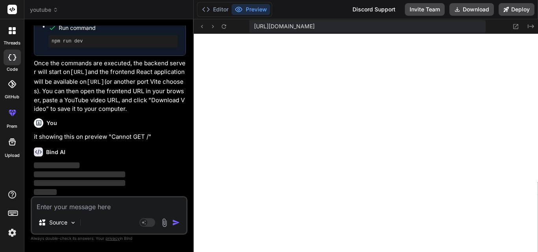
scroll to position [488, 0]
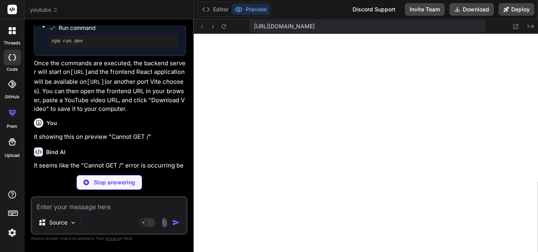
type textarea "x"
type textarea "})"
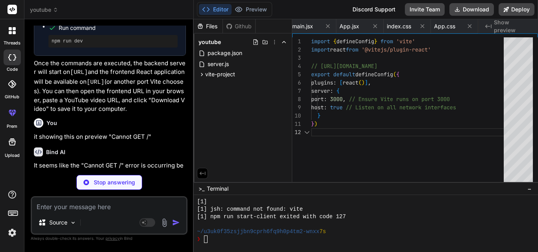
type textarea "x"
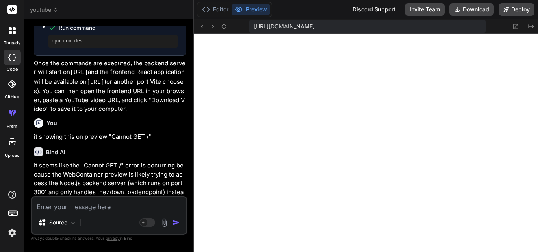
scroll to position [1219, 0]
click at [211, 7] on button "Editor" at bounding box center [215, 9] width 33 height 11
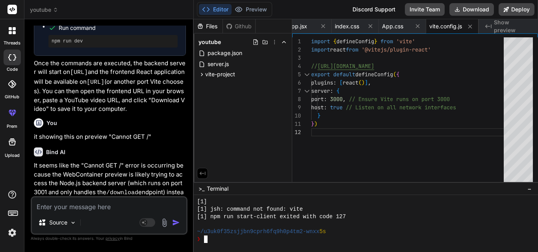
click at [247, 116] on div "❯" at bounding box center [362, 239] width 331 height 7
click at [251, 7] on button "Preview" at bounding box center [250, 9] width 39 height 11
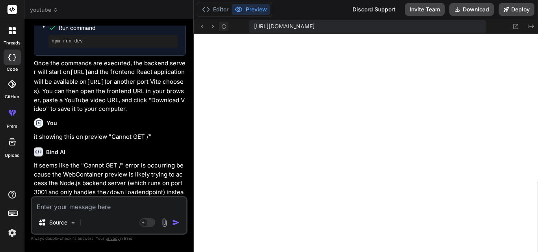
click at [227, 28] on icon at bounding box center [223, 26] width 7 height 7
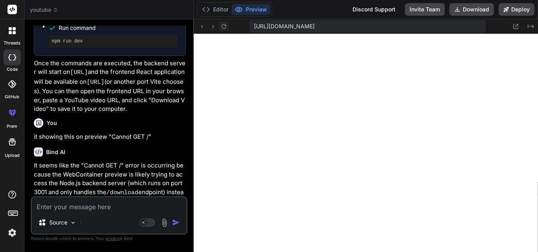
click at [227, 28] on icon at bounding box center [223, 26] width 7 height 7
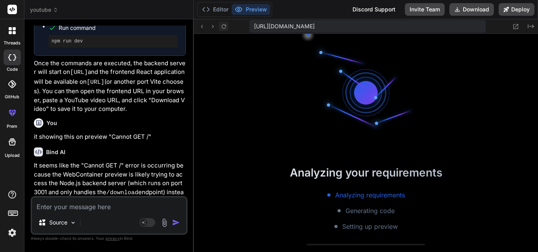
click at [227, 28] on icon at bounding box center [223, 26] width 7 height 7
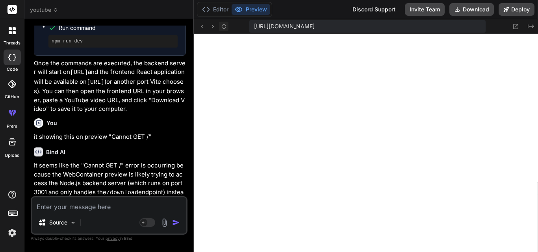
click at [227, 28] on icon at bounding box center [223, 26] width 7 height 7
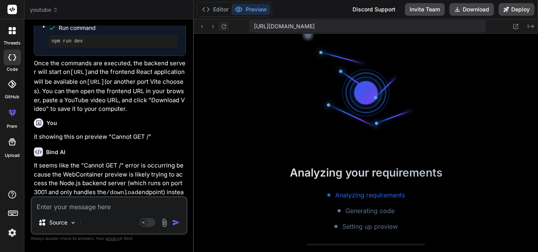
click at [227, 28] on icon at bounding box center [223, 26] width 7 height 7
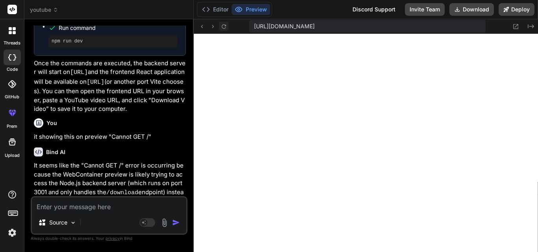
click at [227, 28] on icon at bounding box center [223, 26] width 7 height 7
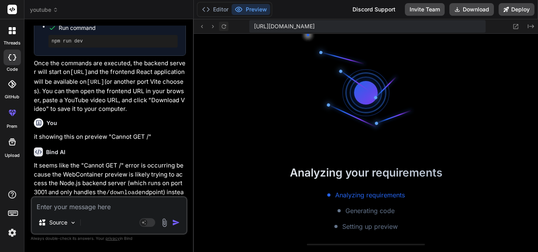
click at [227, 28] on icon at bounding box center [223, 26] width 7 height 7
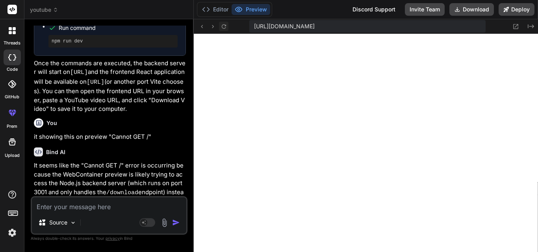
click at [227, 28] on icon at bounding box center [223, 26] width 7 height 7
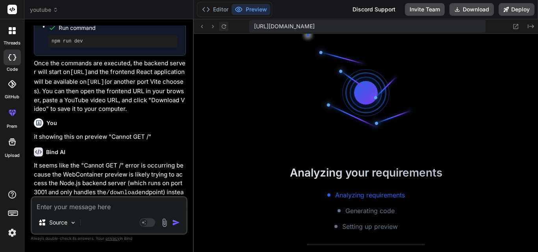
click at [227, 28] on icon at bounding box center [223, 26] width 7 height 7
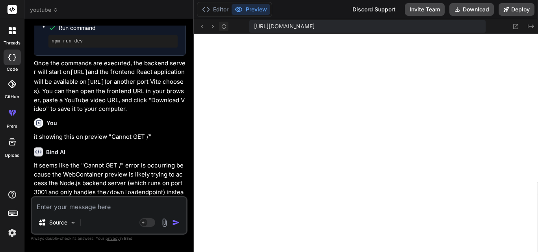
click at [227, 28] on icon at bounding box center [223, 26] width 7 height 7
click at [15, 36] on div at bounding box center [12, 30] width 17 height 17
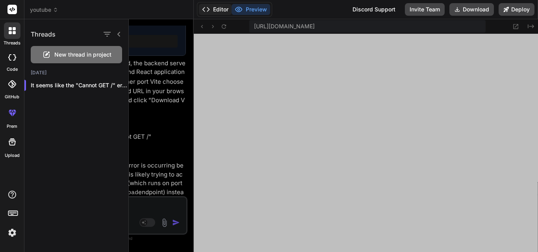
click at [216, 9] on button "Editor" at bounding box center [215, 9] width 33 height 11
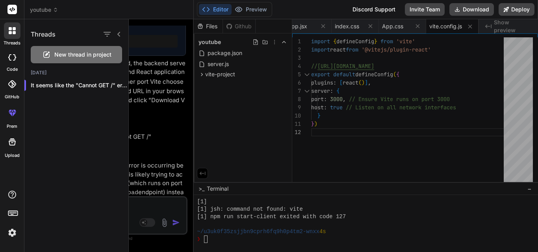
click at [283, 82] on div at bounding box center [333, 135] width 409 height 233
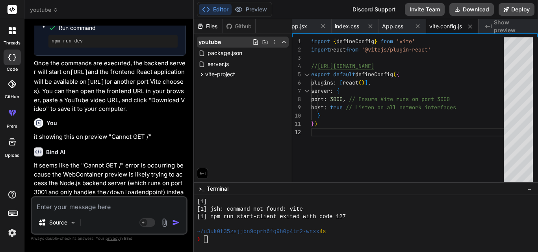
click at [274, 44] on icon at bounding box center [274, 42] width 6 height 6
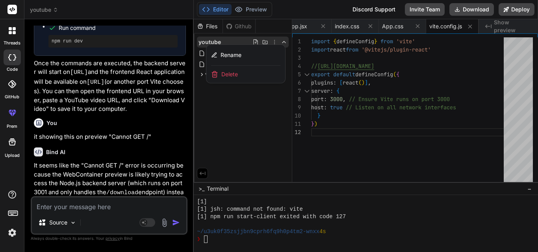
click at [233, 76] on span "Delete" at bounding box center [229, 74] width 17 height 8
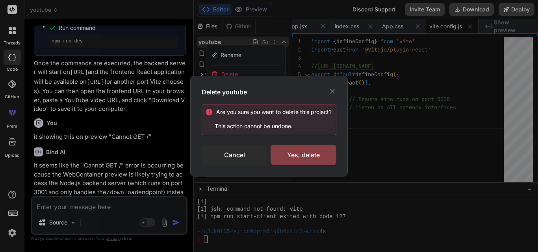
click at [295, 116] on div "Yes, delete" at bounding box center [303, 155] width 66 height 20
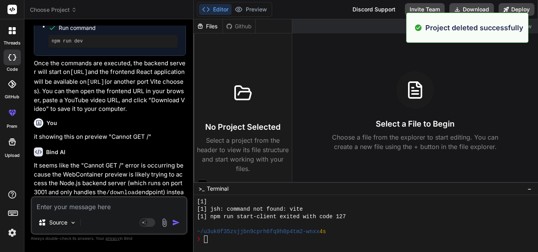
scroll to position [0, 0]
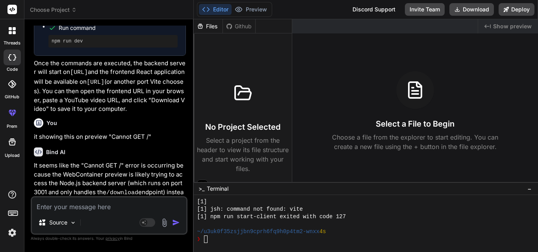
click at [10, 61] on div at bounding box center [12, 58] width 17 height 16
click at [17, 28] on div at bounding box center [12, 30] width 17 height 17
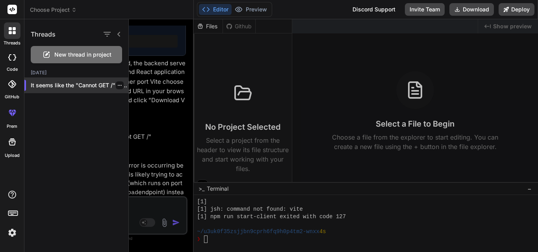
click at [117, 84] on icon "button" at bounding box center [119, 85] width 5 height 5
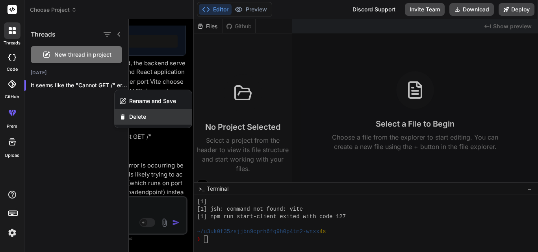
click at [133, 116] on span "Delete" at bounding box center [137, 117] width 17 height 8
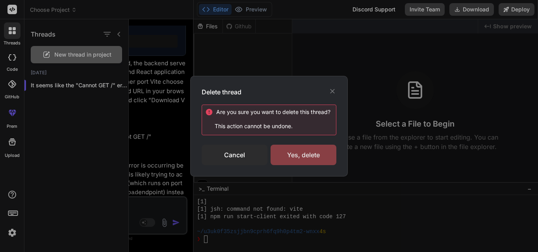
click at [293, 116] on div "Yes, delete" at bounding box center [303, 155] width 66 height 20
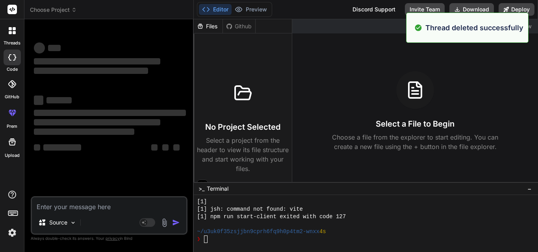
click at [249, 94] on icon at bounding box center [243, 92] width 16 height 13
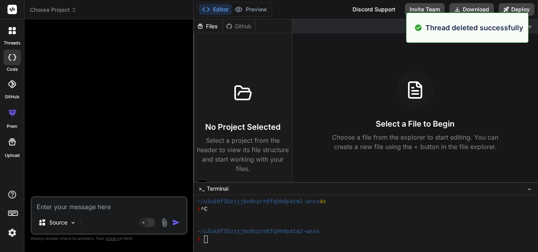
scroll to position [1623, 0]
click at [211, 116] on h3 "No Project Selected" at bounding box center [242, 127] width 75 height 11
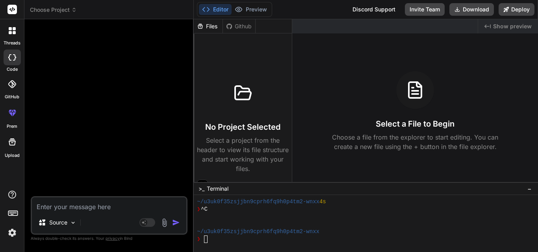
click at [209, 30] on div "Files" at bounding box center [208, 26] width 29 height 8
click at [70, 9] on span "Choose Project" at bounding box center [53, 10] width 47 height 8
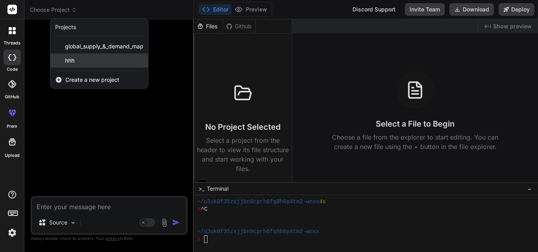
click at [74, 60] on span "hhh" at bounding box center [69, 61] width 9 height 8
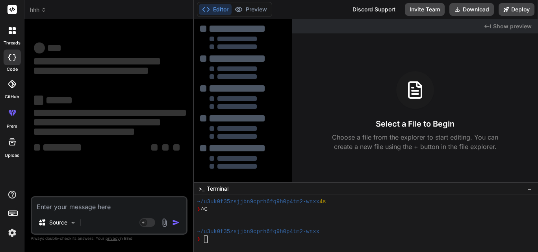
scroll to position [1652, 0]
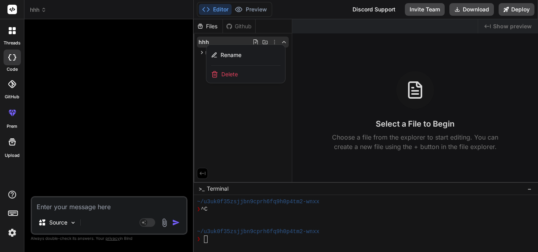
click at [235, 75] on span "Delete" at bounding box center [229, 74] width 17 height 8
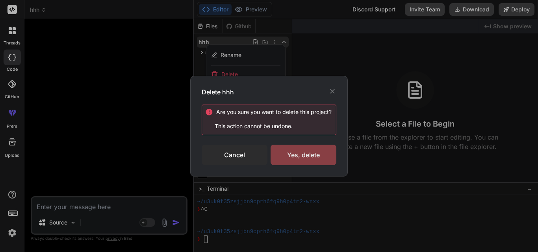
click at [308, 116] on div "Yes, delete" at bounding box center [303, 155] width 66 height 20
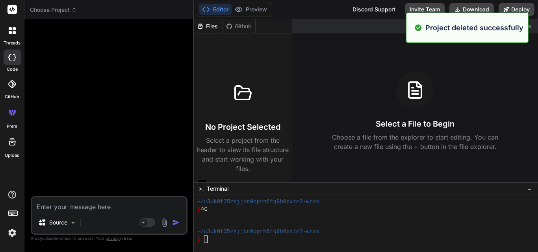
click at [530, 116] on span "−" at bounding box center [529, 189] width 4 height 8
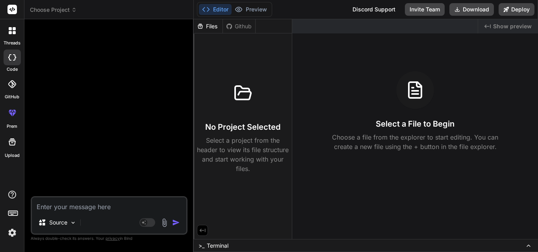
click at [272, 116] on h3 "No Project Selected" at bounding box center [242, 127] width 75 height 11
click at [10, 35] on div at bounding box center [12, 30] width 17 height 17
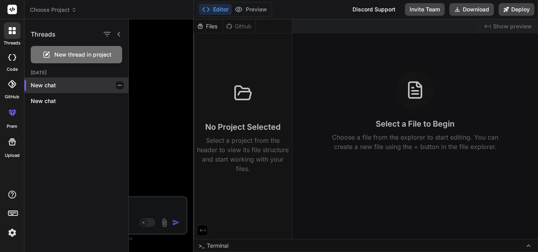
click at [117, 84] on icon "button" at bounding box center [119, 85] width 5 height 5
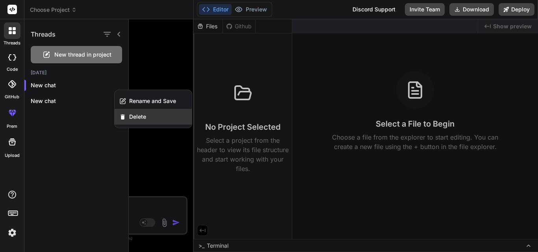
click at [138, 116] on div "Delete" at bounding box center [153, 117] width 77 height 16
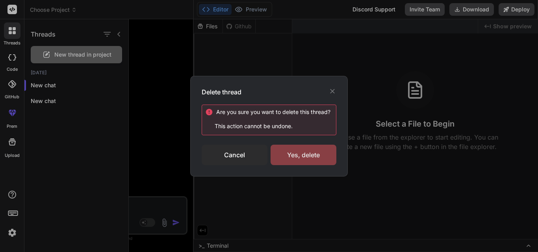
click at [286, 116] on div "Yes, delete" at bounding box center [303, 155] width 66 height 20
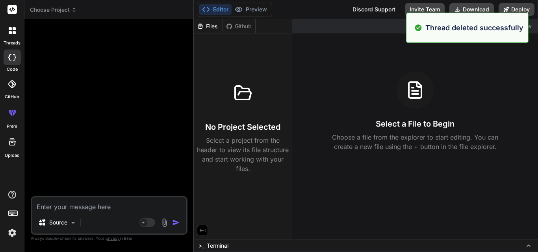
click at [10, 31] on icon at bounding box center [10, 32] width 3 height 3
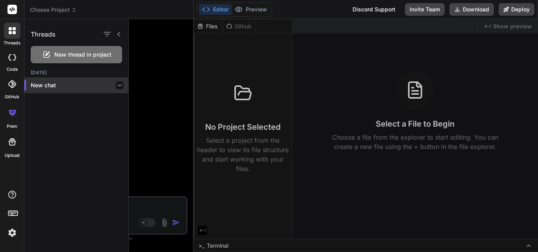
click at [116, 87] on div at bounding box center [120, 85] width 8 height 8
click at [117, 85] on icon "button" at bounding box center [119, 85] width 5 height 5
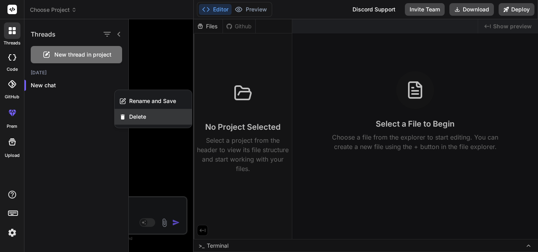
click at [138, 116] on span "Delete" at bounding box center [137, 117] width 17 height 8
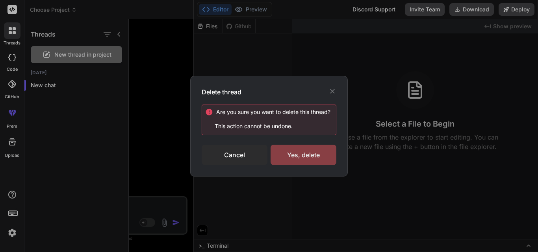
click at [285, 116] on div "Yes, delete" at bounding box center [303, 155] width 66 height 20
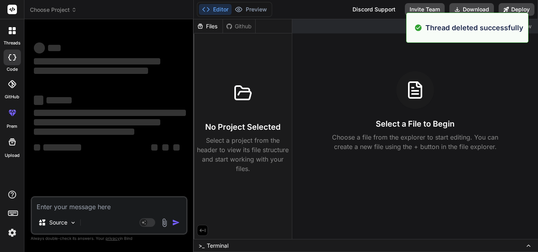
click at [245, 116] on p "Select a project from the header to view its file structure and start working w…" at bounding box center [243, 155] width 92 height 38
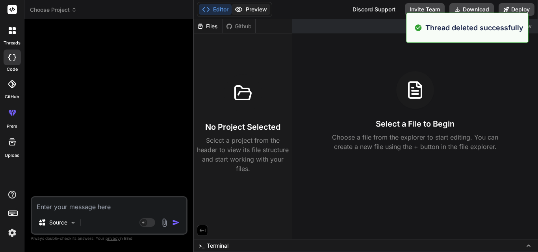
click at [257, 6] on button "Preview" at bounding box center [250, 9] width 39 height 11
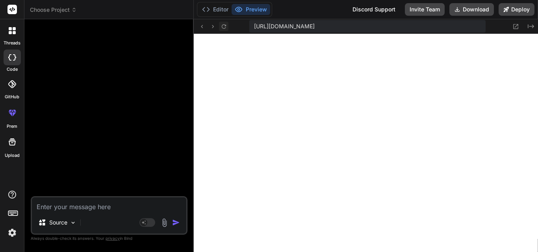
click at [222, 24] on icon at bounding box center [223, 26] width 7 height 7
click at [225, 29] on icon at bounding box center [223, 26] width 7 height 7
click at [218, 14] on button "Editor" at bounding box center [215, 9] width 33 height 11
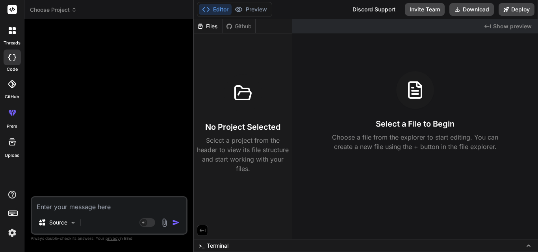
click at [240, 109] on div at bounding box center [243, 93] width 38 height 38
click at [114, 81] on div "🎉 Your Preview is Ready! Tap to view your project preview View Preview" at bounding box center [109, 111] width 155 height 171
click at [73, 9] on icon at bounding box center [74, 10] width 6 height 6
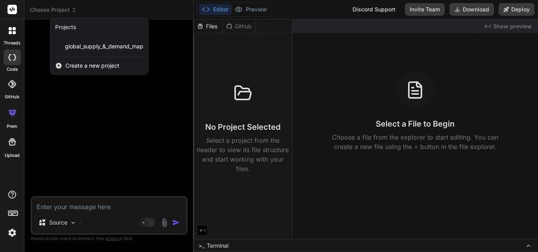
click at [111, 116] on div at bounding box center [269, 126] width 538 height 252
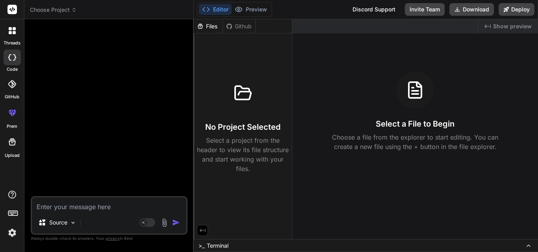
click at [9, 29] on icon at bounding box center [10, 28] width 3 height 3
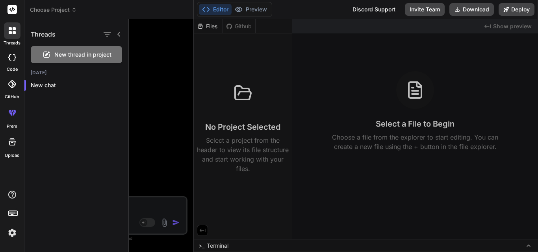
click at [9, 29] on icon at bounding box center [10, 28] width 3 height 3
click at [13, 12] on rect at bounding box center [11, 9] width 9 height 9
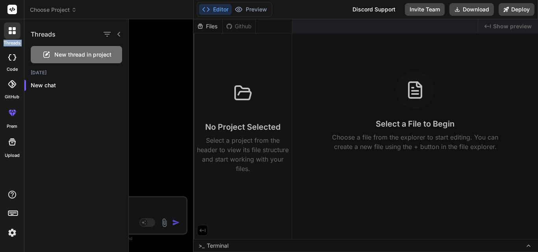
click at [13, 12] on rect at bounding box center [11, 9] width 9 height 9
click at [7, 116] on img at bounding box center [12, 232] width 13 height 13
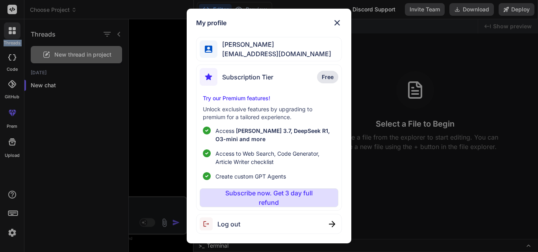
click at [340, 20] on img at bounding box center [336, 22] width 9 height 9
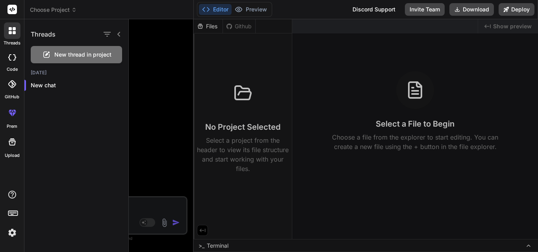
click at [502, 21] on div at bounding box center [333, 135] width 409 height 233
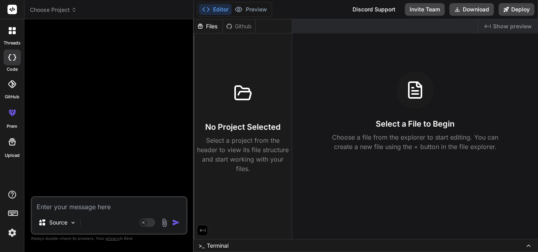
click at [506, 28] on span "Show preview" at bounding box center [512, 26] width 39 height 8
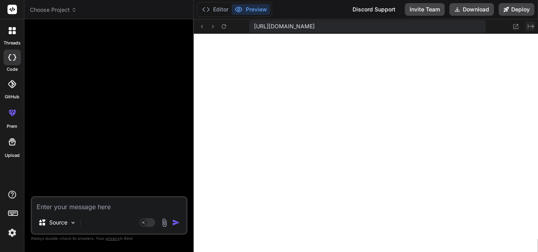
click at [530, 28] on icon "Created with Pixso." at bounding box center [530, 26] width 6 height 6
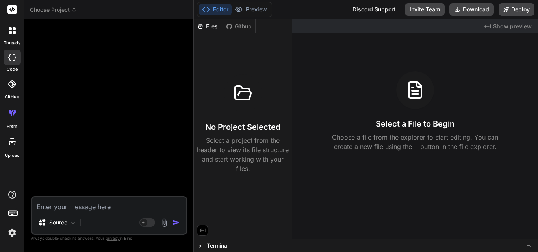
click at [320, 65] on div "Created with Pixso. Show preview Select a File to Begin Choose a file from the …" at bounding box center [415, 129] width 246 height 220
click at [203, 116] on icon at bounding box center [202, 230] width 7 height 7
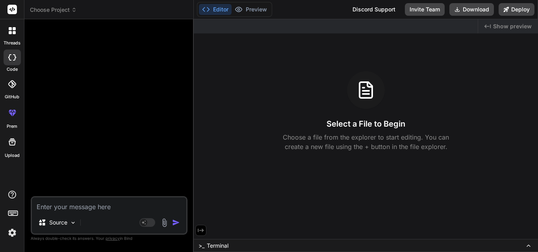
click at [202, 116] on icon at bounding box center [201, 231] width 6 height 4
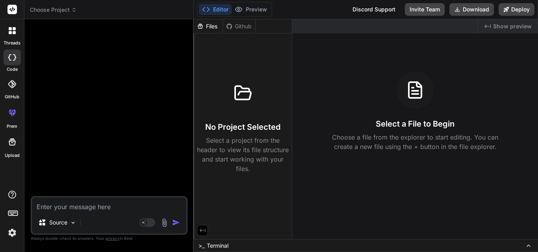
click at [219, 116] on div "Files Github No Project Selected Select a project from the header to view its f…" at bounding box center [243, 129] width 98 height 220
click at [201, 116] on icon at bounding box center [202, 230] width 7 height 7
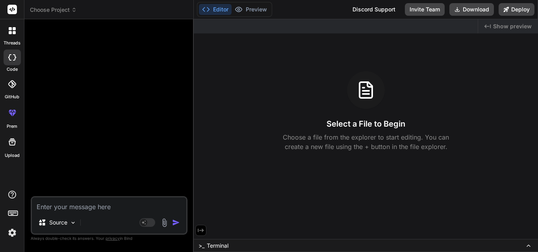
click at [322, 116] on div "Created with Pixso. Show preview Select a File to Begin Choose a file from the …" at bounding box center [366, 129] width 344 height 220
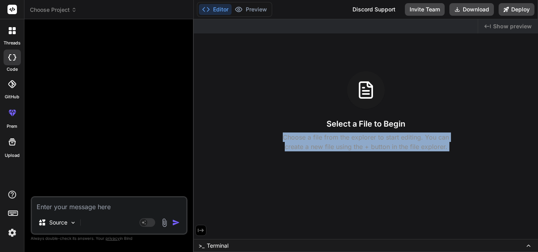
click at [322, 116] on div "Created with Pixso. Show preview Select a File to Begin Choose a file from the …" at bounding box center [366, 129] width 344 height 220
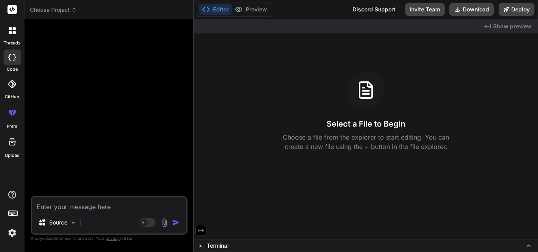
click at [197, 116] on button at bounding box center [200, 230] width 11 height 11
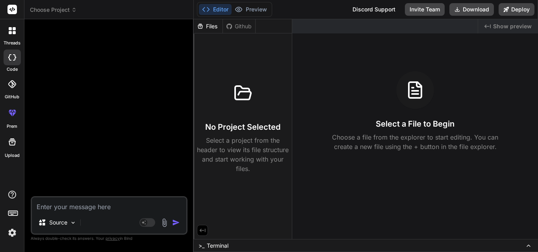
click at [219, 116] on span "Terminal" at bounding box center [218, 246] width 22 height 8
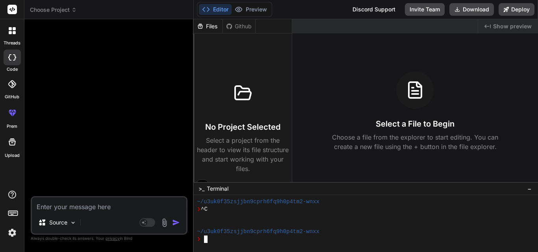
click at [236, 116] on div at bounding box center [362, 224] width 331 height 7
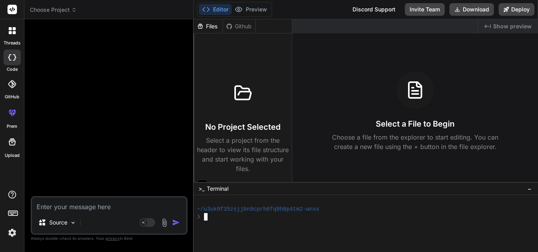
click at [11, 8] on rect at bounding box center [11, 9] width 9 height 9
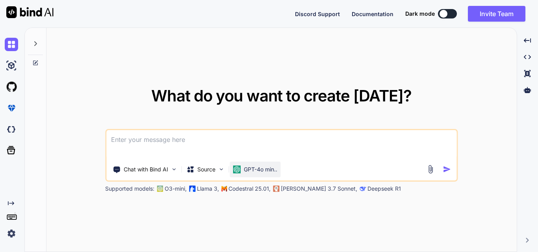
click at [263, 172] on p "GPT-4o min.." at bounding box center [260, 170] width 33 height 8
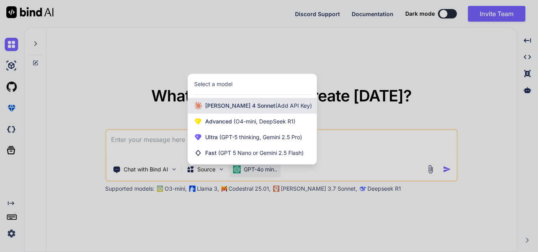
click at [222, 98] on div "[PERSON_NAME] 4 Sonnet (Add API Key)" at bounding box center [252, 106] width 129 height 16
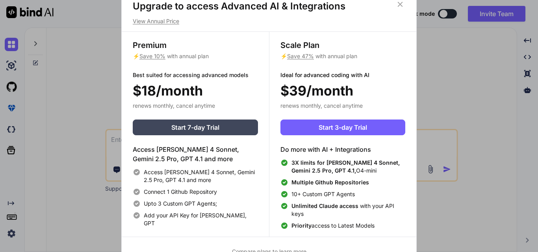
click at [402, 4] on icon at bounding box center [399, 4] width 9 height 9
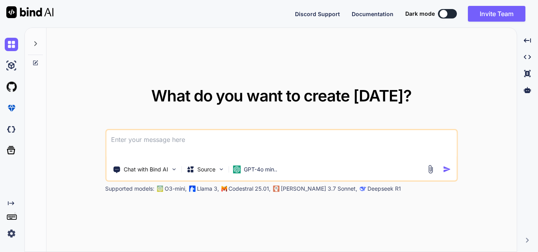
click at [40, 43] on div at bounding box center [35, 41] width 15 height 27
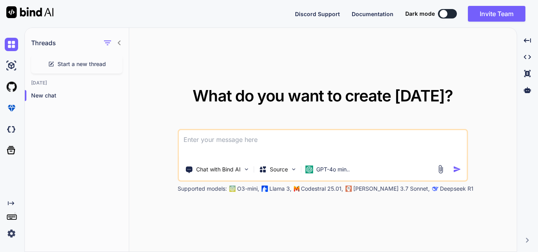
click at [119, 40] on icon at bounding box center [119, 43] width 6 height 6
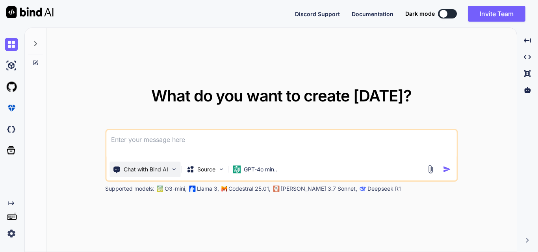
click at [168, 166] on p "Chat with Bind AI" at bounding box center [146, 170] width 44 height 8
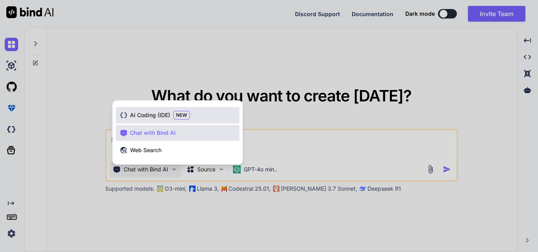
click at [144, 113] on span "AI Coding (IDE)" at bounding box center [150, 115] width 40 height 8
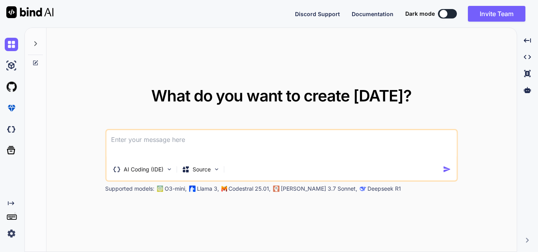
click at [89, 165] on div "What do you want to create [DATE]? AI Coding (IDE) Source Supported models: O3-…" at bounding box center [281, 140] width 470 height 225
click at [146, 140] on textarea at bounding box center [281, 144] width 350 height 29
click at [213, 169] on div "Source" at bounding box center [200, 170] width 44 height 16
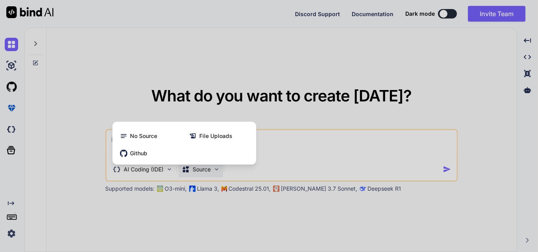
click at [82, 74] on div at bounding box center [269, 126] width 538 height 252
type textarea "x"
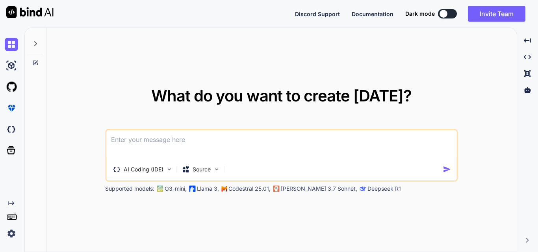
click at [135, 140] on textarea at bounding box center [281, 144] width 350 height 29
click at [183, 141] on textarea at bounding box center [281, 144] width 350 height 29
paste textarea "I want to create a website where users can see supply and demand on map across …"
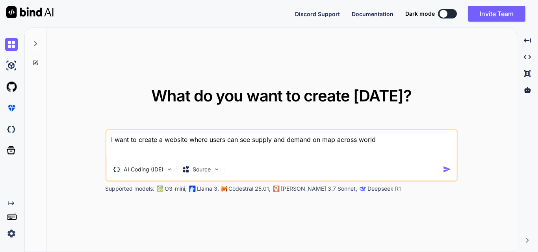
type textarea "I want to create a website where users can see supply and demand on map across …"
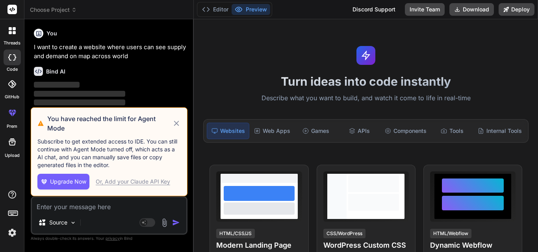
click at [178, 124] on icon at bounding box center [176, 123] width 9 height 9
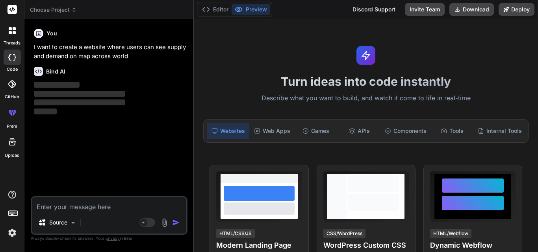
drag, startPoint x: 537, startPoint y: 63, endPoint x: 537, endPoint y: 80, distance: 16.9
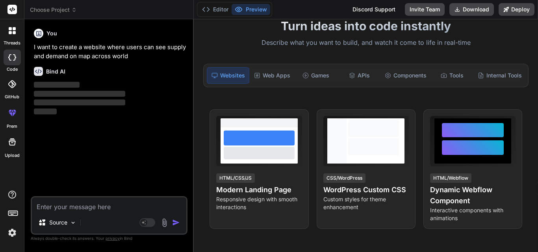
scroll to position [57, 0]
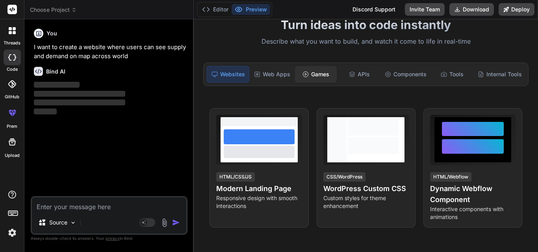
click at [312, 71] on div "Games" at bounding box center [316, 74] width 42 height 17
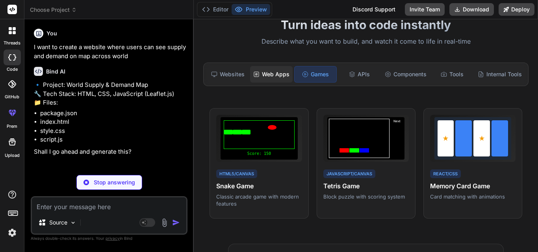
click at [270, 75] on div "Web Apps" at bounding box center [271, 74] width 43 height 17
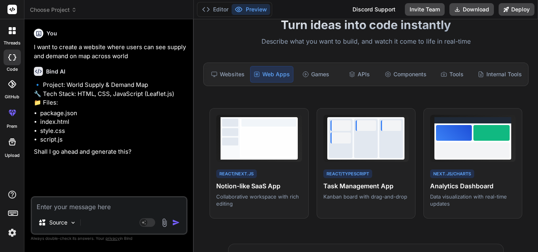
type textarea "x"
click at [100, 208] on textarea at bounding box center [109, 205] width 154 height 14
type textarea "y"
type textarea "x"
type textarea "ye"
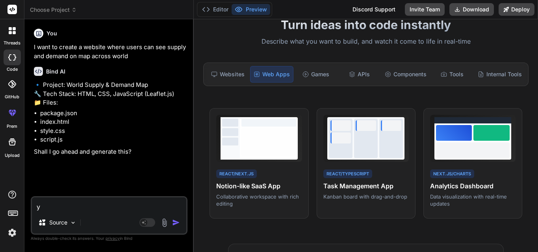
type textarea "x"
type textarea "yes"
type textarea "x"
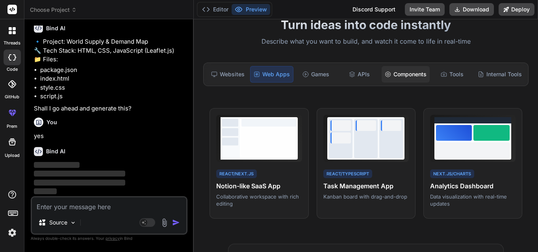
click at [410, 73] on div "Components" at bounding box center [405, 74] width 48 height 17
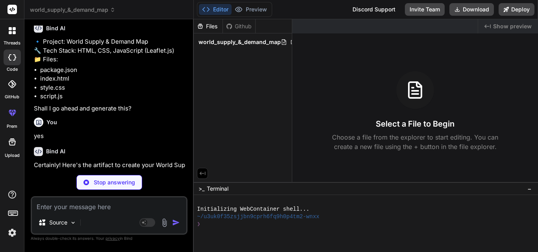
click at [448, 73] on div "Select a File to Begin Choose a file from the explorer to start editing. You ca…" at bounding box center [415, 111] width 246 height 80
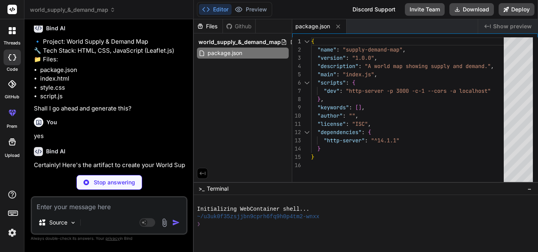
type textarea "x"
type textarea "<script src="[URL][DOMAIN_NAME]" integrity="sha256-20nQCchB9co0qIjJZRGuk2/4K9+f…"
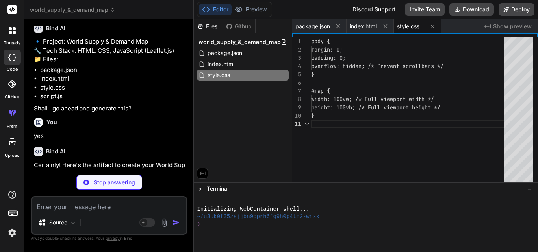
type textarea "x"
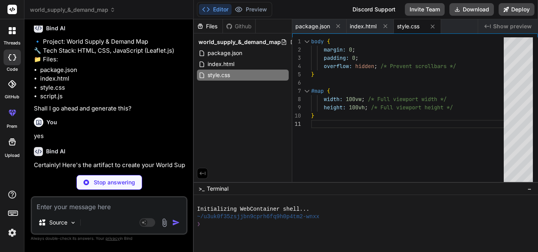
type textarea "x"
type textarea "// - Real-time data updates });"
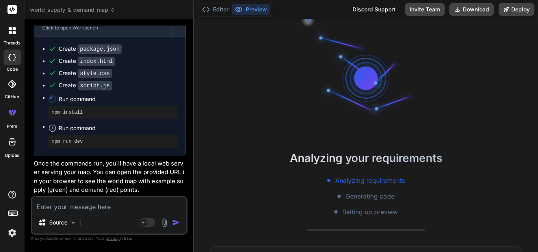
scroll to position [75, 0]
type textarea "x"
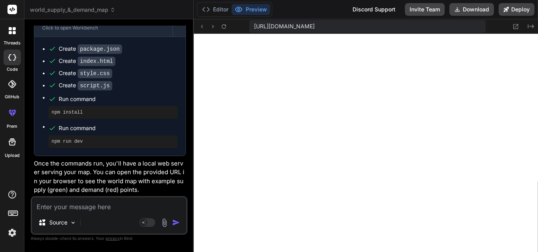
scroll to position [381, 0]
click at [218, 6] on button "Editor" at bounding box center [215, 9] width 33 height 11
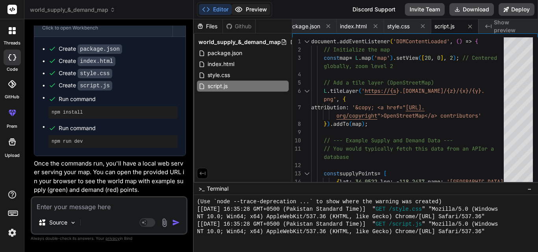
click at [254, 6] on button "Preview" at bounding box center [250, 9] width 39 height 11
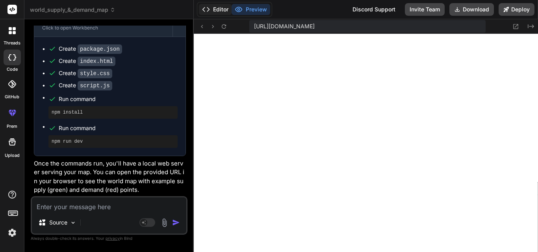
click at [213, 6] on button "Editor" at bounding box center [215, 9] width 33 height 11
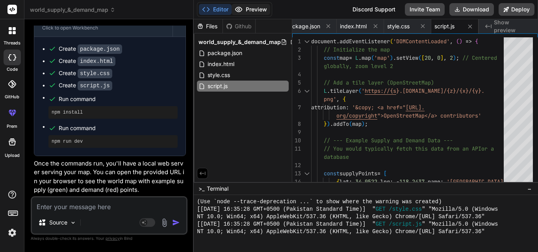
click at [250, 7] on button "Preview" at bounding box center [250, 9] width 39 height 11
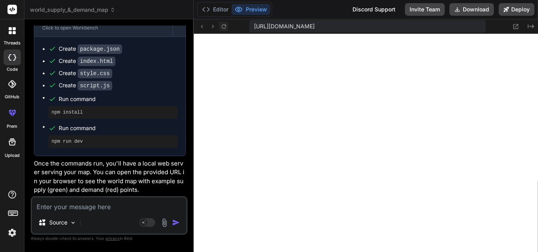
click at [222, 28] on icon at bounding box center [223, 26] width 7 height 7
click at [214, 11] on button "Editor" at bounding box center [215, 9] width 33 height 11
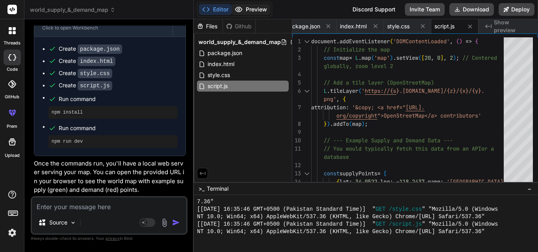
click at [245, 8] on button "Preview" at bounding box center [250, 9] width 39 height 11
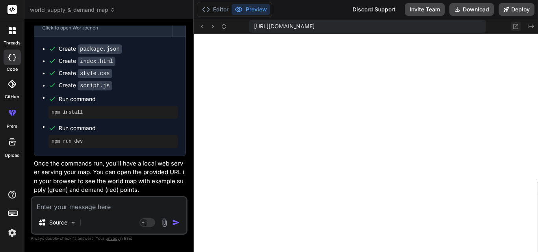
click at [514, 24] on icon at bounding box center [515, 26] width 5 height 5
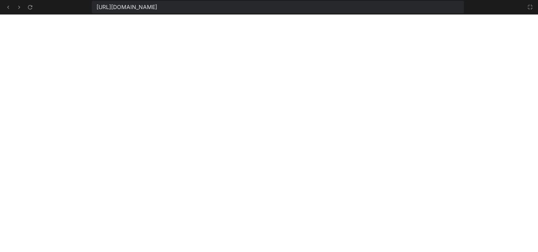
scroll to position [508, 0]
click at [533, 7] on button at bounding box center [529, 6] width 9 height 9
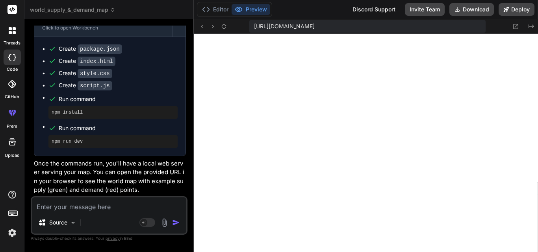
scroll to position [561, 0]
click at [530, 26] on icon "Created with Pixso." at bounding box center [530, 26] width 6 height 6
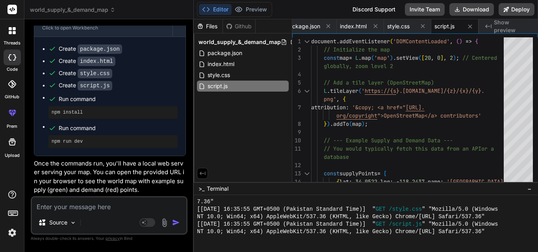
click at [522, 25] on span "Show preview" at bounding box center [512, 26] width 38 height 16
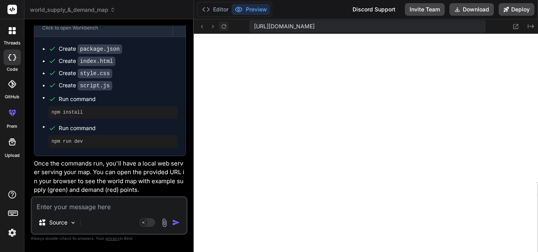
click at [223, 26] on icon at bounding box center [223, 26] width 7 height 7
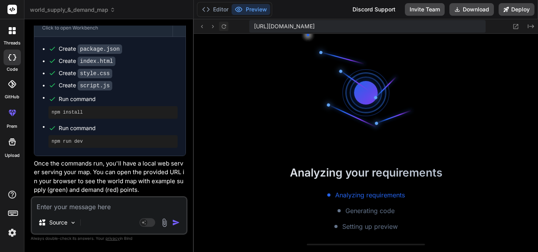
click at [223, 26] on icon at bounding box center [223, 26] width 7 height 7
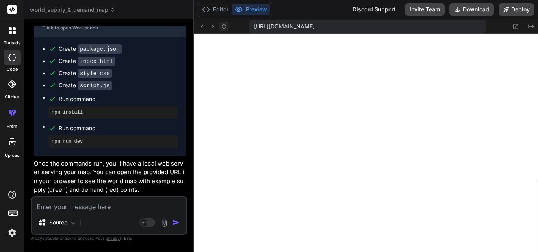
click at [223, 26] on icon at bounding box center [223, 26] width 7 height 7
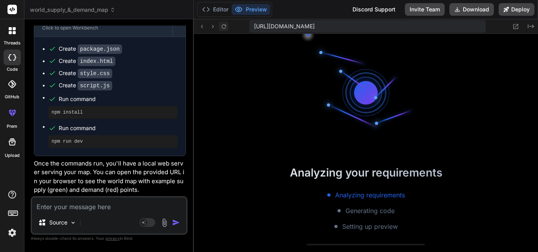
click at [223, 26] on icon at bounding box center [223, 26] width 7 height 7
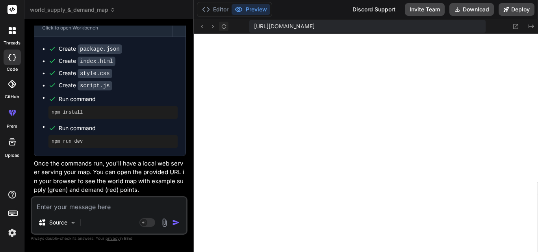
click at [223, 26] on icon at bounding box center [223, 26] width 7 height 7
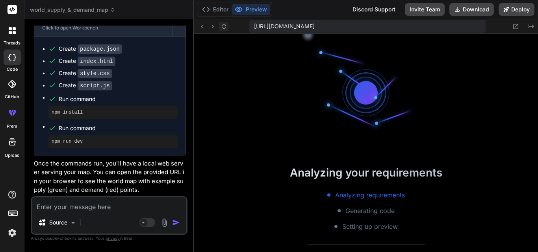
click at [223, 26] on icon at bounding box center [223, 26] width 7 height 7
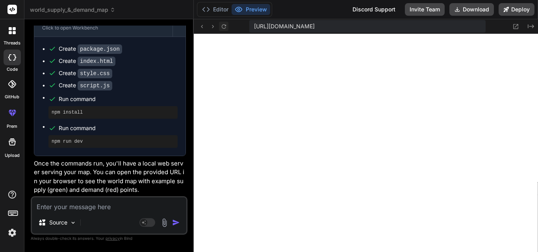
click at [223, 26] on icon at bounding box center [223, 26] width 7 height 7
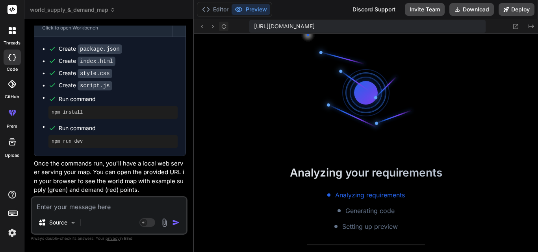
click at [223, 26] on icon at bounding box center [223, 26] width 7 height 7
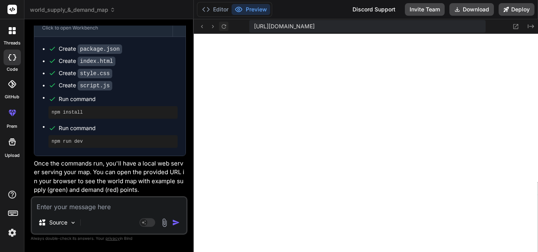
scroll to position [2430, 0]
click at [223, 26] on icon at bounding box center [223, 26] width 7 height 7
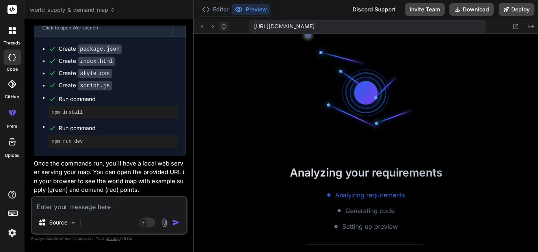
click at [223, 26] on icon at bounding box center [223, 26] width 7 height 7
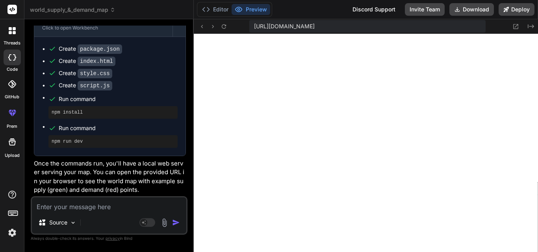
click at [100, 211] on textarea at bounding box center [109, 205] width 154 height 14
type textarea "p"
type textarea "x"
type textarea "pa"
type textarea "x"
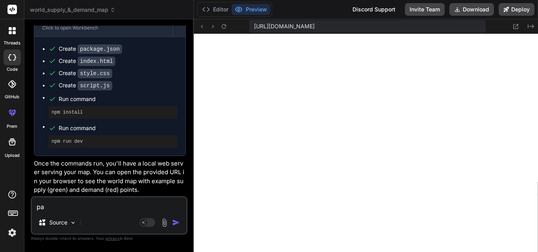
type textarea "pad"
type textarea "x"
type textarea "pa"
type textarea "x"
type textarea "pag"
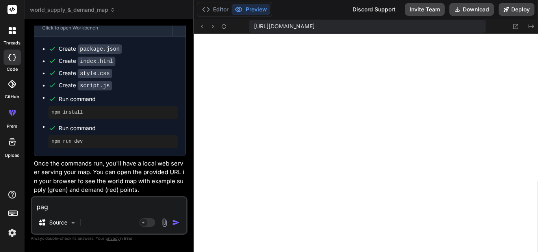
type textarea "x"
type textarea "page"
type textarea "x"
type textarea "page"
type textarea "x"
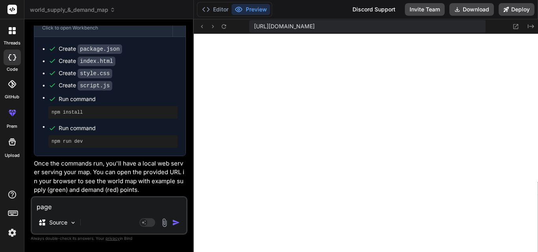
type textarea "page i"
type textarea "x"
type textarea "page is"
type textarea "x"
type textarea "page is"
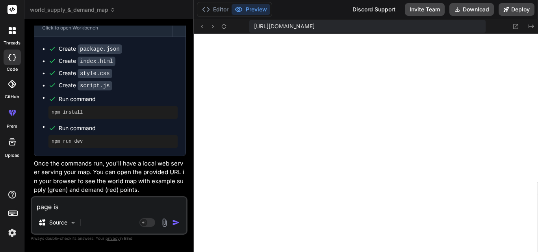
type textarea "x"
type textarea "page is b"
type textarea "x"
type textarea "page is bl"
type textarea "x"
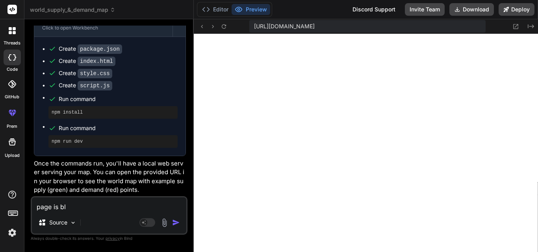
type textarea "page is bla"
type textarea "x"
type textarea "page is [PERSON_NAME]"
type textarea "x"
type textarea "page is blank"
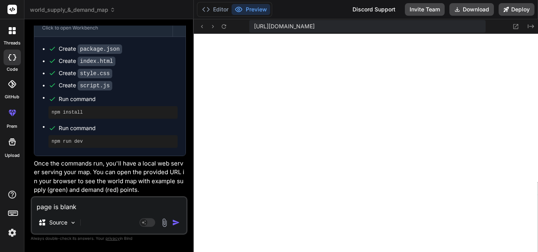
type textarea "x"
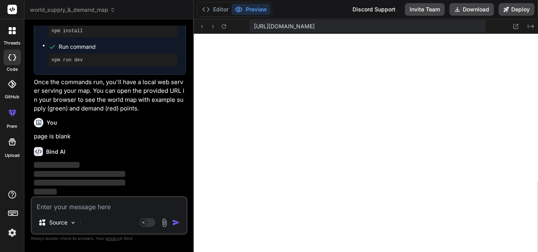
scroll to position [295, 0]
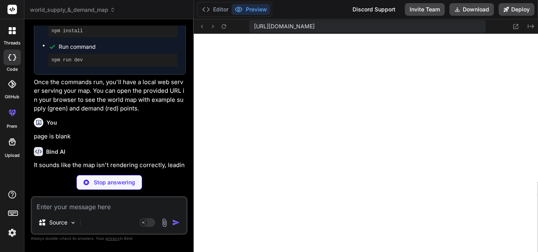
type textarea "x"
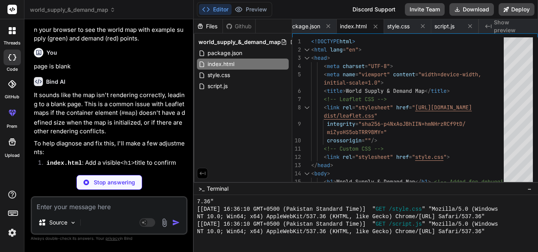
type textarea "x"
type textarea "height: 100vh; /* Full viewport height */ background-color: #f0f0f0; /* Added f…"
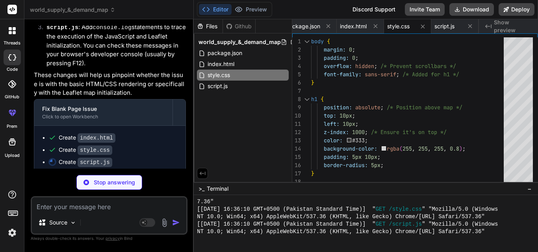
scroll to position [576, 0]
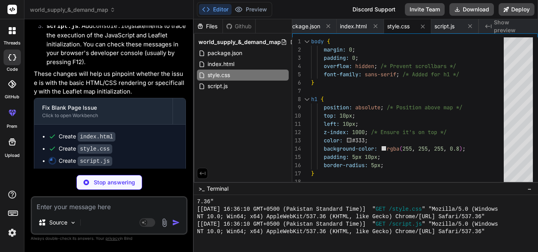
type textarea "x"
type textarea "addMarkers(demandPoints, 'red'); console.log('Demand markers added.'); // Debug…"
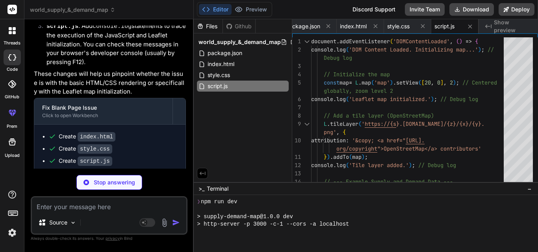
type textarea "x"
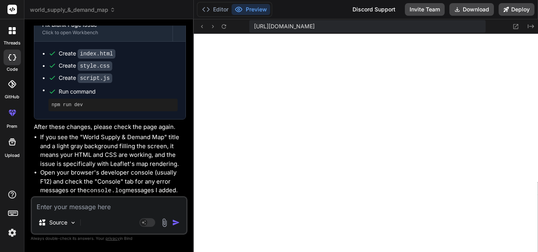
scroll to position [662, 0]
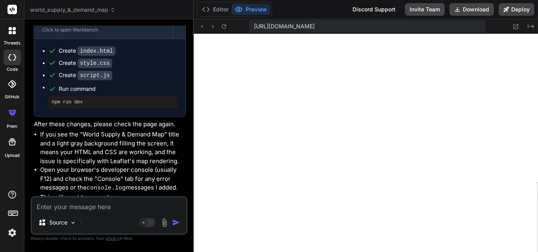
click at [79, 205] on textarea at bounding box center [109, 205] width 154 height 14
type textarea "u"
type textarea "x"
type textarea "us"
type textarea "x"
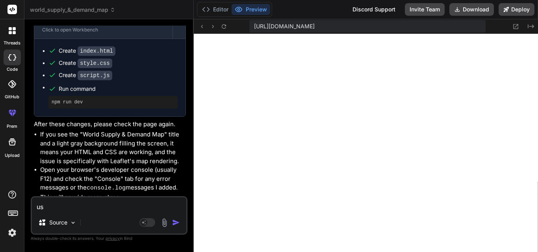
type textarea "use"
type textarea "x"
type textarea "use"
type textarea "x"
type textarea "use c"
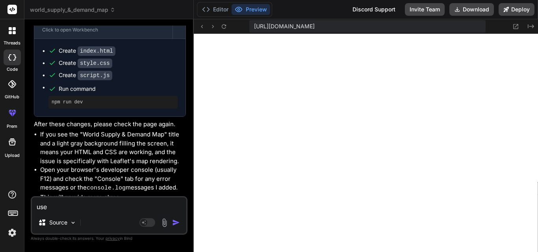
type textarea "x"
type textarea "use ch"
type textarea "x"
type textarea "use cha"
type textarea "x"
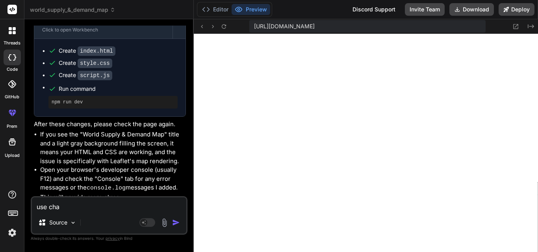
type textarea "use char"
type textarea "x"
type textarea "use chart"
type textarea "x"
type textarea "use chart."
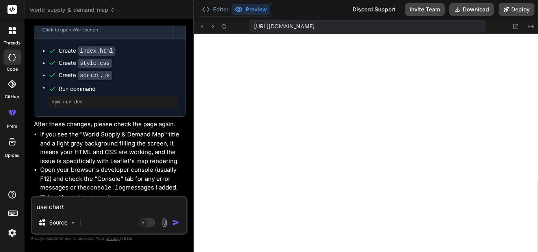
type textarea "x"
type textarea "use chart.j"
type textarea "x"
type textarea "use chart.js"
type textarea "x"
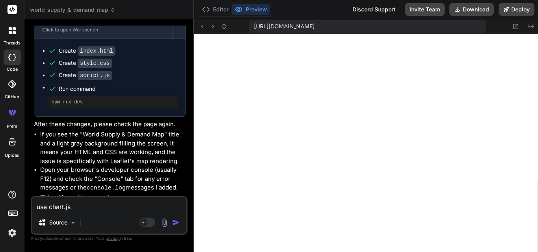
type textarea "use chart.js"
type textarea "x"
type textarea "use chart.js m"
type textarea "x"
type textarea "use chart.js ma"
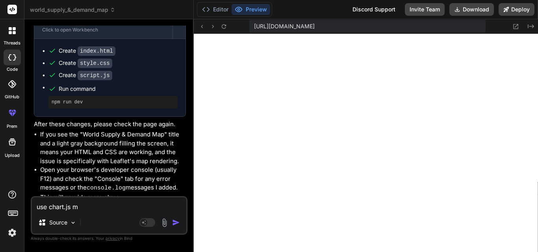
type textarea "x"
type textarea "use chart.[PERSON_NAME]"
type textarea "x"
type textarea "use chart.js make"
type textarea "x"
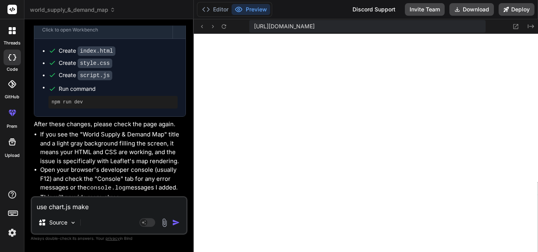
type textarea "use chart.js make"
type textarea "x"
type textarea "use chart.js make i"
type textarea "x"
type textarea "use chart.js make is"
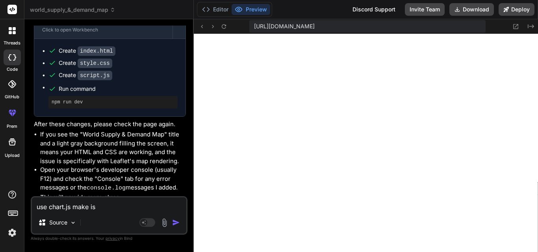
type textarea "x"
type textarea "use chart.js make is"
type textarea "x"
type textarea "use chart.js make is e"
type textarea "x"
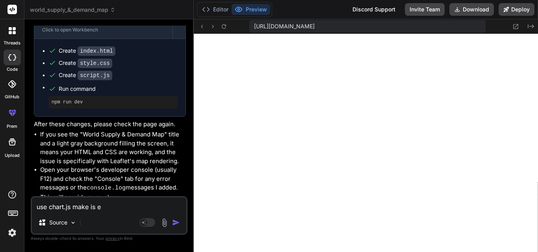
type textarea "use chart.js make is ea"
type textarea "x"
type textarea "use chart.js make is ead"
type textarea "x"
type textarea "use chart.js make is eady"
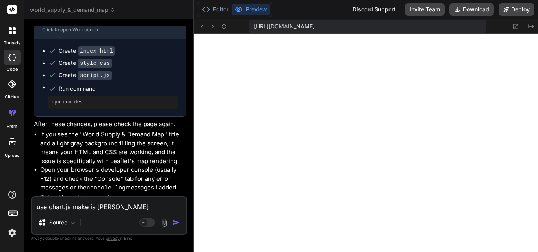
type textarea "x"
type textarea "use chart.js make is eady"
type textarea "x"
type textarea "use chart.js make is eady t"
type textarea "x"
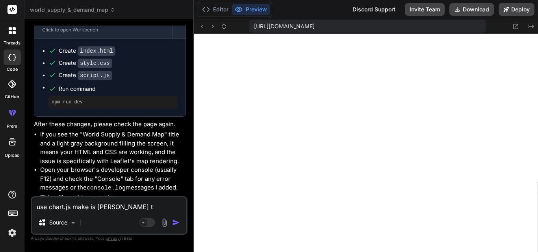
type textarea "use chart.js make is eady to"
type textarea "x"
type textarea "use chart.js make is eady to"
type textarea "x"
type textarea "use chart.js make is eady to u"
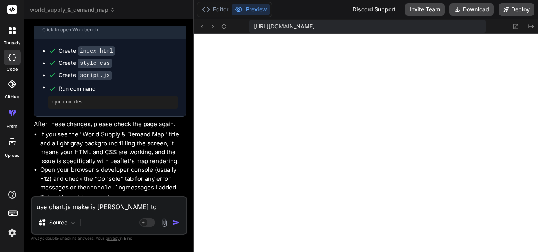
type textarea "x"
type textarea "use chart.js make is eady to us"
type textarea "x"
type textarea "use chart.js make is eady to use"
type textarea "x"
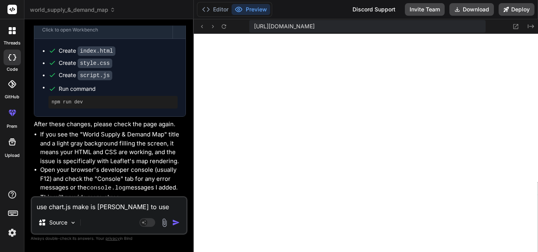
type textarea "use chart.js make is eady to use"
type textarea "x"
type textarea "use chart.js make is eady to use a"
type textarea "x"
type textarea "use chart.js make is eady to use an"
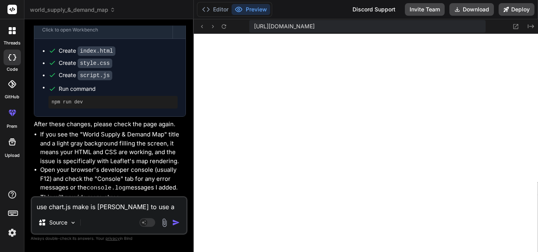
type textarea "x"
type textarea "use chart.js make is eady to use and"
type textarea "x"
type textarea "use chart.js make is eady to use an"
type textarea "x"
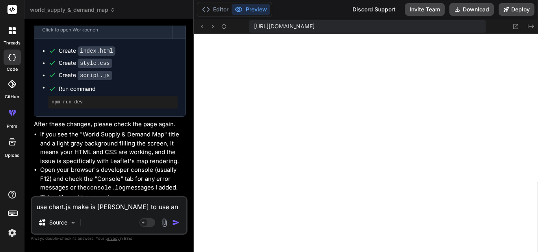
type textarea "use chart.js make is eady to use a"
type textarea "x"
type textarea "use chart.js make is eady to use"
type textarea "x"
type textarea "use chart.js make is eady to use"
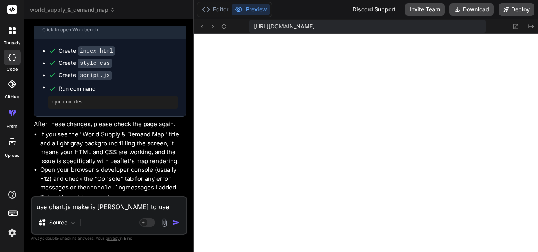
type textarea "x"
type textarea "use chart.js make is eady to us"
type textarea "x"
type textarea "use chart.js make is eady to u"
type textarea "x"
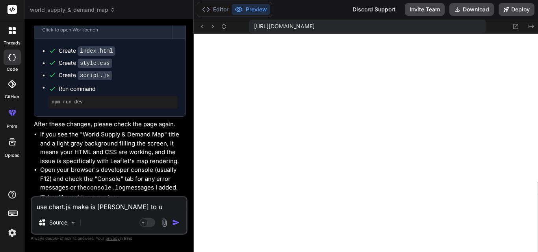
type textarea "use chart.js make is eady to"
type textarea "x"
type textarea "use chart.js make is eady to"
type textarea "x"
type textarea "use chart.js make is eady t"
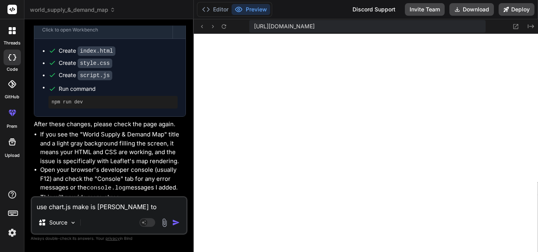
type textarea "x"
type textarea "use chart.js make is eady"
type textarea "x"
type textarea "use chart.js make is eady"
type textarea "x"
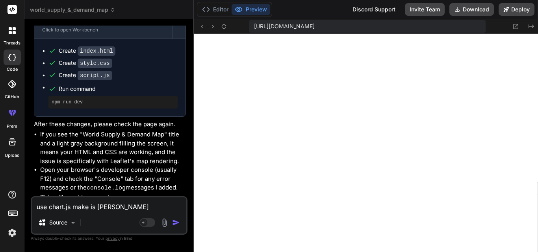
type textarea "use chart.js make is ead"
type textarea "x"
type textarea "use chart.js make is ea"
type textarea "x"
type textarea "use chart.js make is eas"
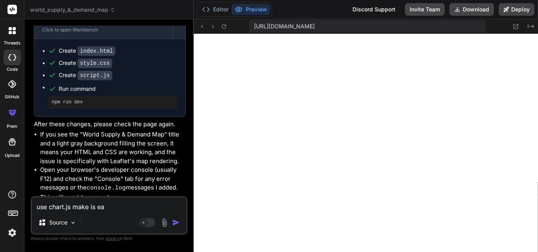
type textarea "x"
type textarea "use chart.js make is easy"
type textarea "x"
type textarea "use chart.js make is easy"
type textarea "x"
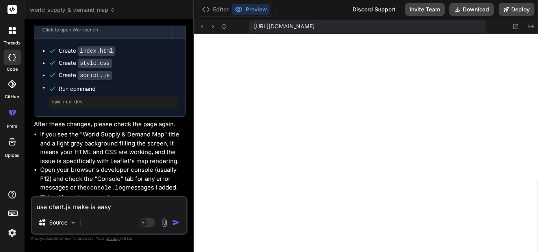
type textarea "use chart.js make is easy t"
type textarea "x"
type textarea "use chart.js make is easy to"
type textarea "x"
type textarea "use chart.js make is easy to"
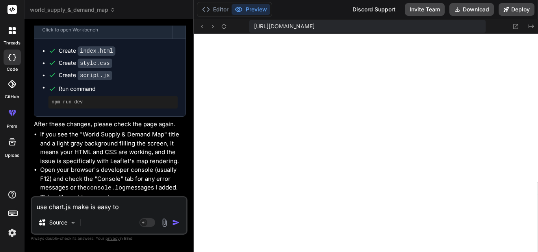
type textarea "x"
type textarea "use chart.js make is easy to u"
type textarea "x"
type textarea "use chart.js make is easy to us"
type textarea "x"
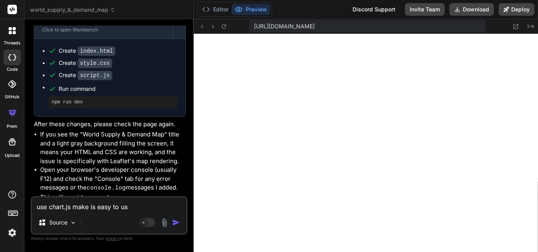
type textarea "use chart.js make is easy to use"
type textarea "x"
type textarea "use chart.js make is easy to use"
type textarea "x"
type textarea "use chart.js make is easy to use a"
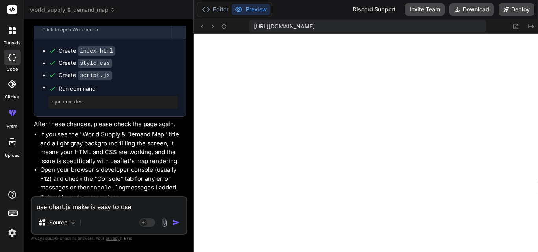
type textarea "x"
type textarea "use chart.js make is easy to use an"
type textarea "x"
type textarea "use chart.js make is easy to use and"
type textarea "x"
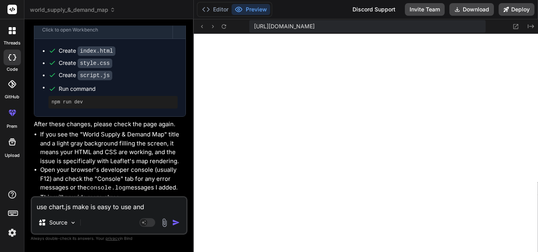
type textarea "use chart.js make is easy to use and"
type textarea "x"
type textarea "use chart.js make is easy to use and i"
type textarea "x"
type textarea "use chart.js make is easy to use and in"
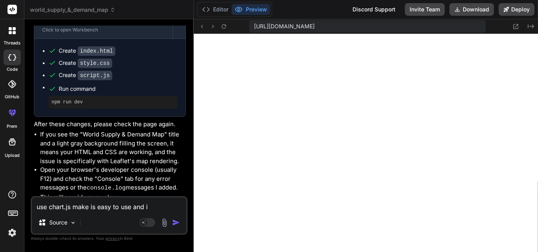
type textarea "x"
type textarea "use chart.js make is easy to use and int"
type textarea "x"
type textarea "use chart.js make is easy to use and intr"
type textarea "x"
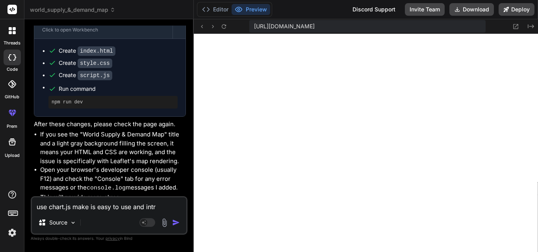
type textarea "use chart.js make is easy to use and intra"
type textarea "x"
type textarea "use chart.js make is easy to use and intrac"
type textarea "x"
type textarea "use chart.js make is easy to use and intract"
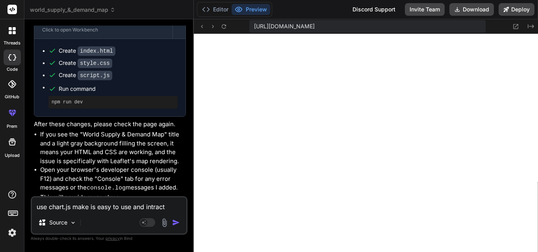
type textarea "x"
type textarea "use chart.js make is easy to use and intracti"
type textarea "x"
type textarea "use chart.js make is easy to use and intractiv"
type textarea "x"
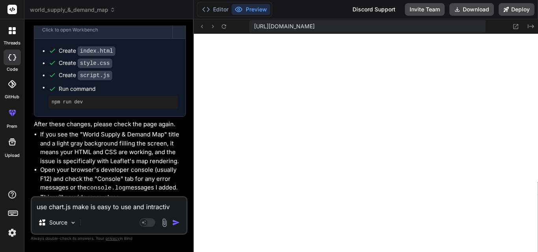
type textarea "use chart.js make is easy to use and intractive"
type textarea "x"
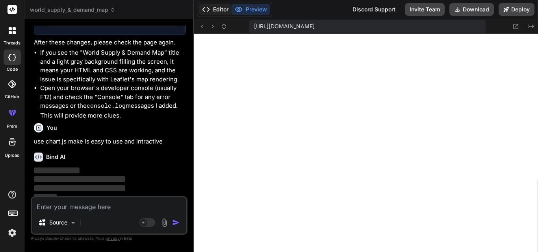
click at [209, 12] on icon at bounding box center [206, 10] width 8 height 8
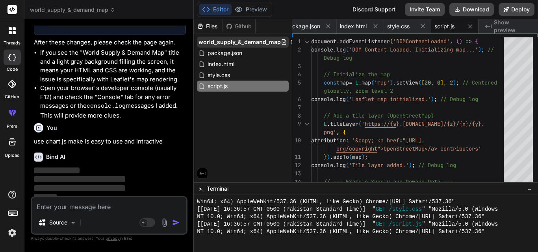
click at [290, 42] on icon at bounding box center [293, 42] width 6 height 6
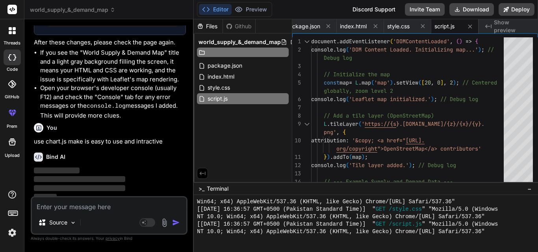
click at [267, 142] on div "Files Github world_supply_&_demand_map package.json index.html style.css script…" at bounding box center [243, 100] width 98 height 163
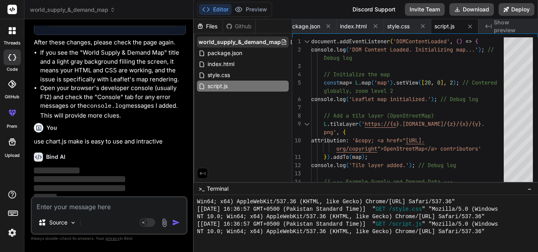
click at [281, 42] on icon at bounding box center [284, 42] width 6 height 6
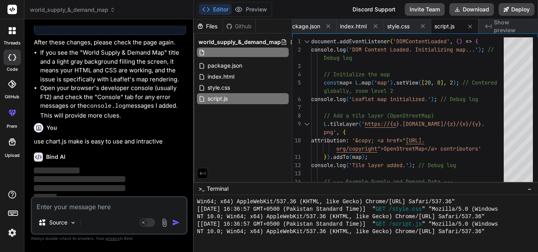
click at [257, 159] on div "Files Github world_supply_&_demand_map package.json index.html style.css script…" at bounding box center [243, 100] width 98 height 163
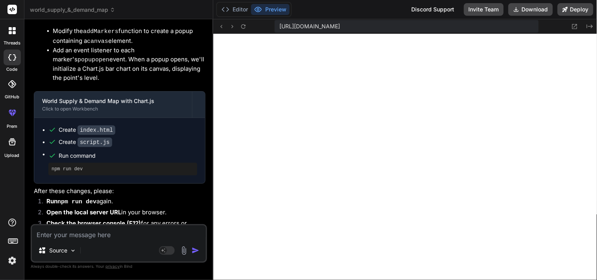
scroll to position [1088, 0]
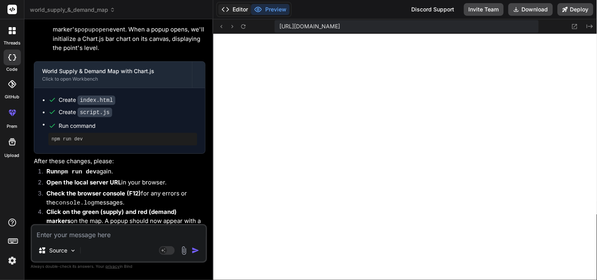
click at [230, 11] on button "Editor" at bounding box center [234, 9] width 33 height 11
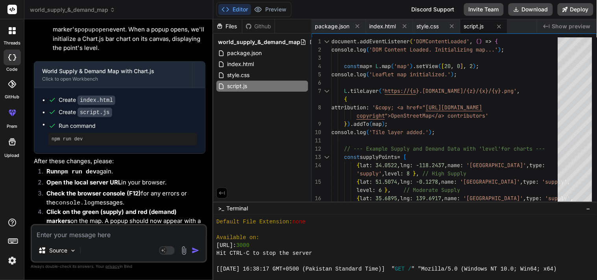
scroll to position [3014, 0]
drag, startPoint x: 294, startPoint y: 243, endPoint x: 222, endPoint y: 249, distance: 72.2
click at [222, 249] on div "http://localhost: 3000" at bounding box center [401, 246] width 370 height 8
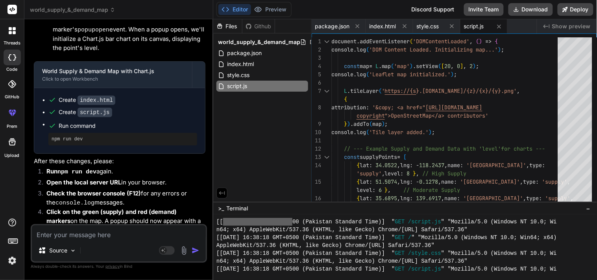
scroll to position [3125, 0]
click at [264, 139] on div "Files Github world_supply_&_demand_map package.json index.html style.css script…" at bounding box center [262, 110] width 98 height 183
click at [265, 139] on div "Files Github world_supply_&_demand_map package.json index.html style.css script…" at bounding box center [262, 110] width 98 height 183
click at [264, 139] on div "Files Github world_supply_&_demand_map package.json index.html style.css script…" at bounding box center [262, 110] width 98 height 183
click at [262, 140] on div "Files Github world_supply_&_demand_map package.json index.html style.css script…" at bounding box center [262, 110] width 98 height 183
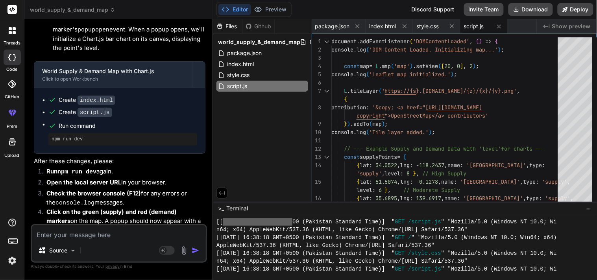
click at [262, 140] on div "Files Github world_supply_&_demand_map package.json index.html style.css script…" at bounding box center [262, 110] width 98 height 183
click at [258, 142] on div "Files Github world_supply_&_demand_map package.json index.html style.css script…" at bounding box center [262, 110] width 98 height 183
click at [261, 139] on div "Files Github world_supply_&_demand_map package.json index.html style.css script…" at bounding box center [262, 110] width 98 height 183
click at [230, 43] on span "world_supply_&_demand_map" at bounding box center [259, 42] width 82 height 8
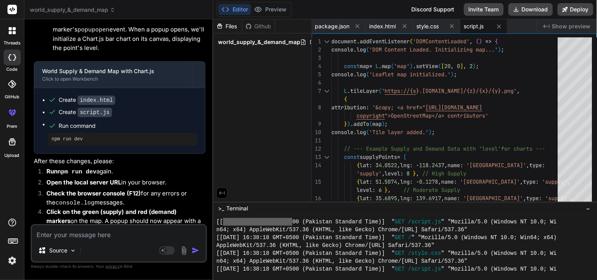
click at [230, 43] on span "world_supply_&_demand_map" at bounding box center [259, 42] width 82 height 8
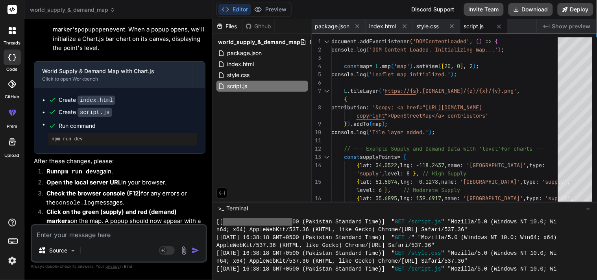
click at [230, 43] on span "world_supply_&_demand_map" at bounding box center [259, 42] width 82 height 8
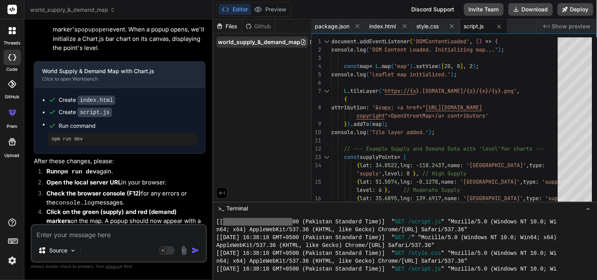
click at [230, 43] on span "world_supply_&_demand_map" at bounding box center [259, 42] width 82 height 8
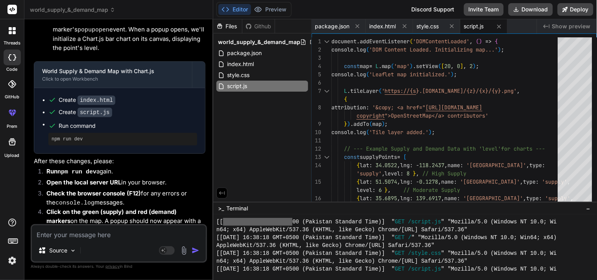
click at [230, 43] on span "world_supply_&_demand_map" at bounding box center [259, 42] width 82 height 8
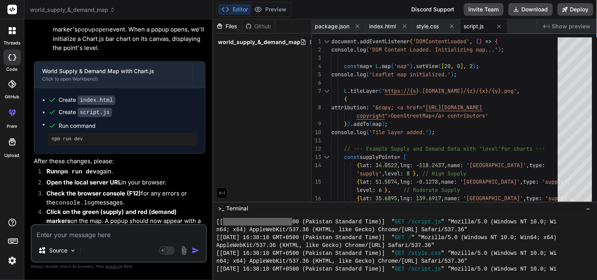
click at [230, 43] on span "world_supply_&_demand_map" at bounding box center [259, 42] width 82 height 8
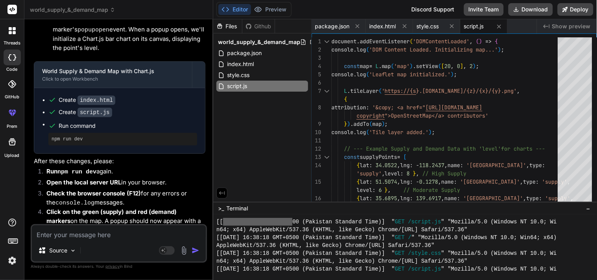
click at [230, 43] on span "world_supply_&_demand_map" at bounding box center [259, 42] width 82 height 8
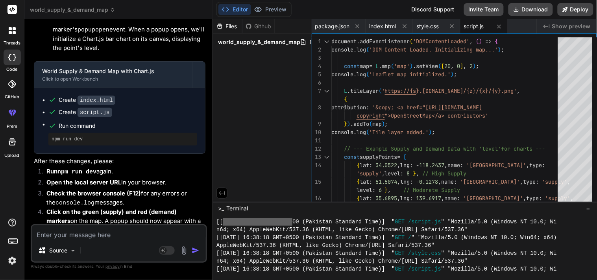
click at [230, 43] on span "world_supply_&_demand_map" at bounding box center [259, 42] width 82 height 8
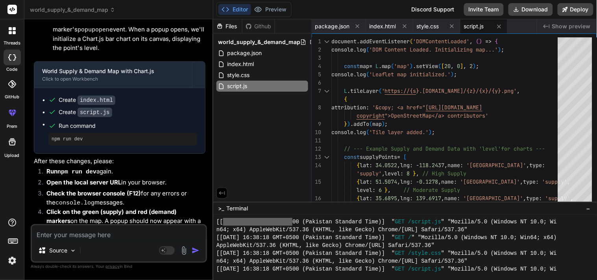
click at [230, 43] on span "world_supply_&_demand_map" at bounding box center [259, 42] width 82 height 8
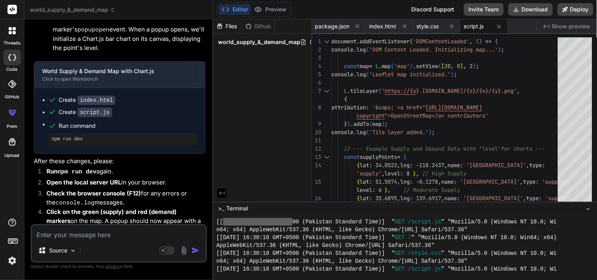
click at [230, 43] on span "world_supply_&_demand_map" at bounding box center [259, 42] width 82 height 8
click at [303, 87] on icon at bounding box center [303, 86] width 6 height 6
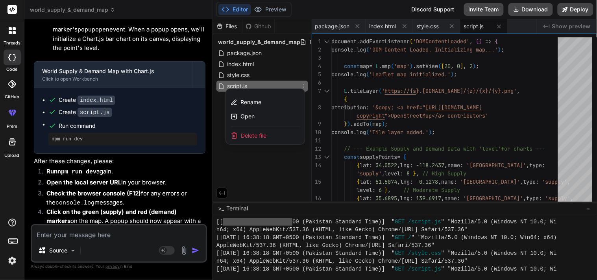
click at [256, 135] on span "Delete file" at bounding box center [254, 136] width 26 height 8
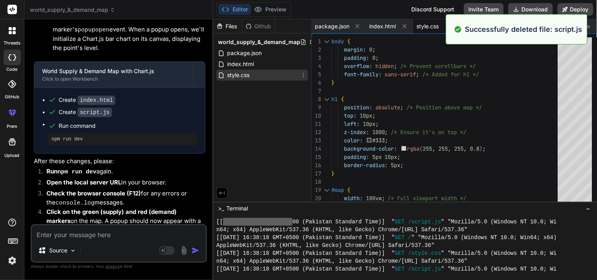
click at [302, 74] on icon at bounding box center [303, 75] width 6 height 6
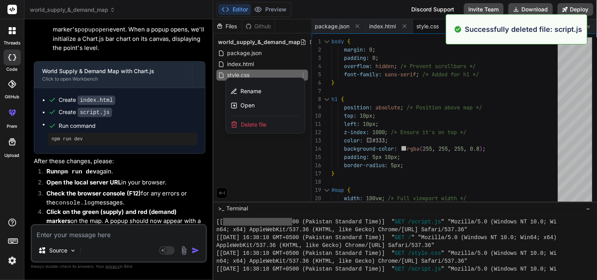
click at [257, 120] on div "Delete file" at bounding box center [265, 124] width 79 height 17
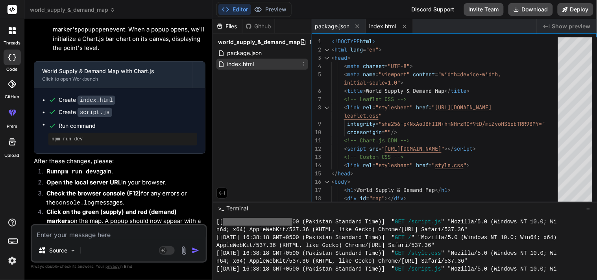
click at [304, 64] on icon at bounding box center [303, 64] width 6 height 6
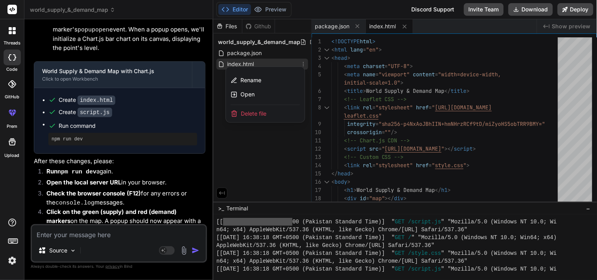
click at [268, 111] on div "Delete file" at bounding box center [265, 113] width 79 height 17
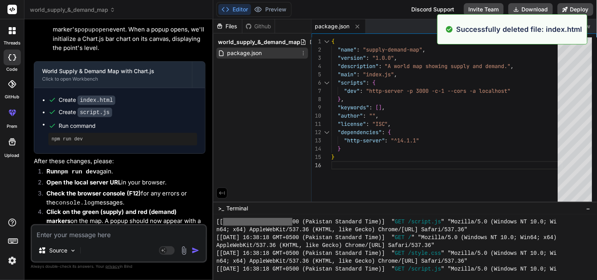
click at [301, 55] on icon at bounding box center [303, 53] width 6 height 6
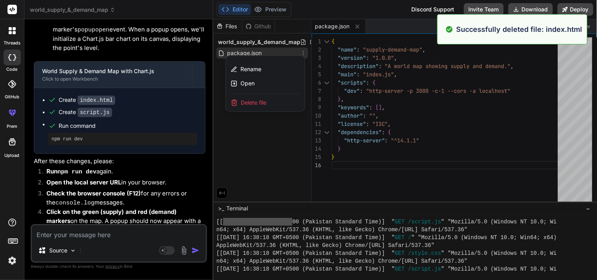
click at [271, 107] on div "Delete file" at bounding box center [265, 102] width 79 height 17
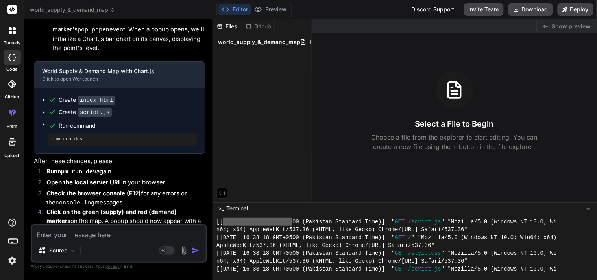
click at [362, 100] on div "Select a File to Begin Choose a file from the explorer to start editing. You ca…" at bounding box center [454, 111] width 285 height 80
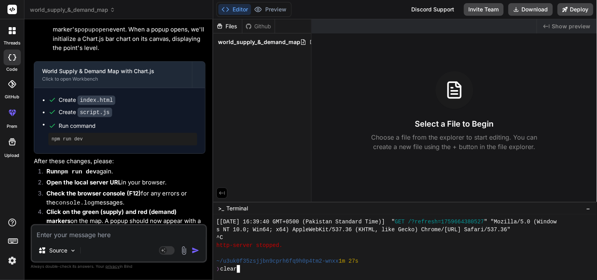
scroll to position [0, 0]
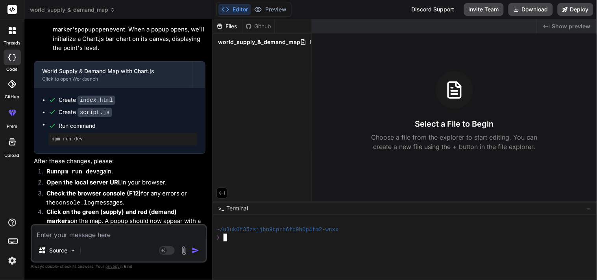
click at [13, 35] on div at bounding box center [12, 30] width 17 height 17
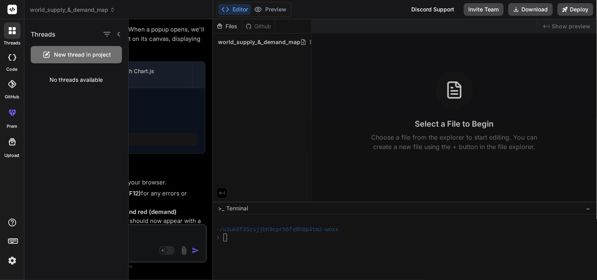
click at [91, 170] on div "Threads New thread in project No threads available" at bounding box center [76, 149] width 104 height 261
click at [174, 138] on div at bounding box center [363, 149] width 468 height 261
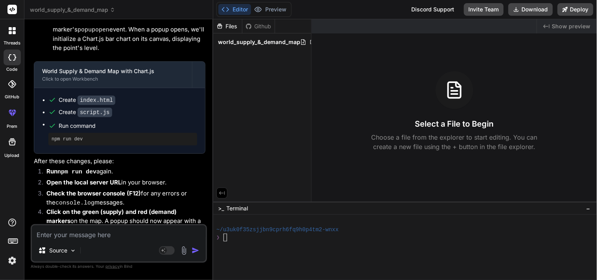
click at [13, 61] on div at bounding box center [12, 58] width 17 height 16
click at [10, 35] on div at bounding box center [12, 30] width 17 height 17
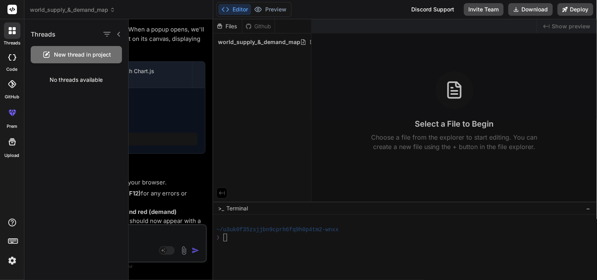
click at [79, 133] on div "Threads New thread in project No threads available" at bounding box center [76, 149] width 104 height 261
drag, startPoint x: 79, startPoint y: 133, endPoint x: 79, endPoint y: 118, distance: 14.6
click at [79, 127] on div "Threads New thread in project No threads available" at bounding box center [76, 149] width 104 height 261
click at [58, 55] on span "New thread in project" at bounding box center [82, 55] width 57 height 8
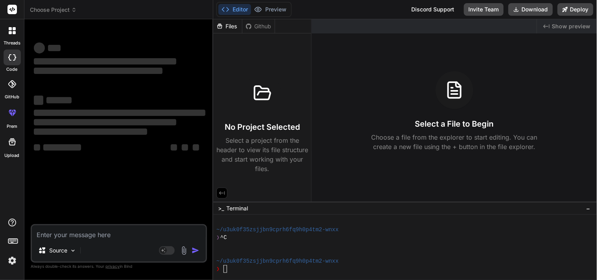
click at [10, 29] on icon at bounding box center [10, 28] width 3 height 3
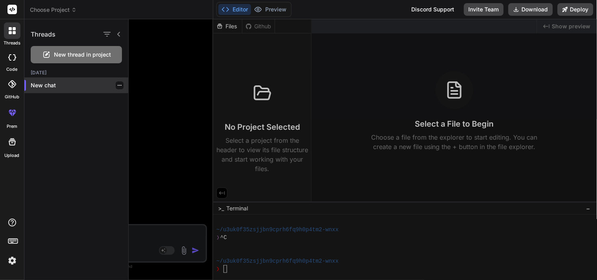
click at [117, 87] on icon "button" at bounding box center [119, 85] width 5 height 5
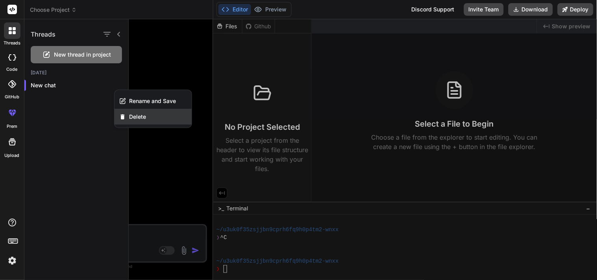
click at [128, 115] on div "Delete" at bounding box center [153, 117] width 77 height 16
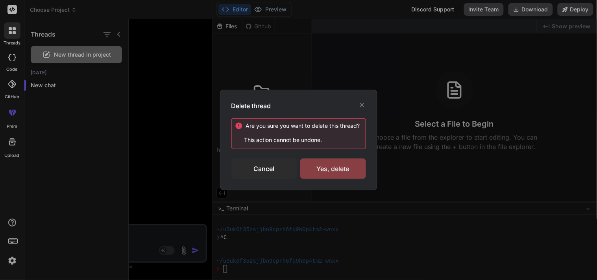
click at [337, 164] on div "Yes, delete" at bounding box center [333, 169] width 66 height 20
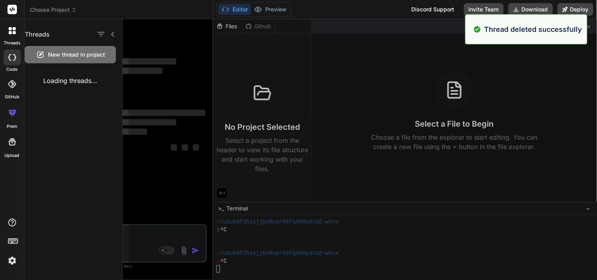
scroll to position [31, 0]
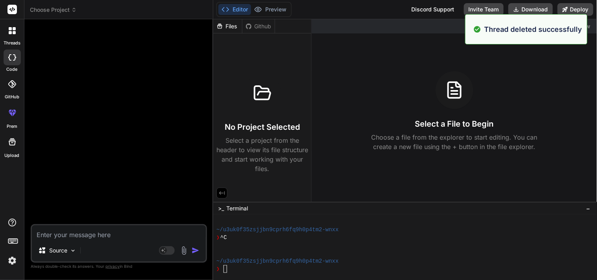
click at [1, 28] on div "threads" at bounding box center [12, 32] width 24 height 27
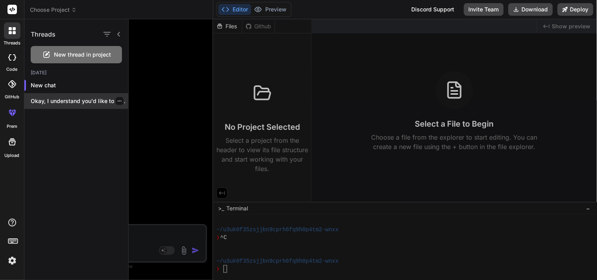
click at [117, 99] on icon "button" at bounding box center [119, 101] width 5 height 5
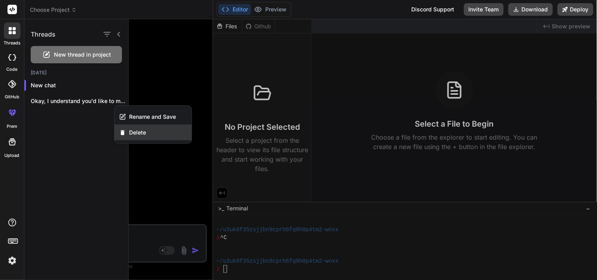
click at [139, 132] on span "Delete" at bounding box center [137, 133] width 17 height 8
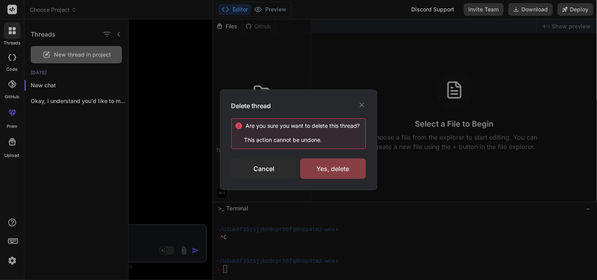
click at [324, 168] on div "Yes, delete" at bounding box center [333, 169] width 66 height 20
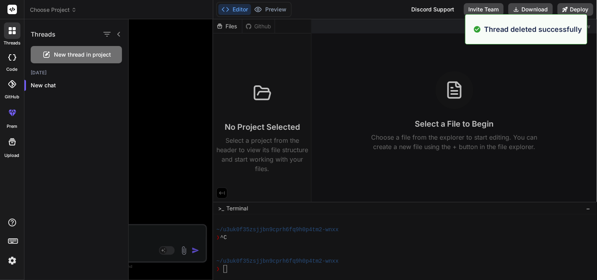
click at [168, 135] on div at bounding box center [363, 149] width 468 height 261
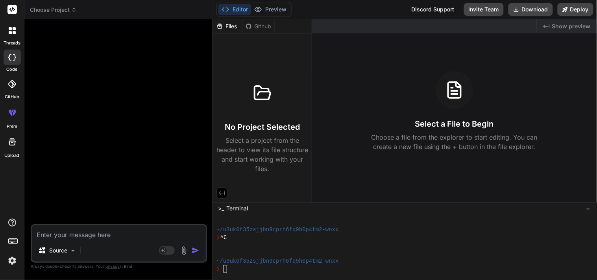
click at [89, 237] on textarea at bounding box center [119, 232] width 174 height 14
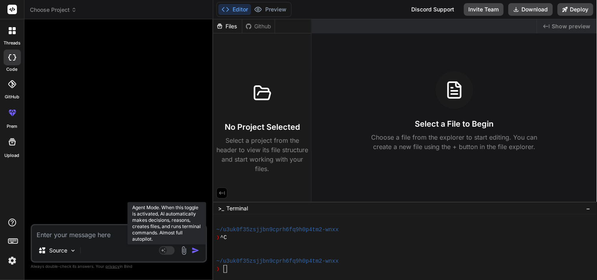
click at [164, 252] on icon at bounding box center [163, 250] width 4 height 4
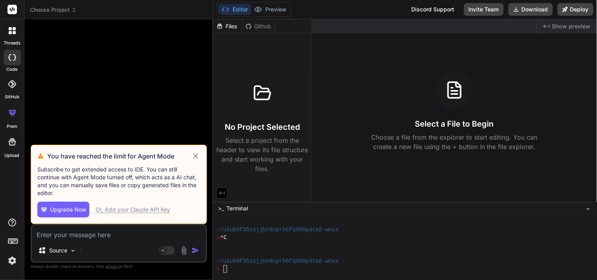
click at [196, 152] on icon at bounding box center [195, 156] width 9 height 9
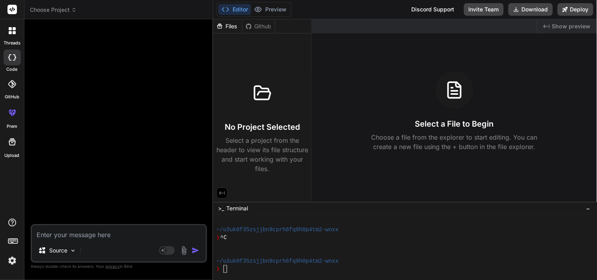
click at [116, 235] on textarea at bounding box center [119, 232] width 174 height 14
click at [254, 252] on div at bounding box center [401, 253] width 370 height 8
click at [98, 237] on textarea at bounding box center [119, 232] width 174 height 14
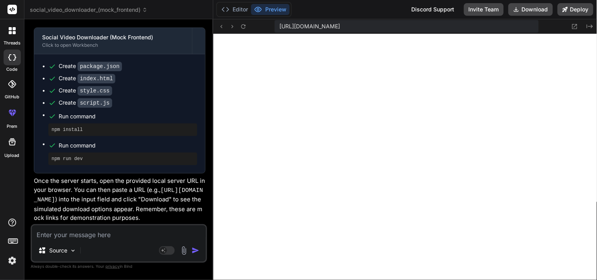
scroll to position [386, 0]
drag, startPoint x: 162, startPoint y: 181, endPoint x: 132, endPoint y: 195, distance: 32.9
click at [132, 195] on p "Once the server starts, open the provided local server URL in your browser. You…" at bounding box center [120, 200] width 172 height 46
copy p "https://www.youtube.com/watch?v=dQw4w9WgXcQ )"
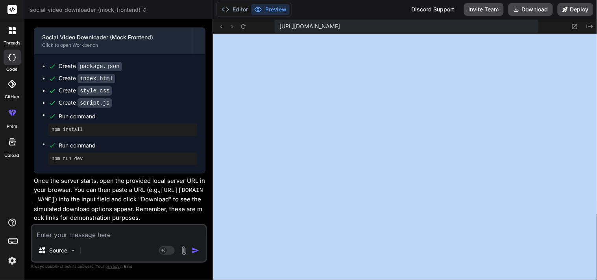
drag, startPoint x: 597, startPoint y: 109, endPoint x: 595, endPoint y: 139, distance: 29.6
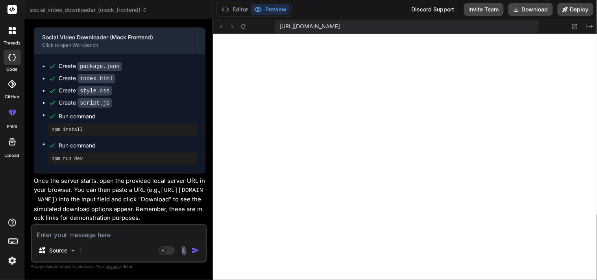
click at [98, 238] on textarea at bounding box center [119, 232] width 174 height 14
click at [121, 235] on textarea at bounding box center [119, 232] width 174 height 14
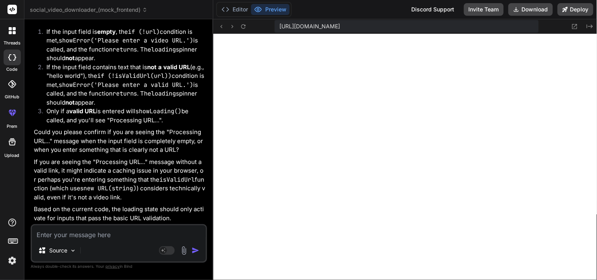
scroll to position [817, 0]
click at [243, 25] on icon at bounding box center [243, 26] width 7 height 7
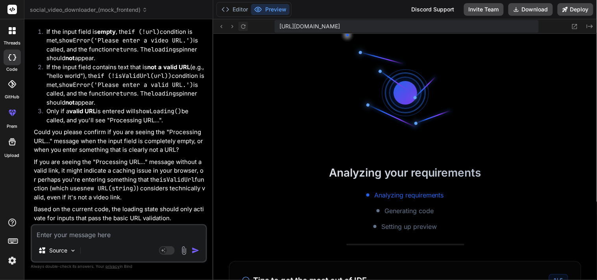
scroll to position [449, 0]
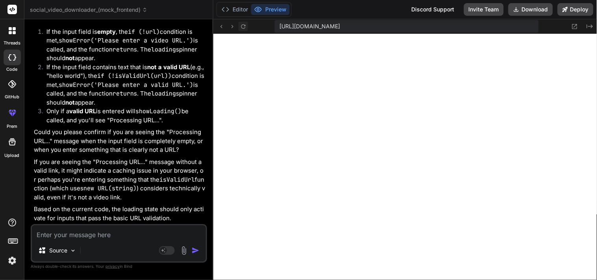
click at [243, 25] on icon at bounding box center [243, 26] width 7 height 7
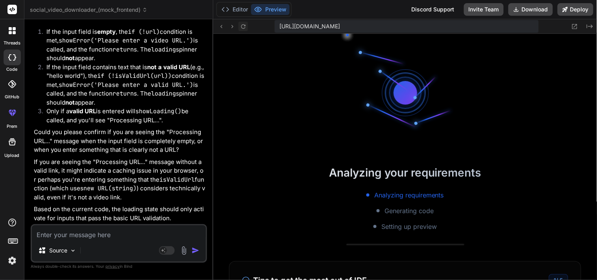
click at [243, 25] on icon at bounding box center [243, 26] width 7 height 7
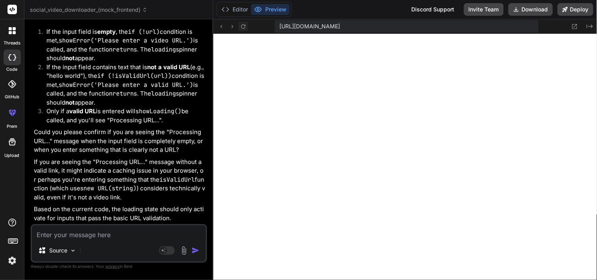
scroll to position [763, 0]
click at [239, 12] on button "Editor" at bounding box center [234, 9] width 33 height 11
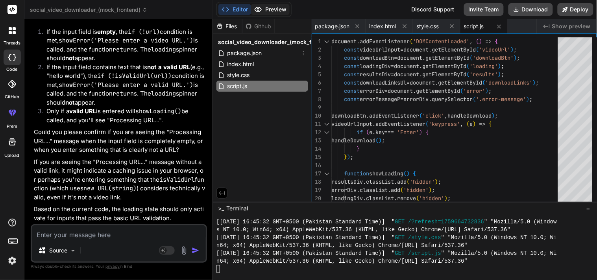
click at [269, 12] on button "Preview" at bounding box center [270, 9] width 39 height 11
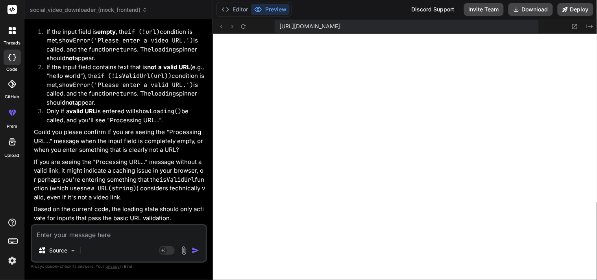
click at [109, 230] on textarea at bounding box center [119, 232] width 174 height 14
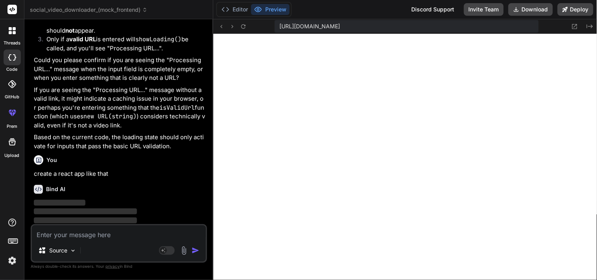
scroll to position [898, 0]
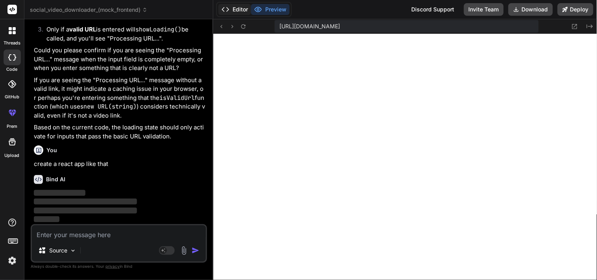
click at [235, 7] on button "Editor" at bounding box center [234, 9] width 33 height 11
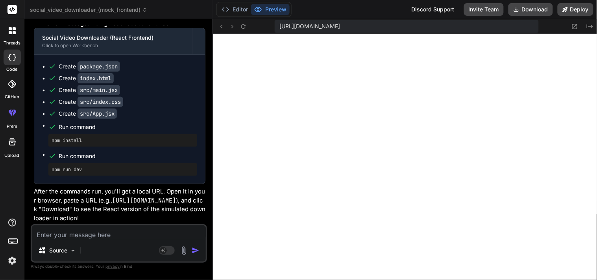
scroll to position [1235, 0]
drag, startPoint x: 113, startPoint y: 201, endPoint x: 99, endPoint y: 213, distance: 18.4
click at [99, 213] on p "After the commands run, you'll get a local URL. Open it in your browser, paste …" at bounding box center [120, 204] width 172 height 35
copy p "https://www.youtube.com/watch?v=dQw4w9WgXcQ )"
click at [107, 238] on textarea at bounding box center [119, 232] width 174 height 14
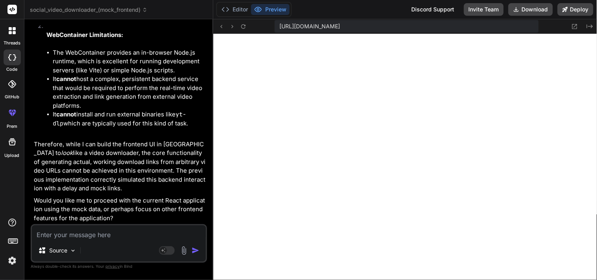
scroll to position [1784, 0]
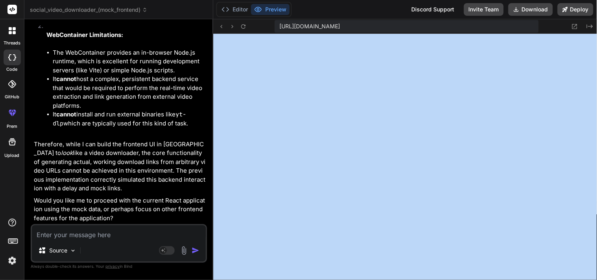
drag, startPoint x: 597, startPoint y: 177, endPoint x: 596, endPoint y: 107, distance: 70.0
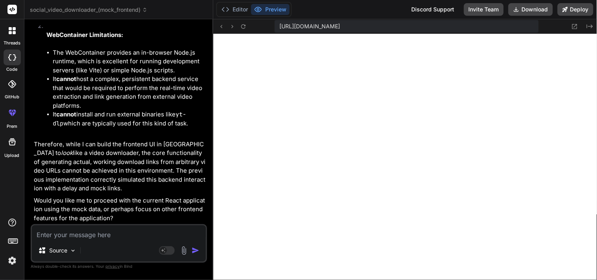
click at [111, 235] on textarea at bounding box center [119, 232] width 174 height 14
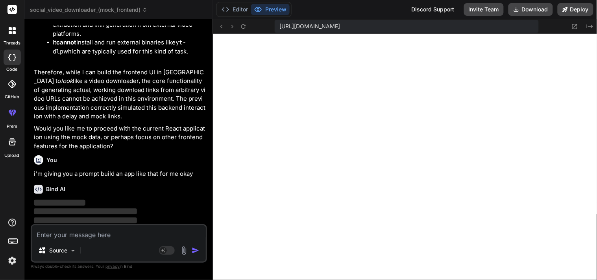
scroll to position [1866, 0]
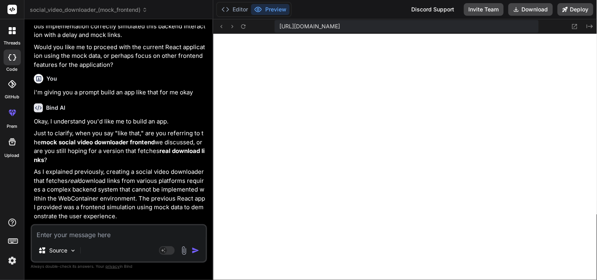
click at [94, 237] on textarea at bounding box center [119, 232] width 174 height 14
paste textarea "Build a responsive, modern Social Video Downloader web app. The app should allo…"
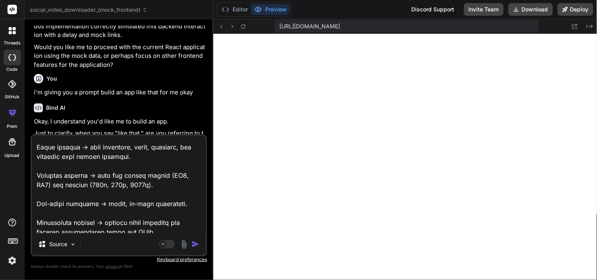
scroll to position [112, 0]
click at [99, 192] on textarea at bounding box center [119, 185] width 174 height 98
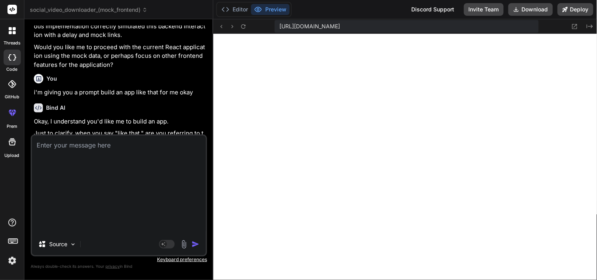
scroll to position [0, 0]
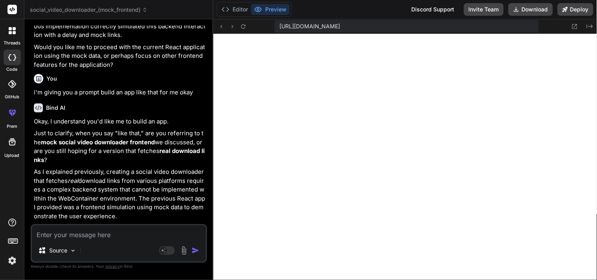
click at [91, 239] on textarea at bounding box center [119, 232] width 174 height 14
paste textarea "Build a modern, responsive Social Video Downloader Web App that allows users to…"
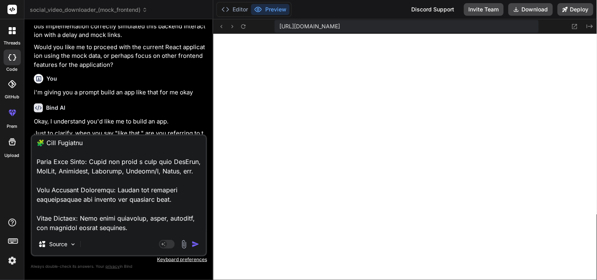
scroll to position [51, 0]
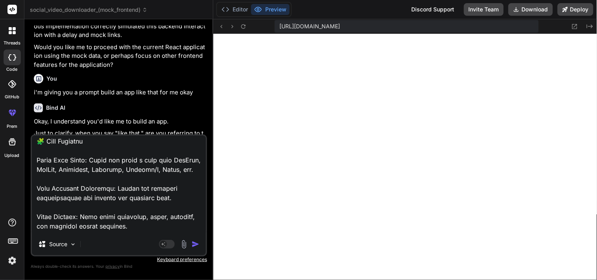
click at [64, 170] on textarea at bounding box center [119, 185] width 174 height 98
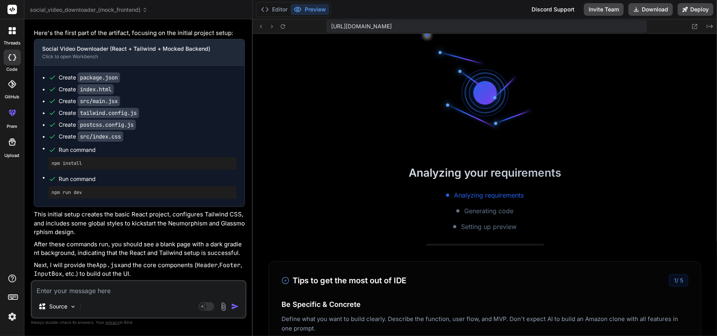
scroll to position [1293, 0]
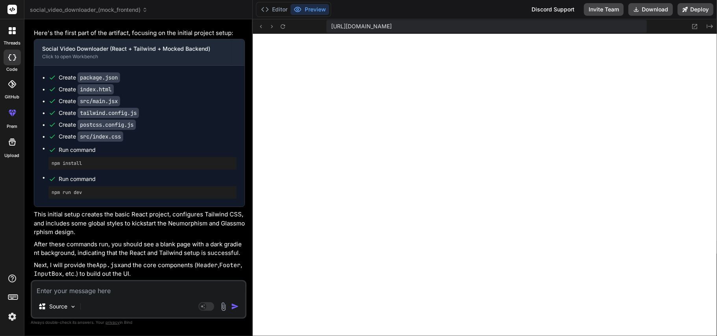
click at [129, 252] on textarea at bounding box center [138, 288] width 213 height 14
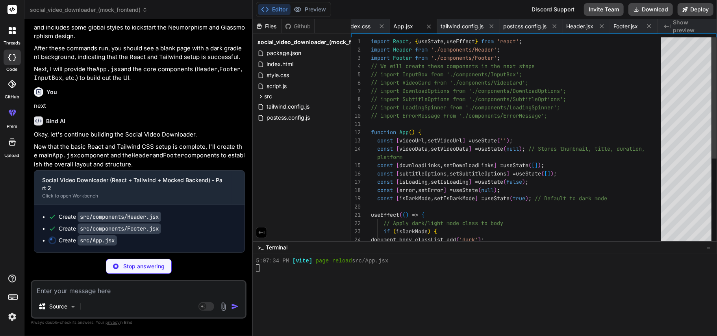
scroll to position [0, 301]
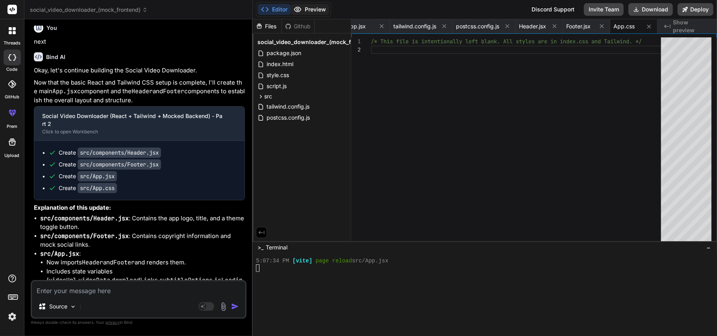
click at [308, 8] on button "Preview" at bounding box center [309, 9] width 39 height 11
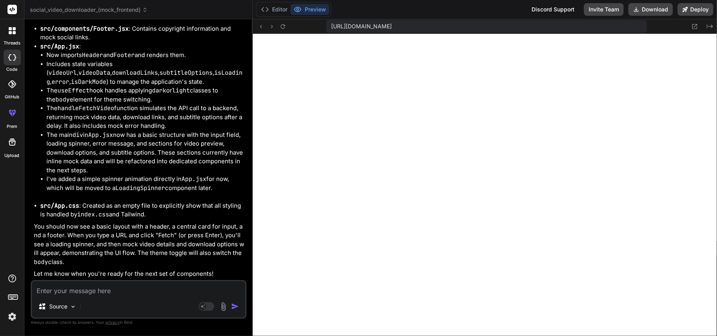
scroll to position [3979, 0]
click at [157, 252] on textarea at bounding box center [138, 288] width 213 height 14
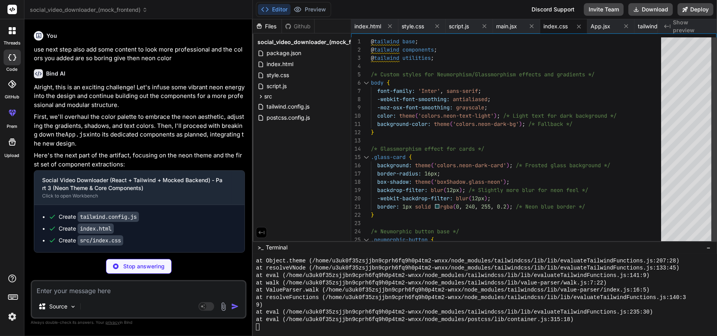
scroll to position [1469, 0]
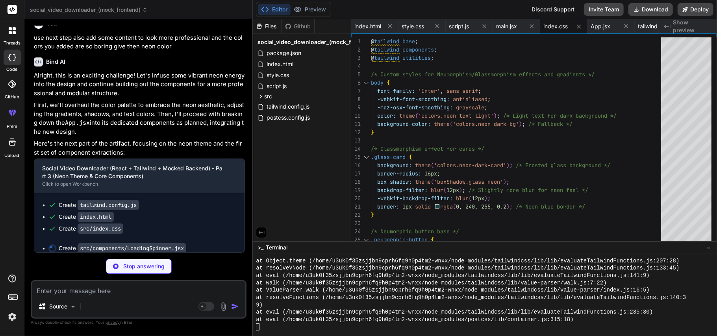
click at [315, 2] on div "Editor Preview" at bounding box center [293, 9] width 75 height 15
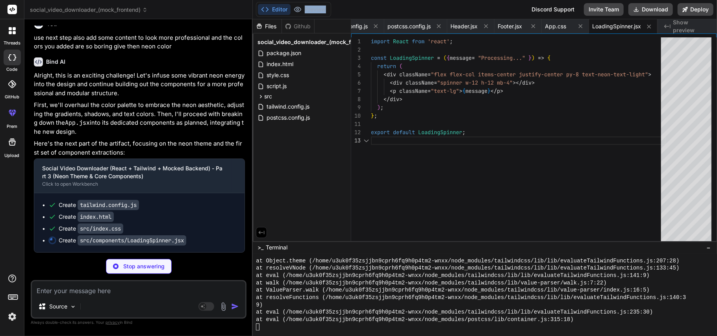
click at [315, 2] on div "Editor Preview" at bounding box center [293, 9] width 75 height 15
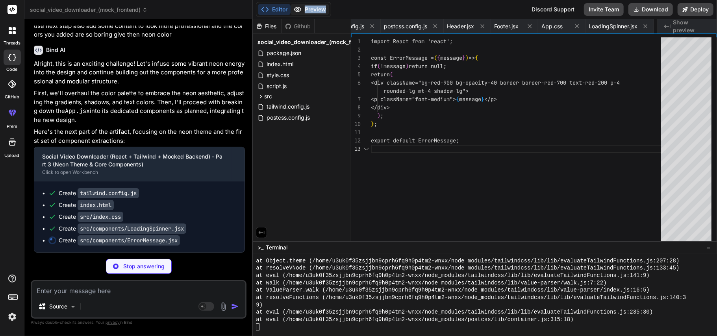
scroll to position [0, 436]
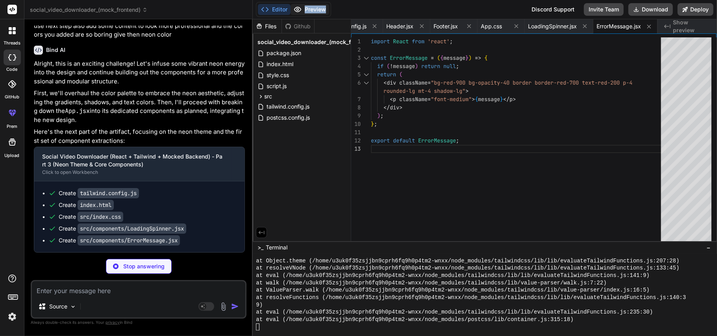
click at [313, 7] on button "Preview" at bounding box center [309, 9] width 39 height 11
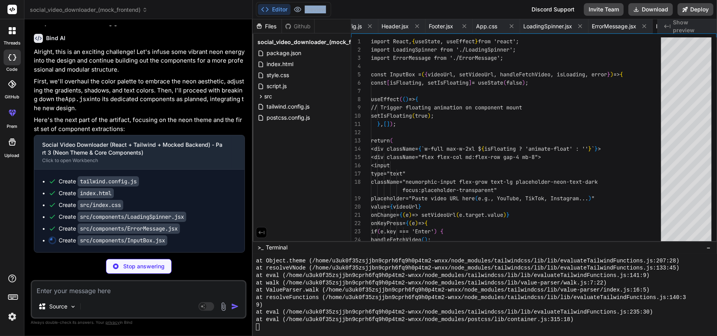
scroll to position [0, 487]
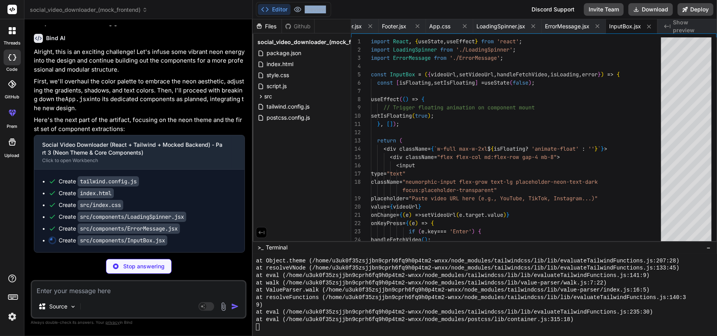
click at [271, 14] on button "Editor" at bounding box center [274, 9] width 33 height 11
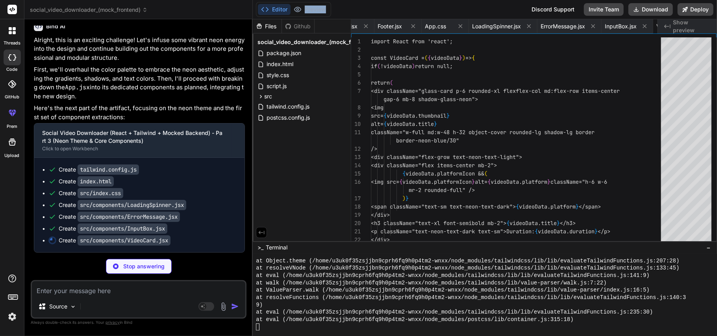
scroll to position [0, 543]
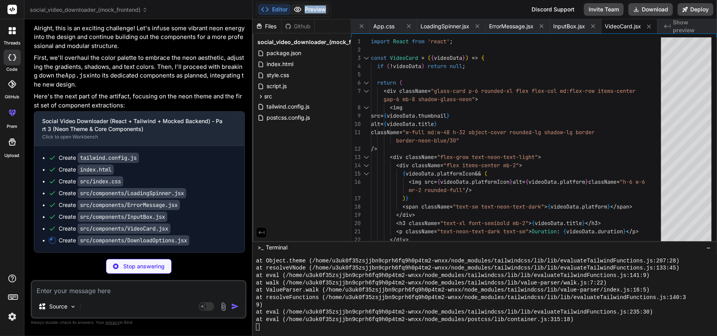
click at [317, 10] on button "Preview" at bounding box center [309, 9] width 39 height 11
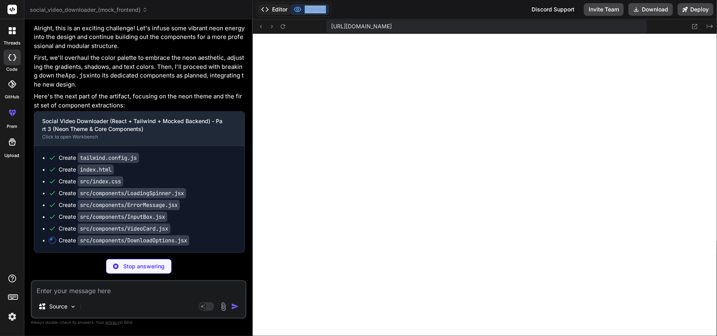
scroll to position [0, 619]
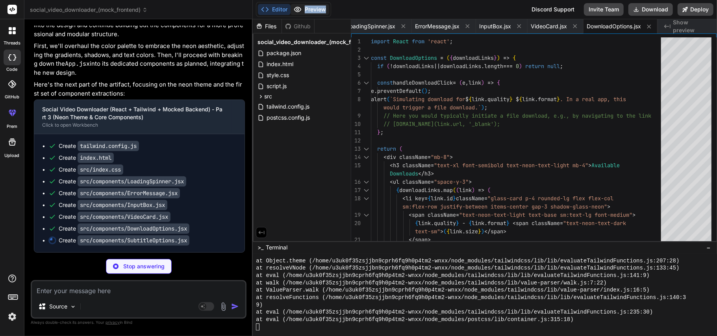
click at [310, 12] on button "Preview" at bounding box center [309, 9] width 39 height 11
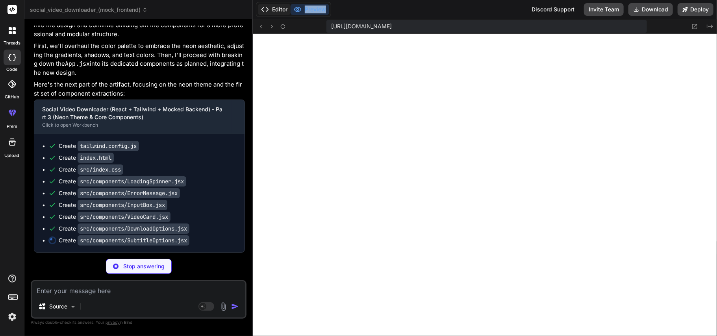
click at [275, 11] on button "Editor" at bounding box center [274, 9] width 33 height 11
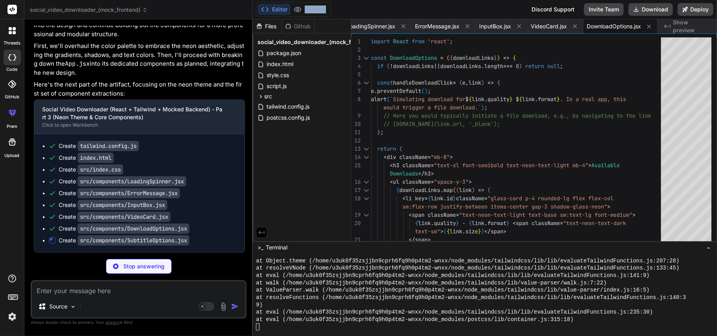
click at [275, 11] on button "Editor" at bounding box center [274, 9] width 33 height 11
click at [298, 189] on div "Files Github social_video_downloader_(mock_frontend) package.json index.html st…" at bounding box center [302, 130] width 98 height 222
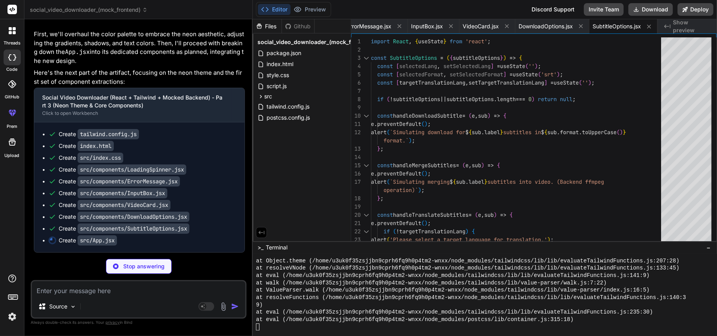
scroll to position [4315, 0]
click at [307, 10] on button "Preview" at bounding box center [309, 9] width 39 height 11
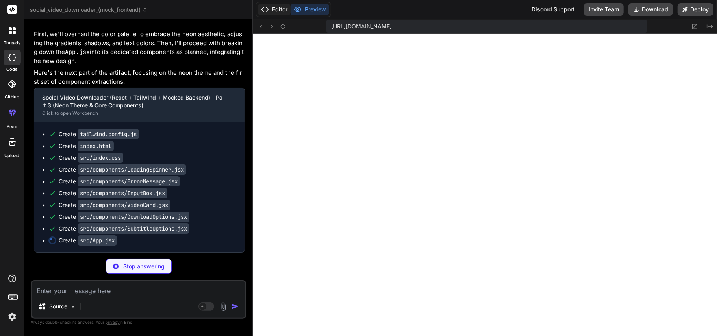
click at [276, 9] on button "Editor" at bounding box center [274, 9] width 33 height 11
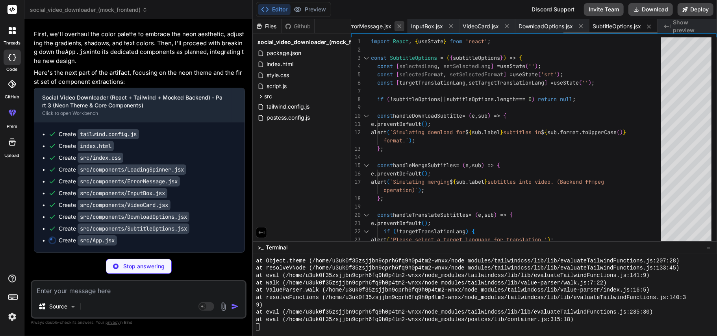
click at [399, 25] on icon at bounding box center [399, 26] width 7 height 7
click at [355, 25] on icon at bounding box center [352, 26] width 7 height 7
click at [399, 25] on icon at bounding box center [399, 26] width 7 height 7
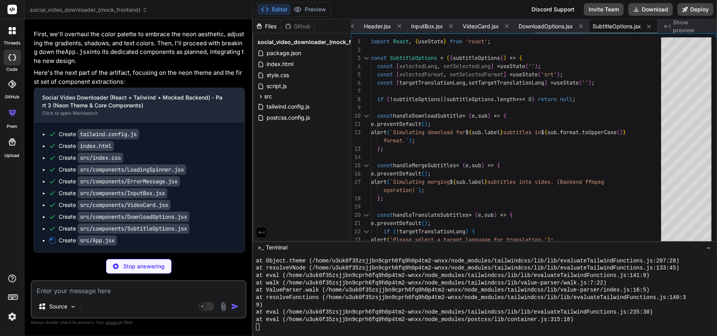
click at [355, 25] on icon at bounding box center [352, 26] width 7 height 7
click at [399, 25] on icon at bounding box center [399, 26] width 7 height 7
click at [399, 25] on icon at bounding box center [397, 26] width 7 height 7
click at [399, 25] on icon at bounding box center [399, 26] width 7 height 7
click at [355, 25] on icon at bounding box center [352, 26] width 7 height 7
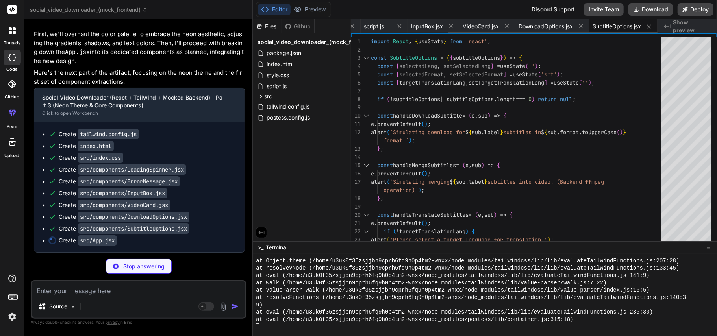
click at [399, 25] on icon at bounding box center [399, 26] width 7 height 7
click at [355, 25] on icon at bounding box center [352, 26] width 7 height 7
click at [399, 25] on icon at bounding box center [399, 26] width 7 height 7
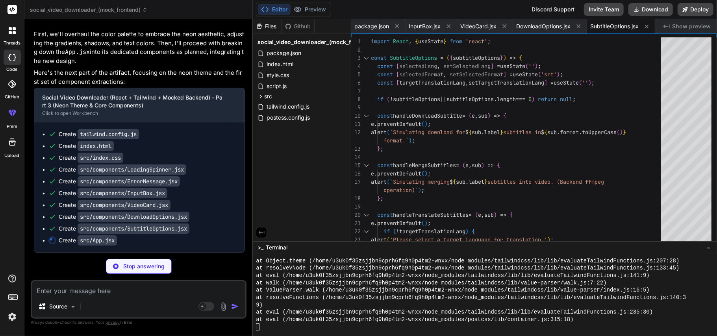
click at [399, 25] on icon at bounding box center [397, 26] width 7 height 7
click at [395, 25] on icon at bounding box center [394, 26] width 4 height 4
click at [395, 25] on icon at bounding box center [398, 26] width 7 height 7
click at [418, 24] on icon at bounding box center [416, 26] width 7 height 7
click at [412, 24] on icon at bounding box center [410, 26] width 7 height 7
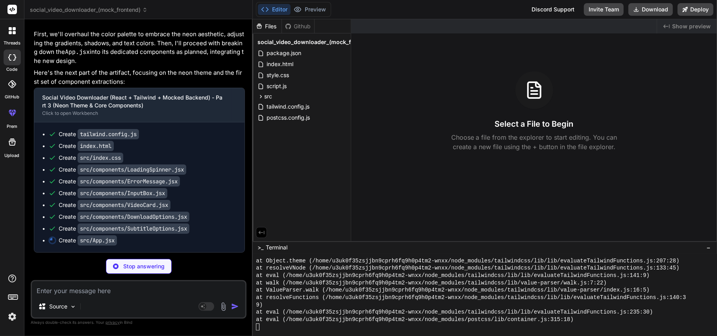
click at [290, 174] on div "Files Github social_video_downloader_(mock_frontend) package.json index.html st…" at bounding box center [302, 130] width 98 height 222
click at [270, 94] on span "src" at bounding box center [268, 96] width 8 height 8
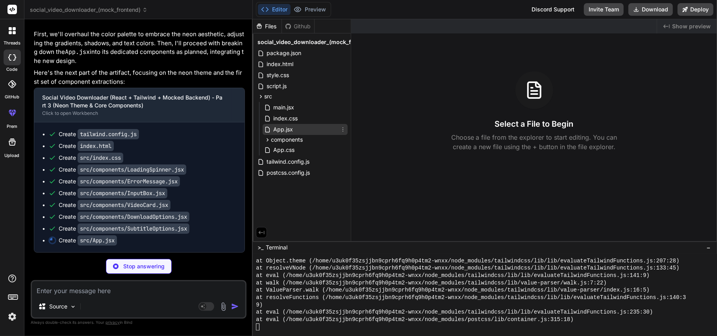
click at [278, 129] on span "App.jsx" at bounding box center [282, 129] width 21 height 9
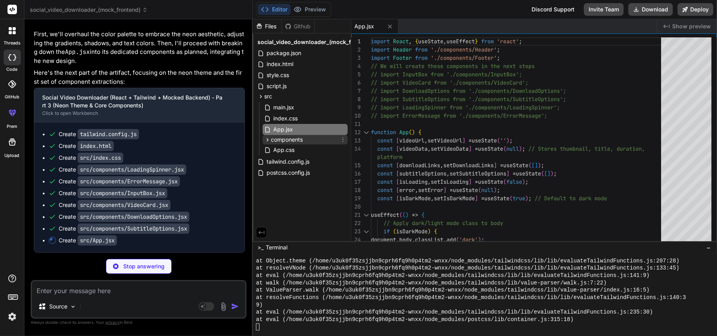
click at [268, 139] on icon at bounding box center [268, 139] width 2 height 3
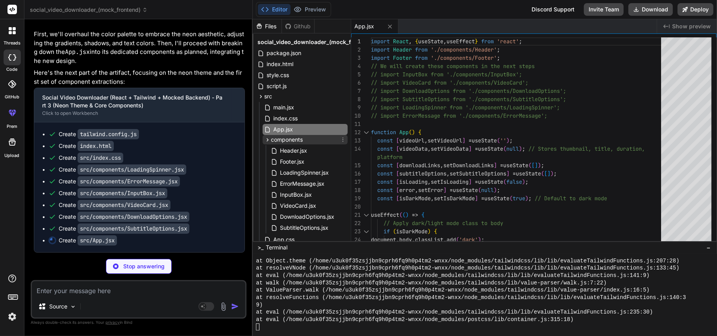
click at [268, 139] on icon at bounding box center [268, 139] width 2 height 3
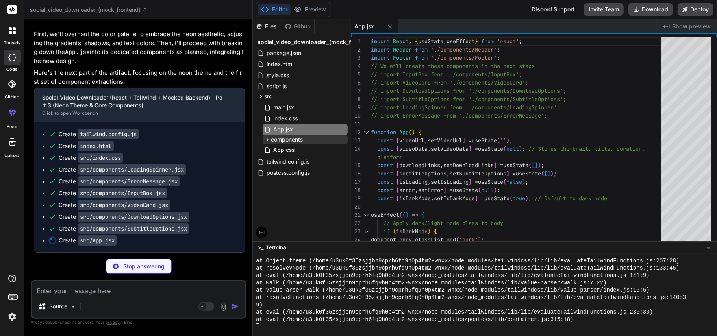
click at [268, 139] on icon at bounding box center [268, 139] width 2 height 3
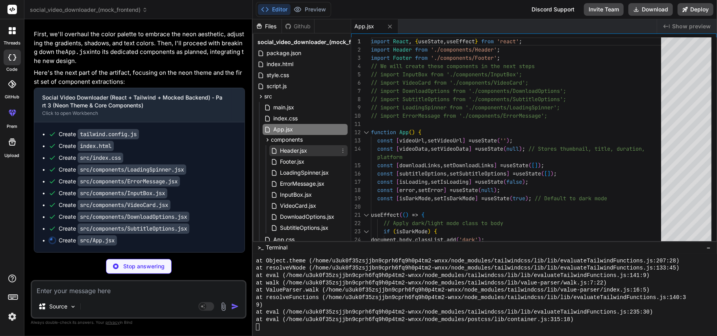
click at [285, 148] on span "Header.jsx" at bounding box center [293, 150] width 29 height 9
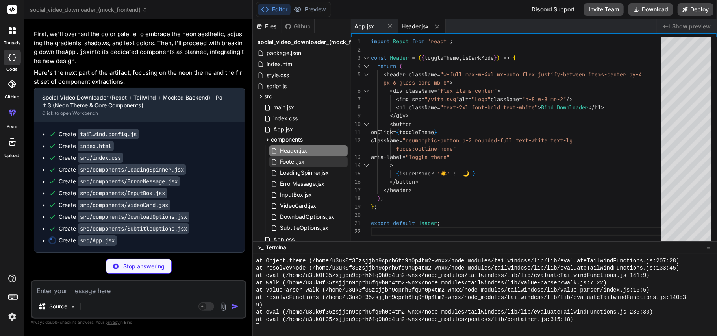
click at [290, 157] on span "Footer.jsx" at bounding box center [292, 161] width 26 height 9
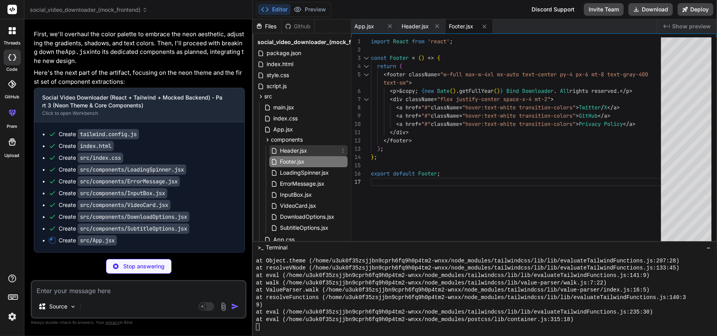
click at [303, 148] on span "Header.jsx" at bounding box center [293, 150] width 29 height 9
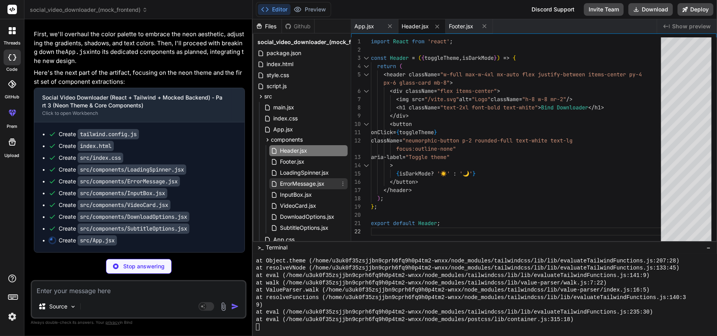
click at [297, 181] on span "ErrorMessage.jsx" at bounding box center [302, 183] width 46 height 9
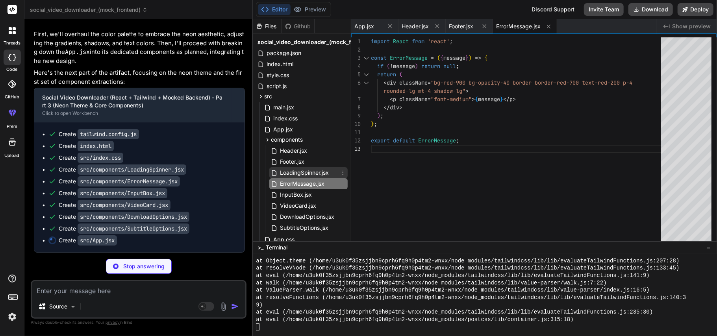
click at [293, 175] on span "LoadingSpinner.jsx" at bounding box center [304, 172] width 50 height 9
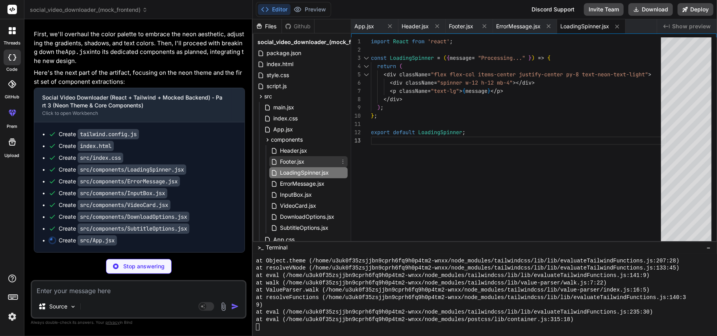
click at [294, 162] on span "Footer.jsx" at bounding box center [292, 161] width 26 height 9
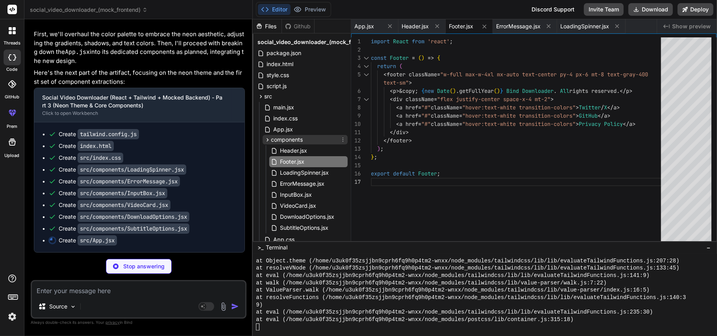
click at [284, 136] on span "components" at bounding box center [287, 140] width 32 height 8
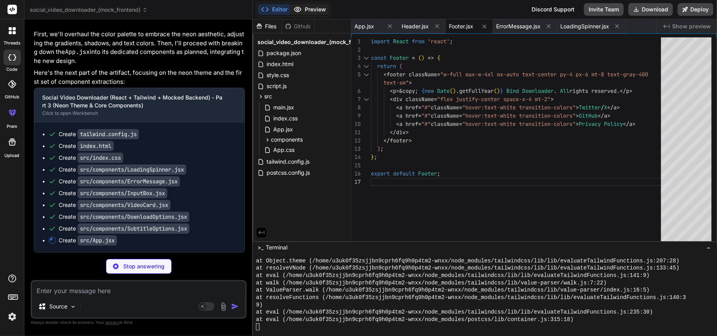
click at [317, 6] on button "Preview" at bounding box center [309, 9] width 39 height 11
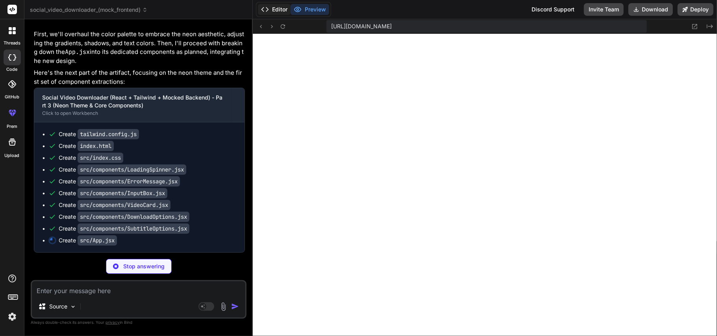
click at [276, 6] on button "Editor" at bounding box center [274, 9] width 33 height 11
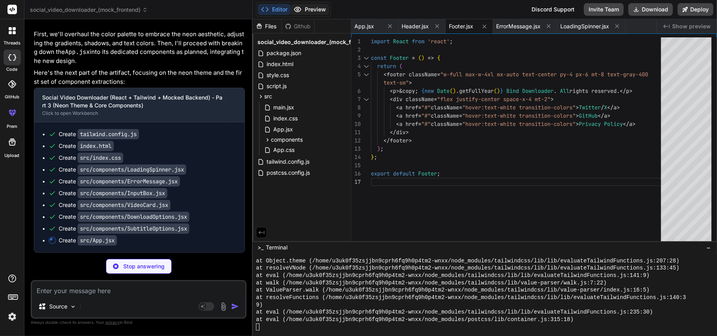
click at [310, 10] on button "Preview" at bounding box center [309, 9] width 39 height 11
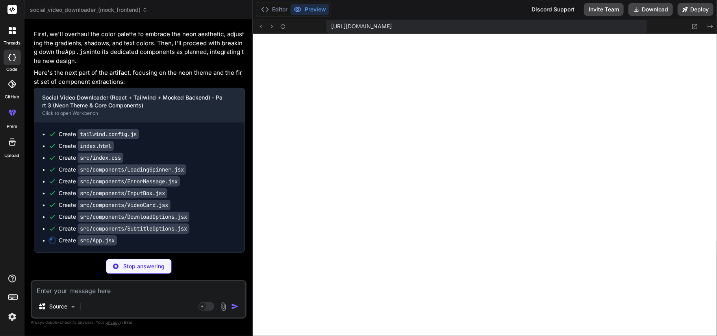
click at [142, 252] on p "Stop answering" at bounding box center [143, 266] width 41 height 8
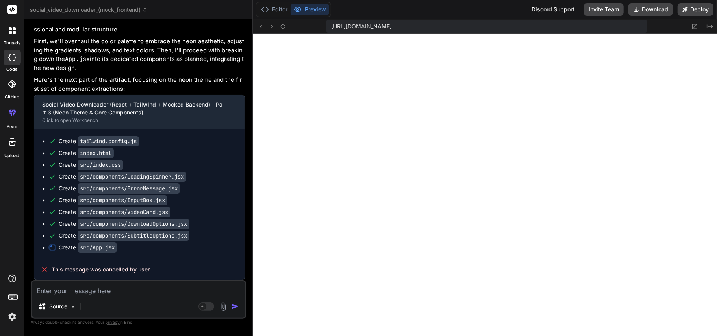
scroll to position [4307, 0]
click at [135, 252] on textarea at bounding box center [138, 288] width 213 height 14
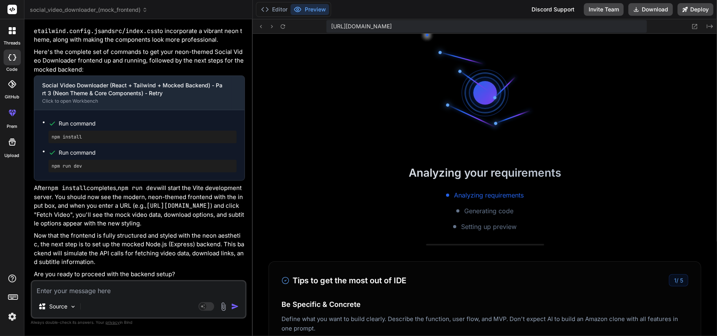
scroll to position [1733, 0]
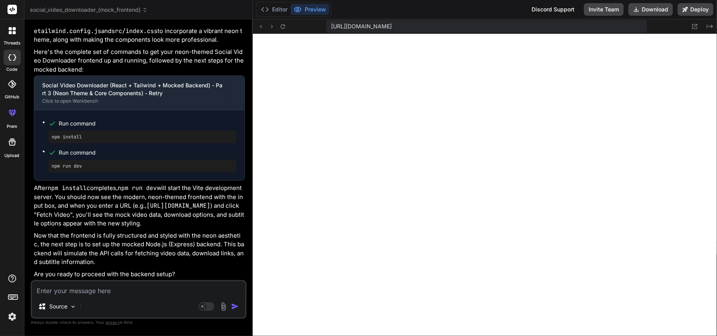
click at [117, 252] on textarea at bounding box center [138, 288] width 213 height 14
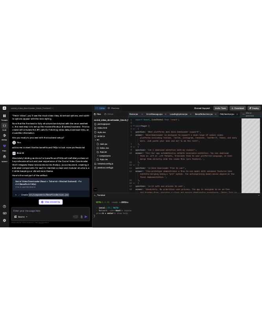
scroll to position [4860, 0]
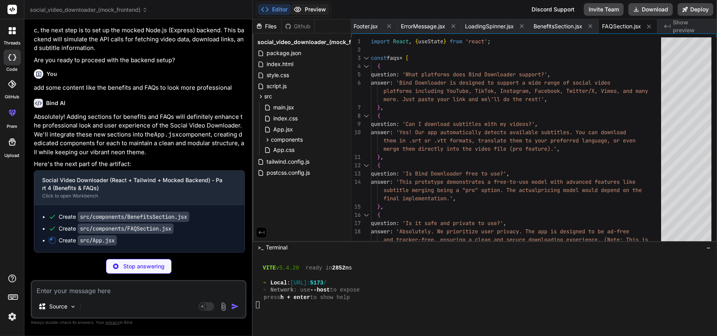
click at [320, 7] on button "Preview" at bounding box center [309, 9] width 39 height 11
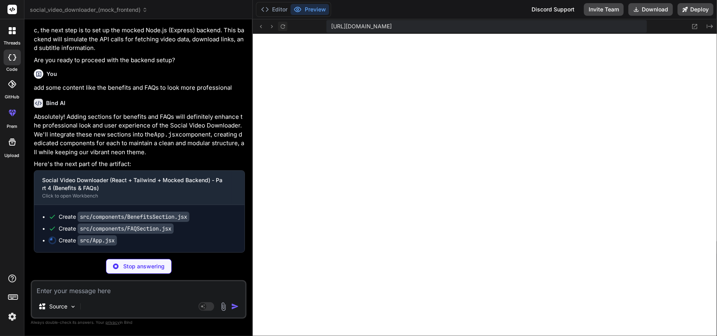
click at [284, 26] on icon at bounding box center [282, 26] width 7 height 7
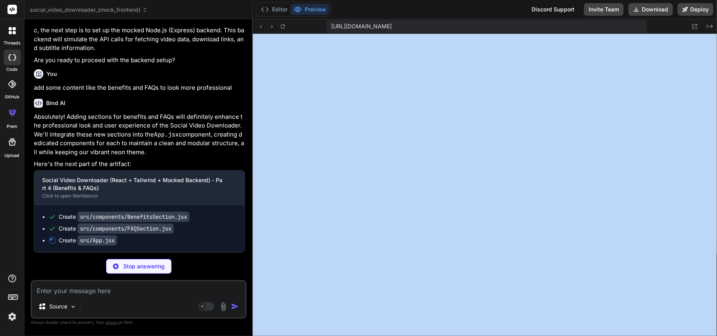
drag, startPoint x: 716, startPoint y: 79, endPoint x: 700, endPoint y: 242, distance: 162.9
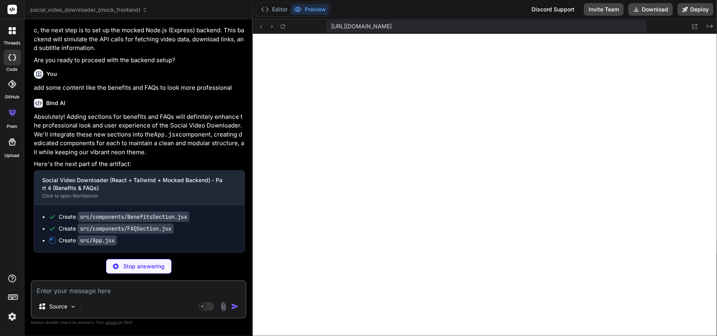
click at [159, 147] on p "Absolutely! Adding sections for benefits and FAQs will definitely enhance the p…" at bounding box center [139, 135] width 211 height 44
drag, startPoint x: 716, startPoint y: 105, endPoint x: 716, endPoint y: 290, distance: 185.0
click at [537, 25] on button at bounding box center [694, 26] width 9 height 9
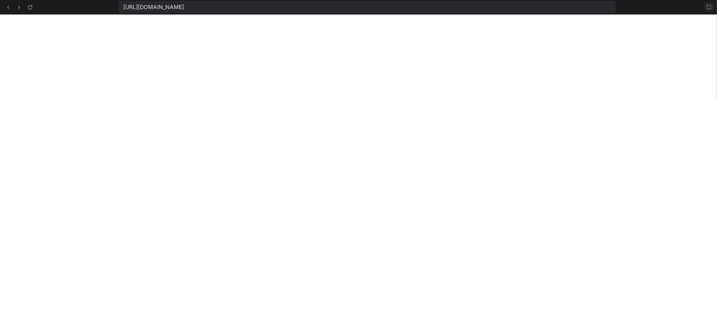
click at [537, 8] on icon at bounding box center [709, 7] width 6 height 6
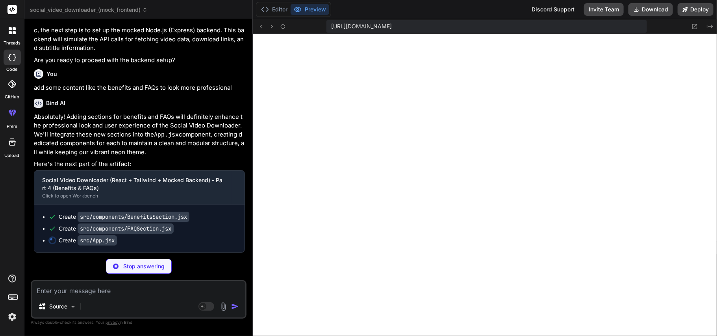
click at [273, 3] on div "Editor Preview" at bounding box center [293, 9] width 75 height 15
click at [273, 10] on button "Editor" at bounding box center [274, 9] width 33 height 11
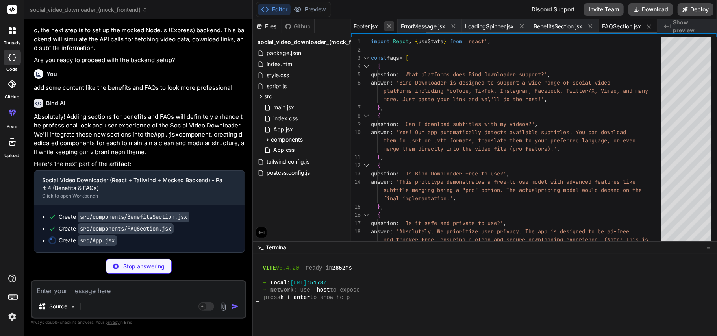
click at [386, 23] on icon at bounding box center [389, 26] width 7 height 7
click at [364, 24] on span "App.jsx" at bounding box center [363, 26] width 20 height 8
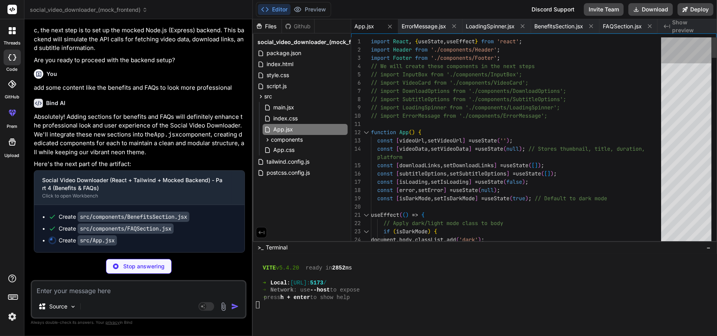
click at [537, 55] on div at bounding box center [686, 50] width 51 height 26
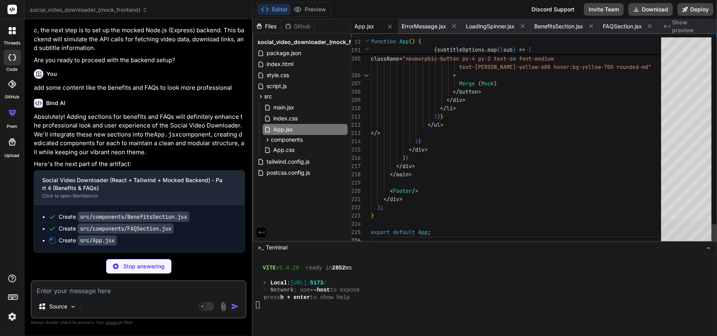
click at [537, 246] on div at bounding box center [686, 233] width 51 height 26
click at [310, 10] on button "Preview" at bounding box center [309, 9] width 39 height 11
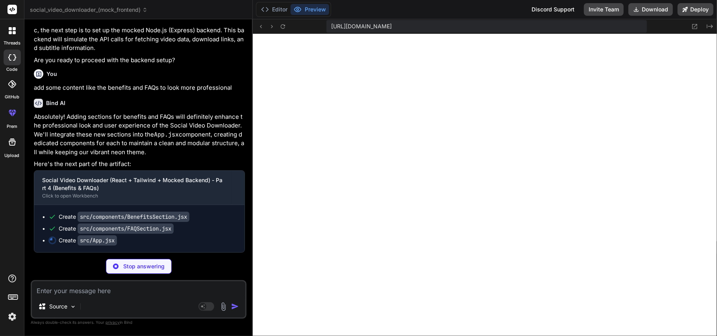
click at [282, 31] on div "https://u3uk0f35zsjjbn9cprh6fq9h0p4tm2-wnxx--5173--96435430.local-corp.webconta…" at bounding box center [485, 26] width 464 height 15
click at [282, 31] on div at bounding box center [271, 26] width 31 height 9
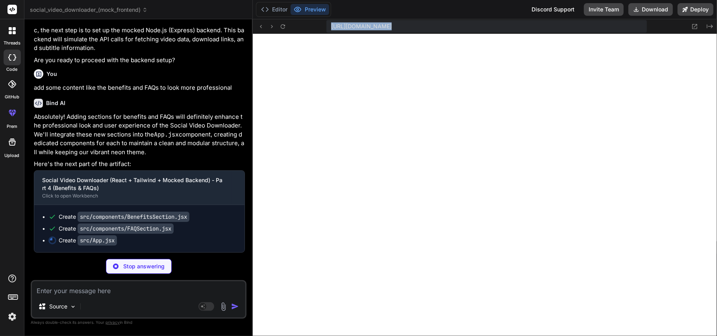
click at [282, 31] on div at bounding box center [271, 26] width 31 height 9
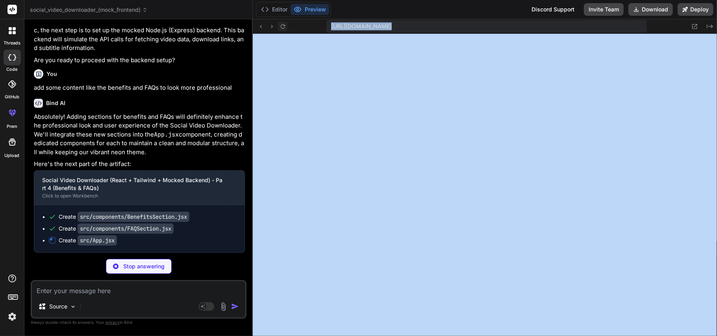
click at [283, 27] on icon at bounding box center [282, 26] width 7 height 7
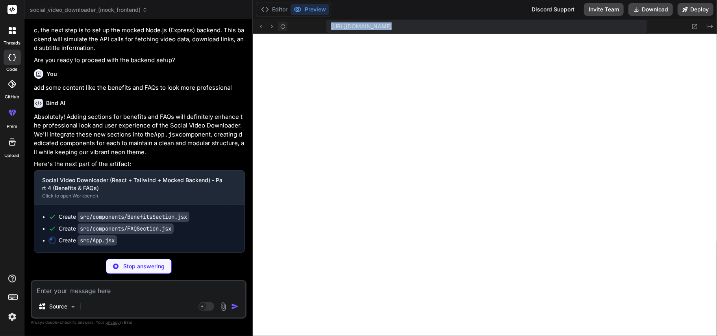
click at [283, 27] on icon at bounding box center [282, 26] width 7 height 7
drag, startPoint x: 716, startPoint y: 103, endPoint x: 716, endPoint y: 202, distance: 98.8
click at [138, 252] on p "Stop answering" at bounding box center [143, 266] width 41 height 8
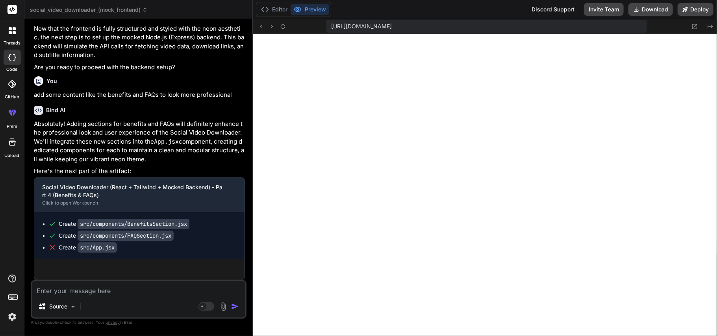
scroll to position [4853, 0]
click at [134, 252] on textarea at bounding box center [138, 288] width 213 height 14
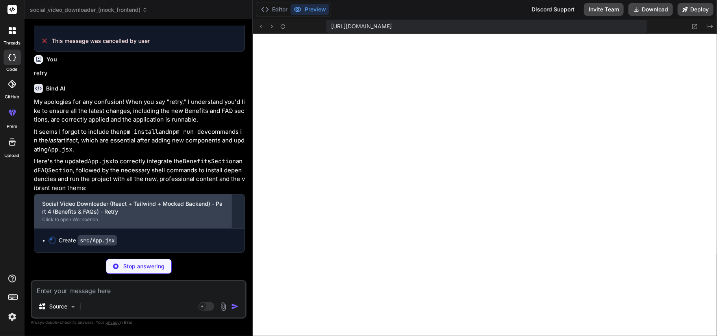
scroll to position [5082, 0]
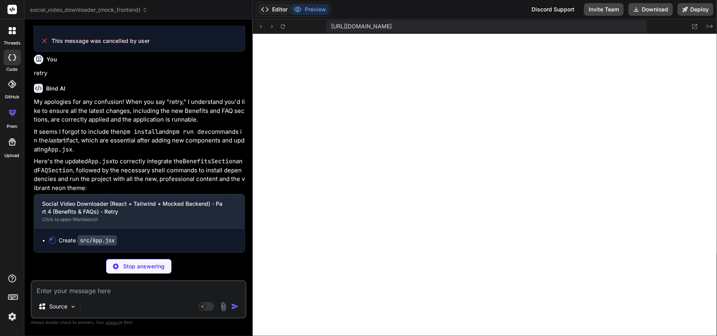
click at [274, 4] on button "Editor" at bounding box center [274, 9] width 33 height 11
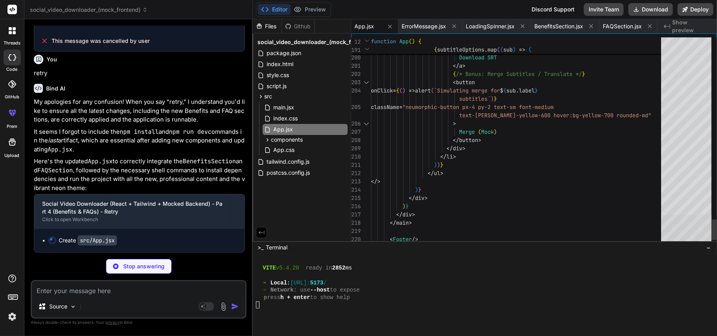
click at [537, 226] on div at bounding box center [686, 228] width 51 height 26
click at [312, 8] on button "Preview" at bounding box center [309, 9] width 39 height 11
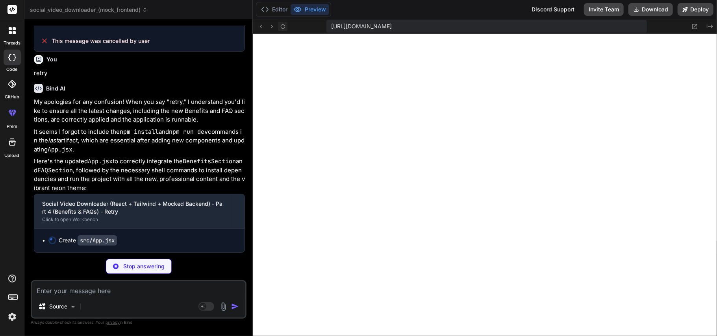
click at [283, 27] on icon at bounding box center [282, 26] width 7 height 7
click at [274, 8] on button "Editor" at bounding box center [274, 9] width 33 height 11
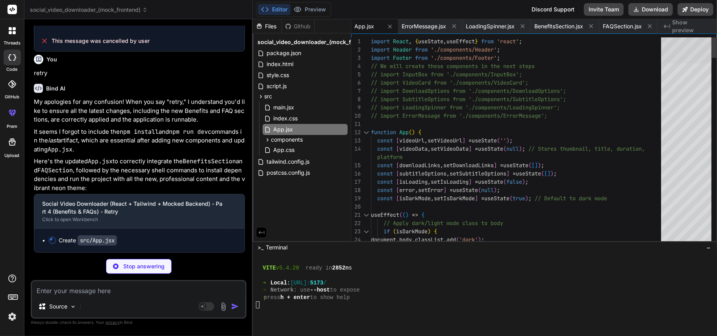
click at [537, 37] on div at bounding box center [686, 50] width 51 height 26
click at [306, 7] on button "Preview" at bounding box center [309, 9] width 39 height 11
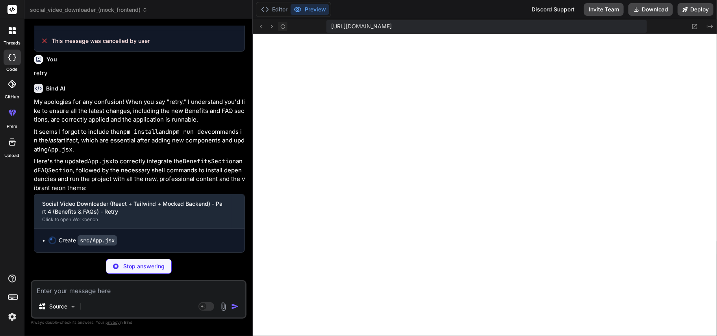
click at [283, 24] on icon at bounding box center [283, 26] width 4 height 4
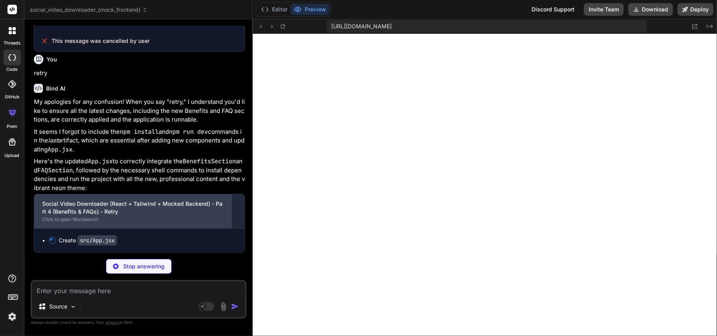
click at [105, 209] on div "Social Video Downloader (React + Tailwind + Mocked Backend) - Part 4 (Benefits …" at bounding box center [133, 208] width 182 height 16
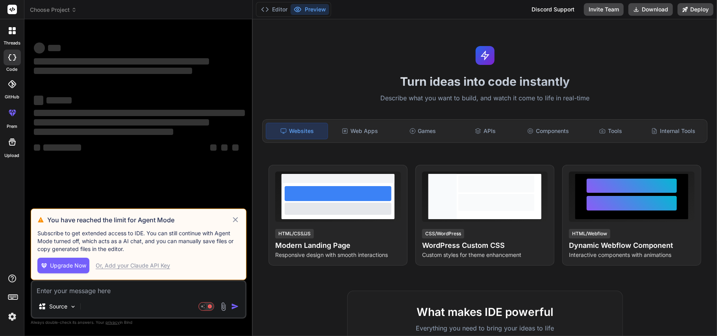
click at [235, 220] on icon at bounding box center [235, 219] width 5 height 5
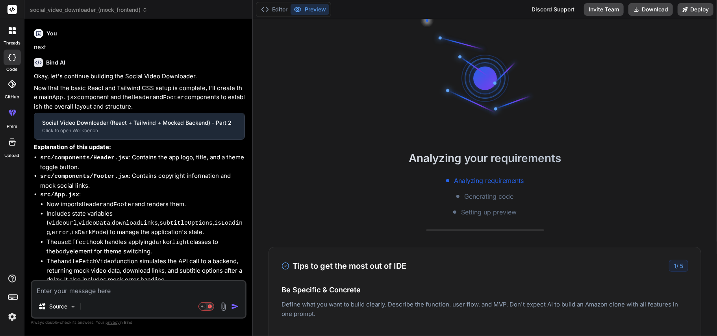
type textarea "x"
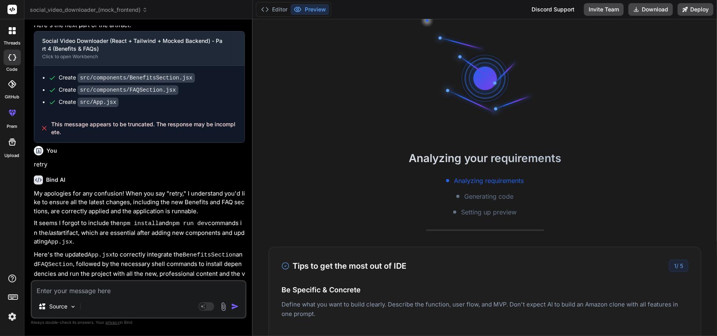
scroll to position [1347, 0]
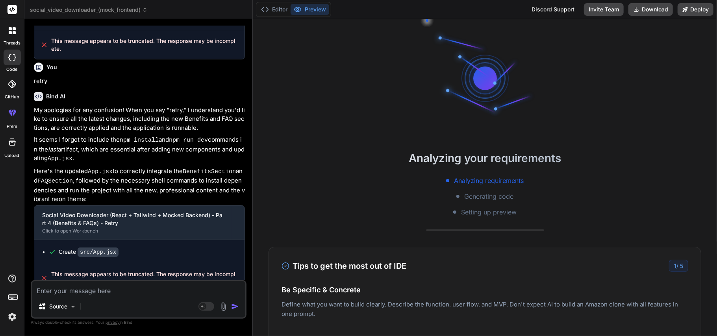
click at [144, 295] on textarea at bounding box center [138, 288] width 213 height 14
type textarea "n"
type textarea "x"
type textarea "ne"
type textarea "x"
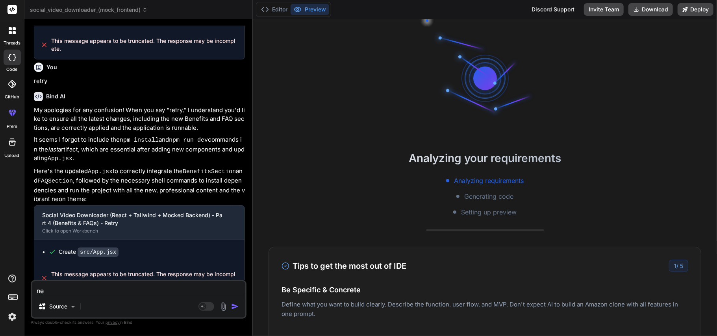
type textarea "nex"
type textarea "x"
type textarea "next"
type textarea "x"
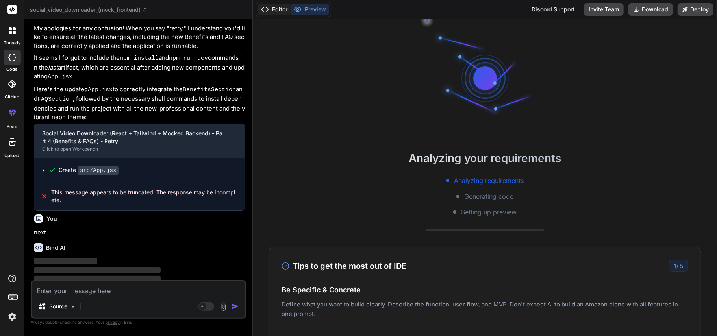
click at [273, 7] on button "Editor" at bounding box center [274, 9] width 33 height 11
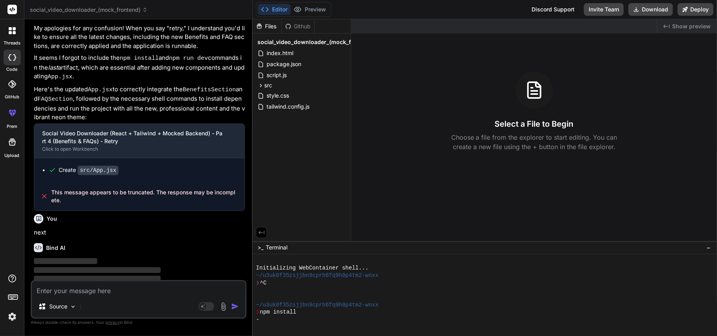
click at [709, 246] on span "−" at bounding box center [708, 248] width 4 height 8
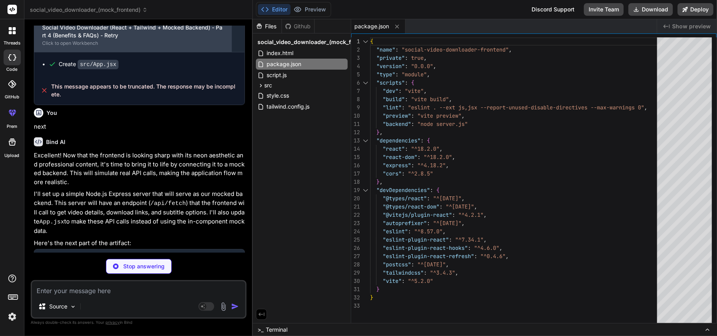
scroll to position [1590, 0]
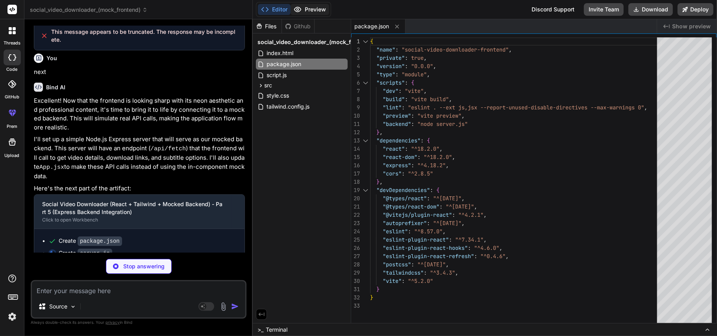
click at [308, 8] on button "Preview" at bounding box center [309, 9] width 39 height 11
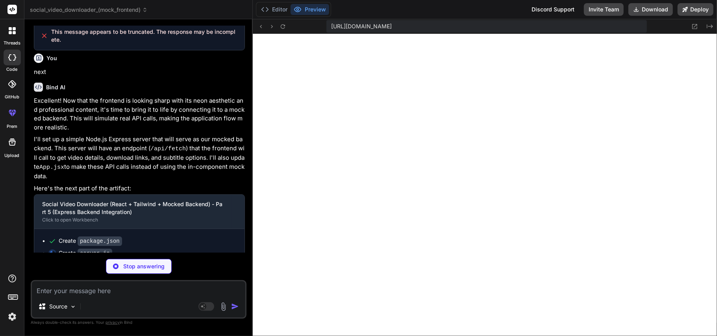
type textarea "x"
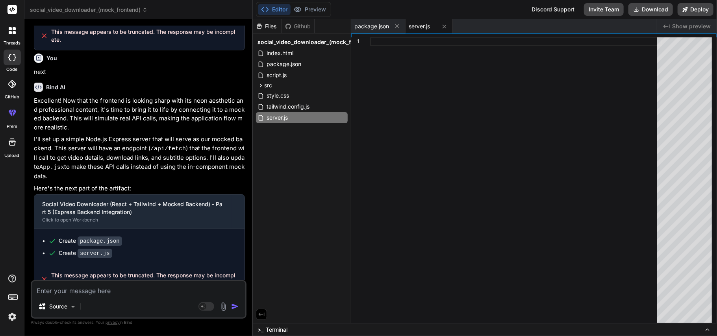
click at [131, 290] on textarea at bounding box center [138, 288] width 213 height 14
type textarea "r"
type textarea "x"
type textarea "re"
type textarea "x"
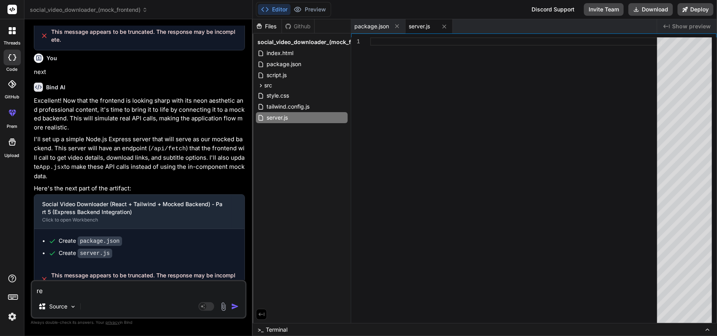
type textarea "ret"
type textarea "x"
type textarea "retr"
type textarea "x"
type textarea "retry"
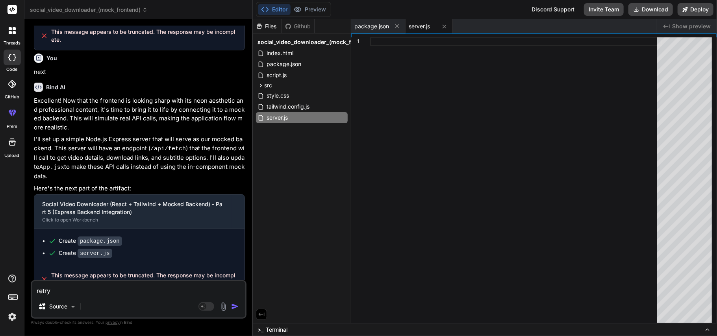
type textarea "x"
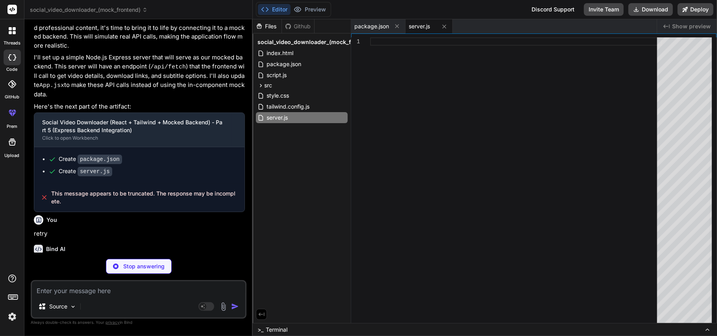
type textarea "x"
type textarea "} }"
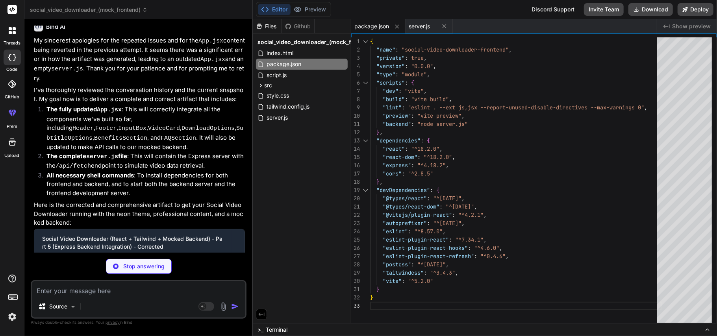
scroll to position [1926, 0]
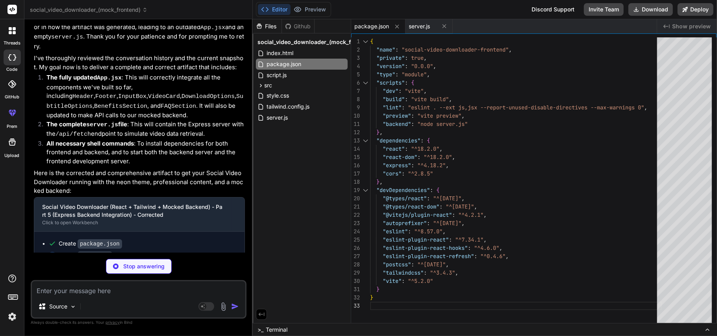
type textarea "x"
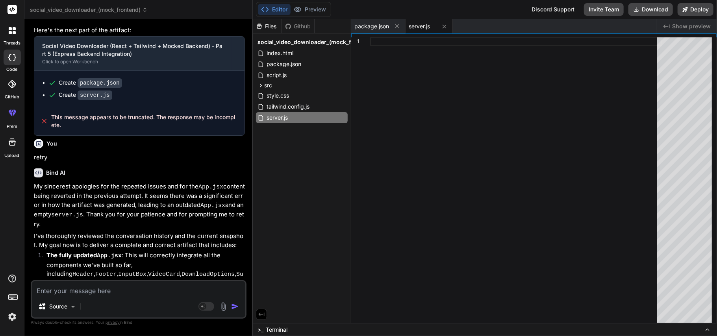
scroll to position [1927, 0]
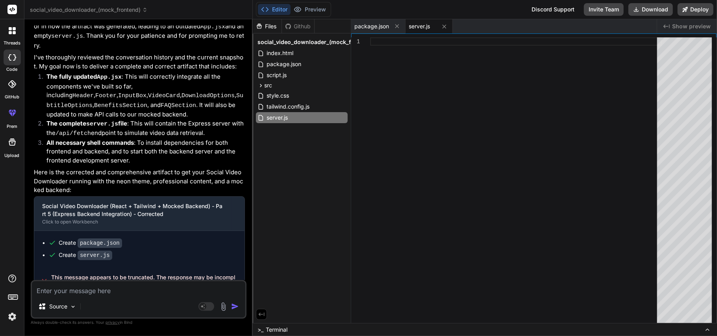
click at [129, 287] on textarea at bounding box center [138, 288] width 213 height 14
type textarea "m"
type textarea "x"
type textarea "mo"
type textarea "x"
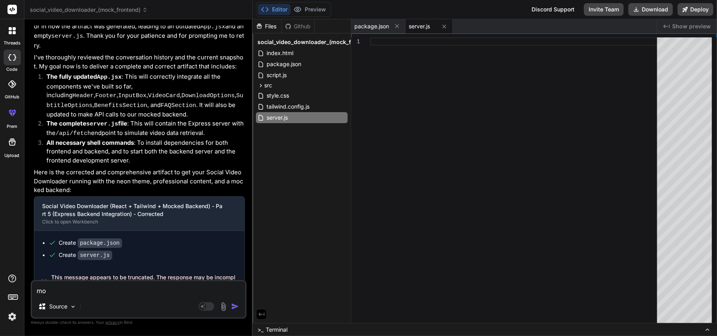
type textarea "moe"
type textarea "x"
type textarea "moe"
type textarea "x"
type textarea "moe t"
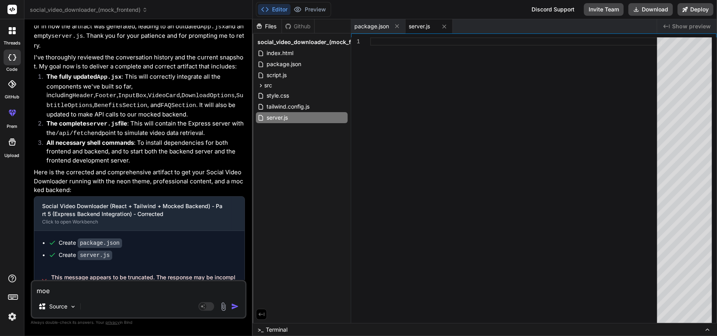
type textarea "x"
type textarea "moe to"
type textarea "x"
type textarea "moe t"
type textarea "x"
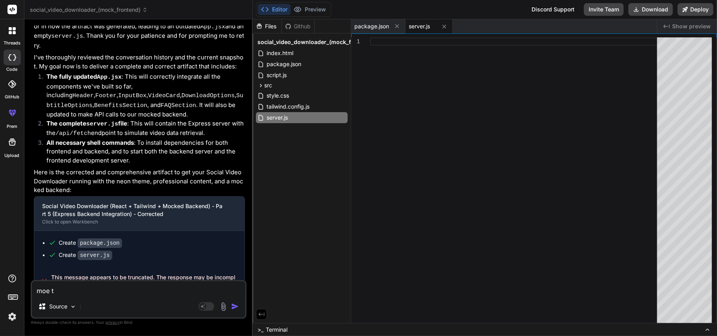
type textarea "moe"
type textarea "x"
type textarea "moe"
type textarea "x"
type textarea "mo"
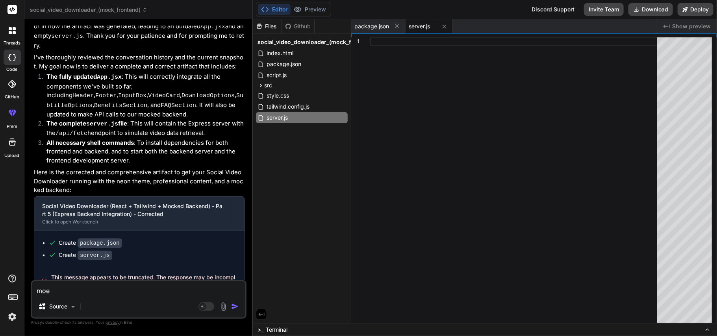
type textarea "x"
type textarea "mov"
type textarea "x"
type textarea "move"
type textarea "x"
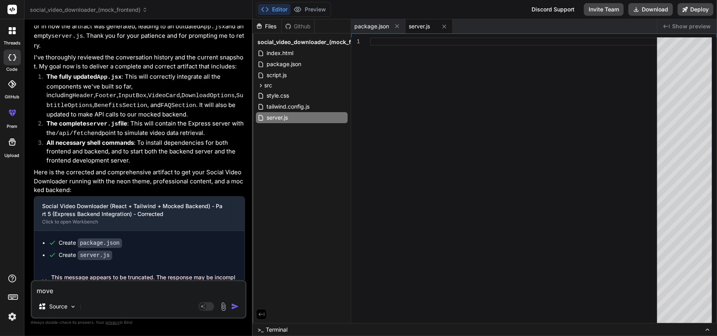
type textarea "move"
type textarea "x"
type textarea "move t"
type textarea "x"
type textarea "move to"
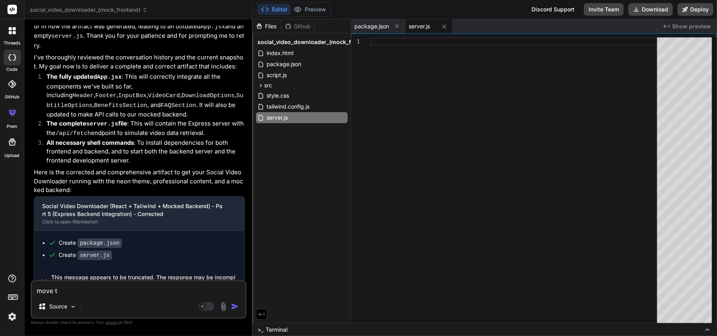
type textarea "x"
type textarea "move to"
type textarea "x"
type textarea "move to n"
type textarea "x"
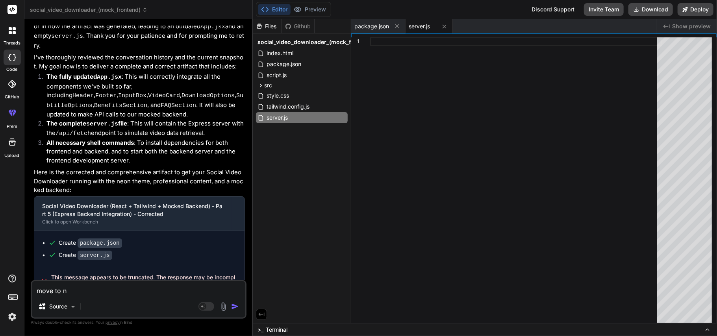
type textarea "move to ne"
type textarea "x"
type textarea "move to nex"
type textarea "x"
type textarea "move to next"
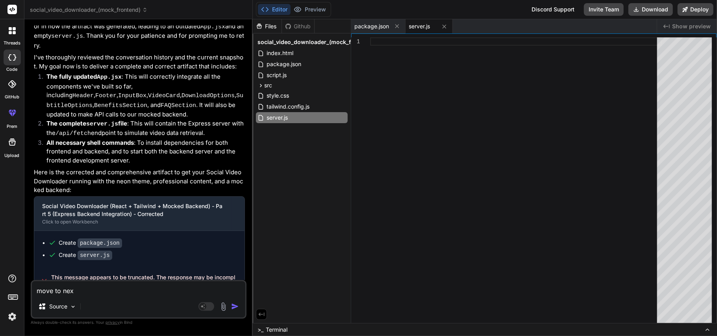
type textarea "x"
type textarea "move to next"
type textarea "x"
type textarea "move to next s"
type textarea "x"
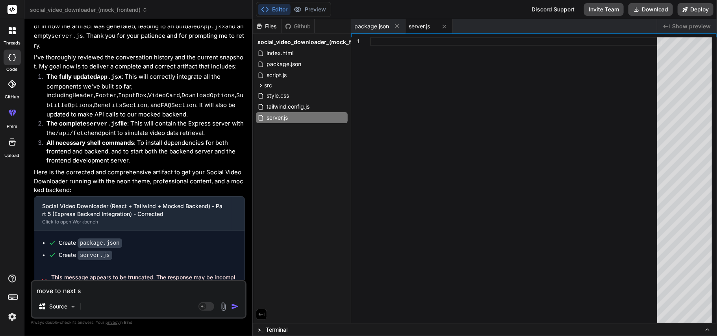
type textarea "move to next st"
type textarea "x"
type textarea "move to next ste"
type textarea "x"
type textarea "move to next step"
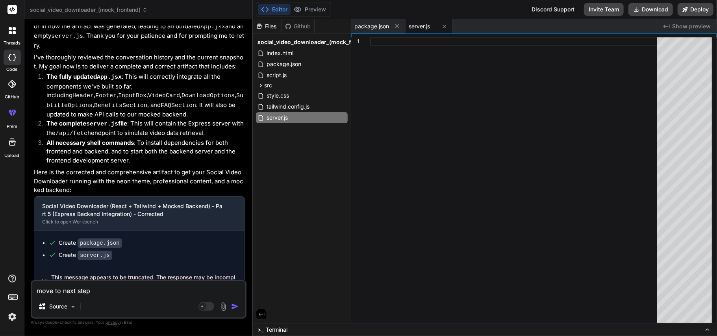
type textarea "x"
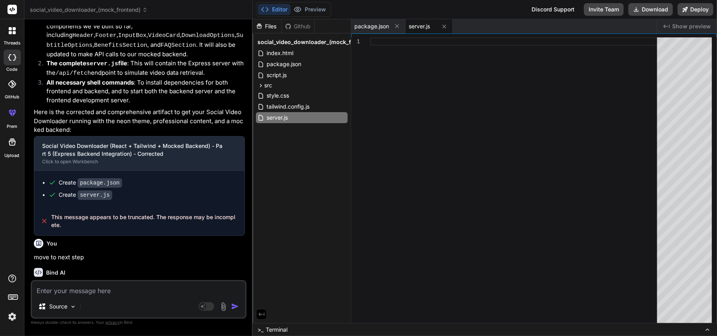
scroll to position [2009, 0]
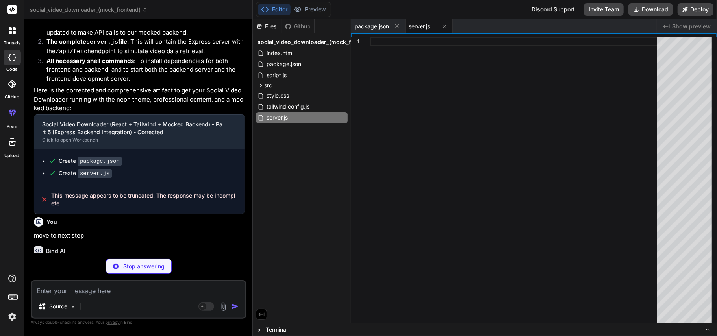
type textarea "x"
type textarea "export default App;"
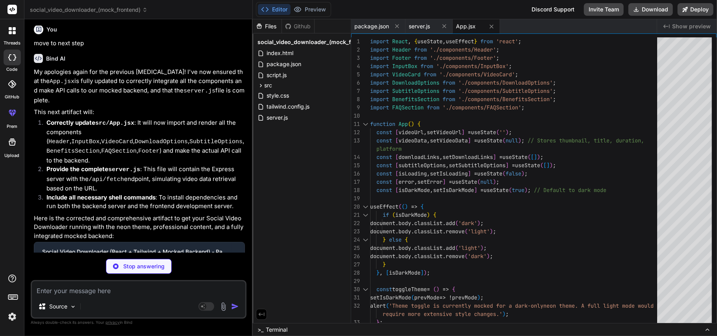
scroll to position [2227, 0]
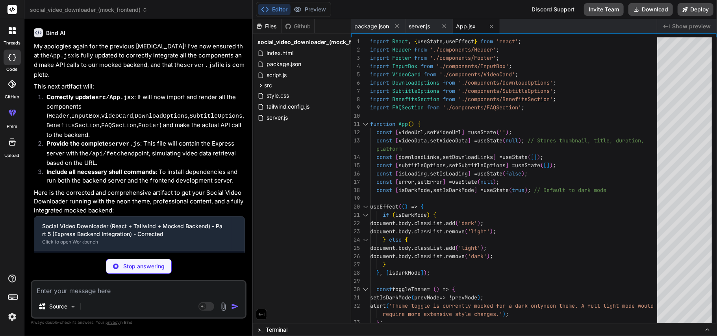
type textarea "x"
